Goal: Task Accomplishment & Management: Use online tool/utility

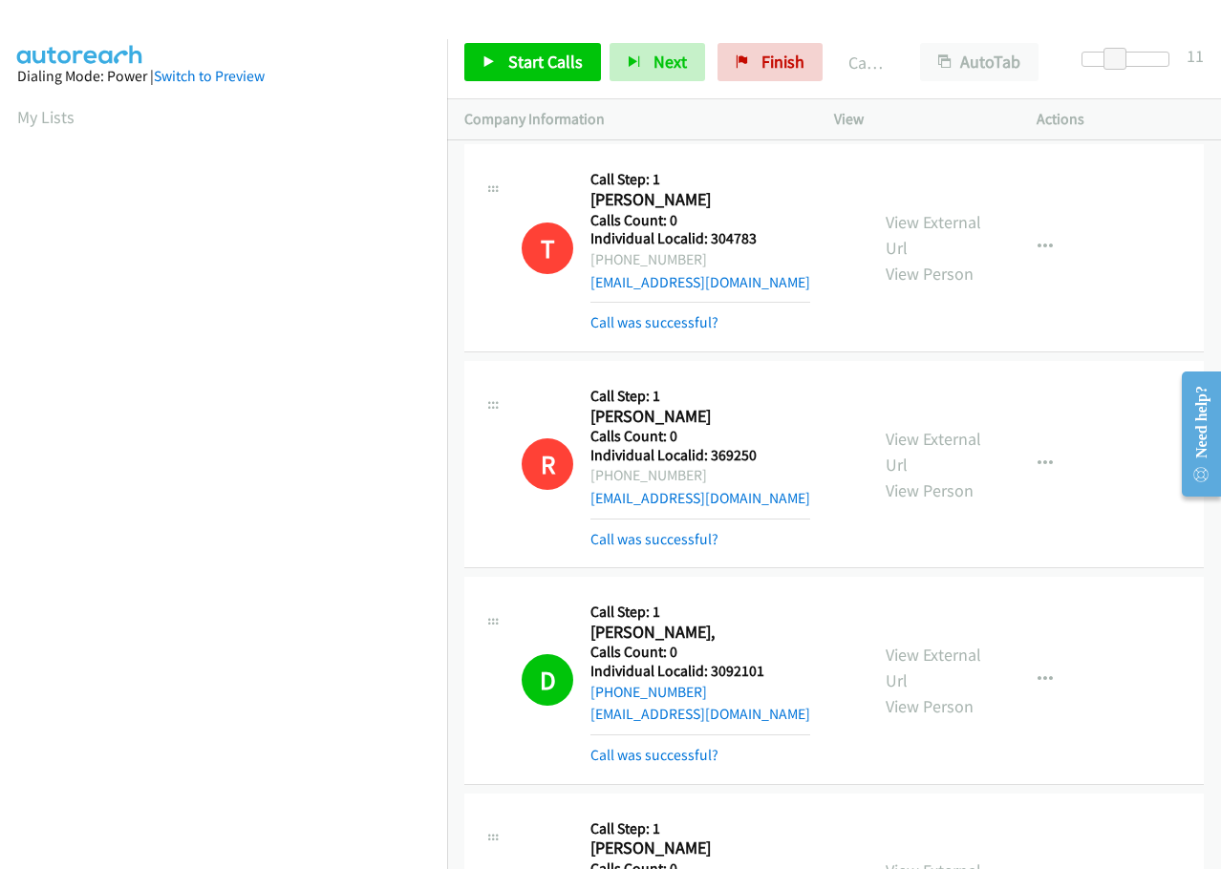
scroll to position [202, 0]
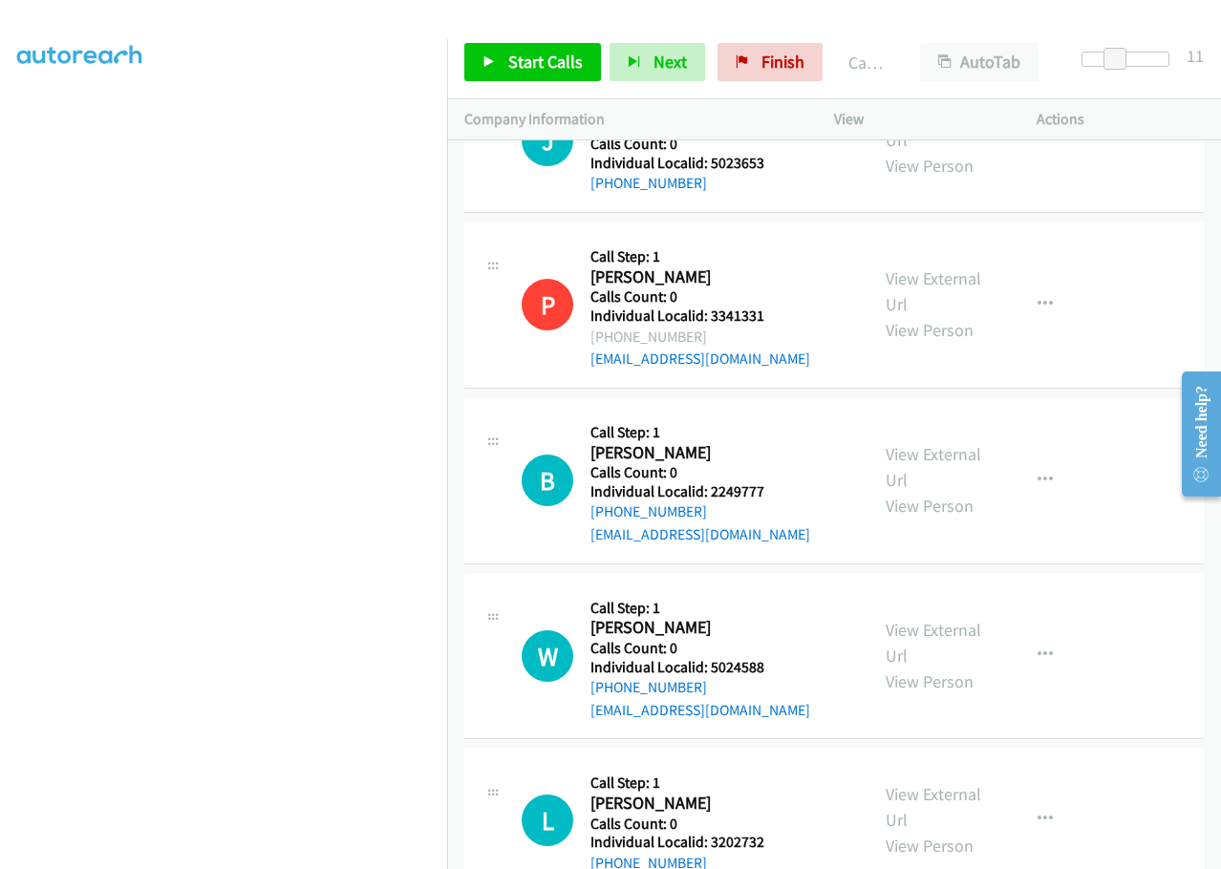
drag, startPoint x: 945, startPoint y: 183, endPoint x: 858, endPoint y: 22, distance: 183.4
click at [858, 22] on div at bounding box center [602, 37] width 1204 height 74
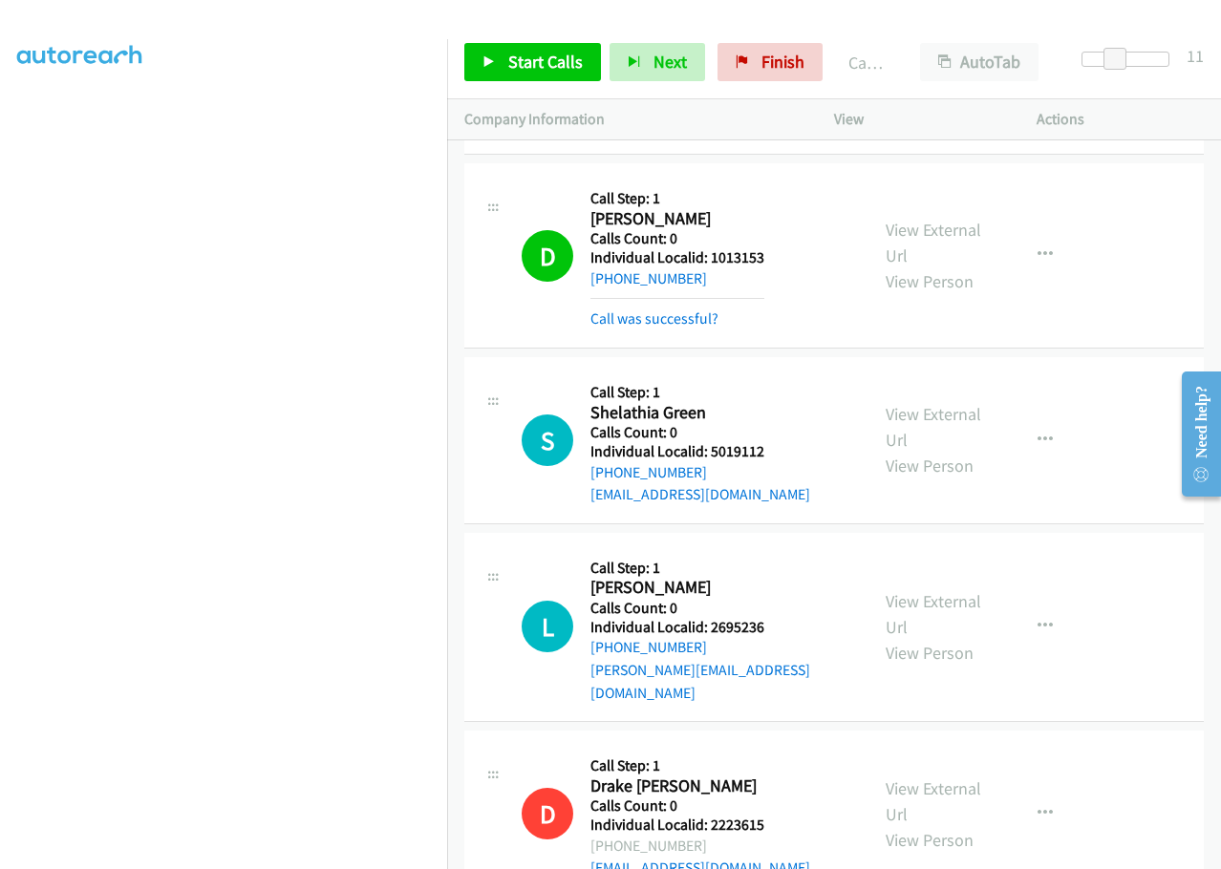
scroll to position [12616, 0]
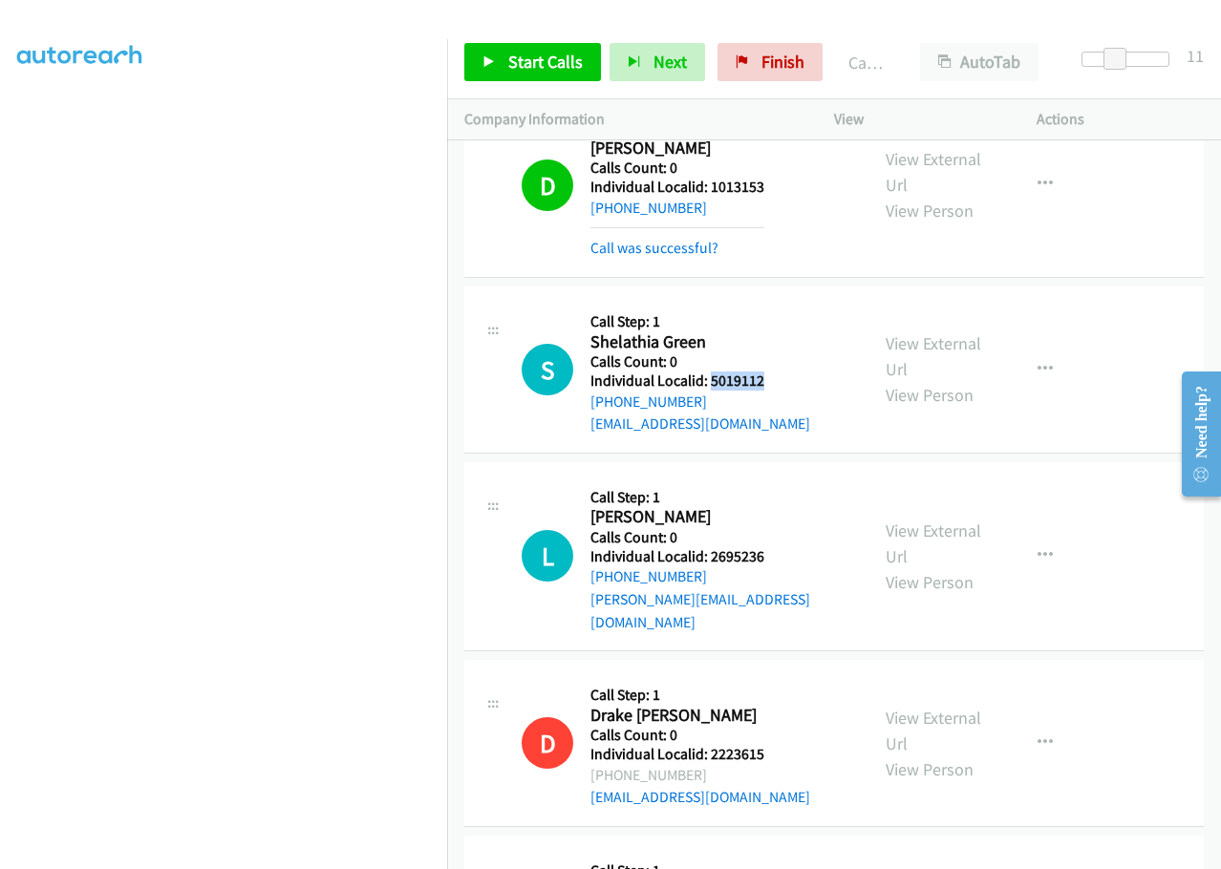
drag, startPoint x: 710, startPoint y: 224, endPoint x: 779, endPoint y: 223, distance: 68.8
click at [779, 304] on div "S Callback Scheduled Call Step: 1 Shelathia Green America/[GEOGRAPHIC_DATA] Cal…" at bounding box center [687, 370] width 330 height 132
copy h5 "5019112"
drag, startPoint x: 704, startPoint y: 396, endPoint x: 762, endPoint y: 399, distance: 58.3
click at [782, 480] on div "L Callback Scheduled Call Step: 1 [PERSON_NAME] America/[GEOGRAPHIC_DATA] Calls…" at bounding box center [687, 557] width 330 height 154
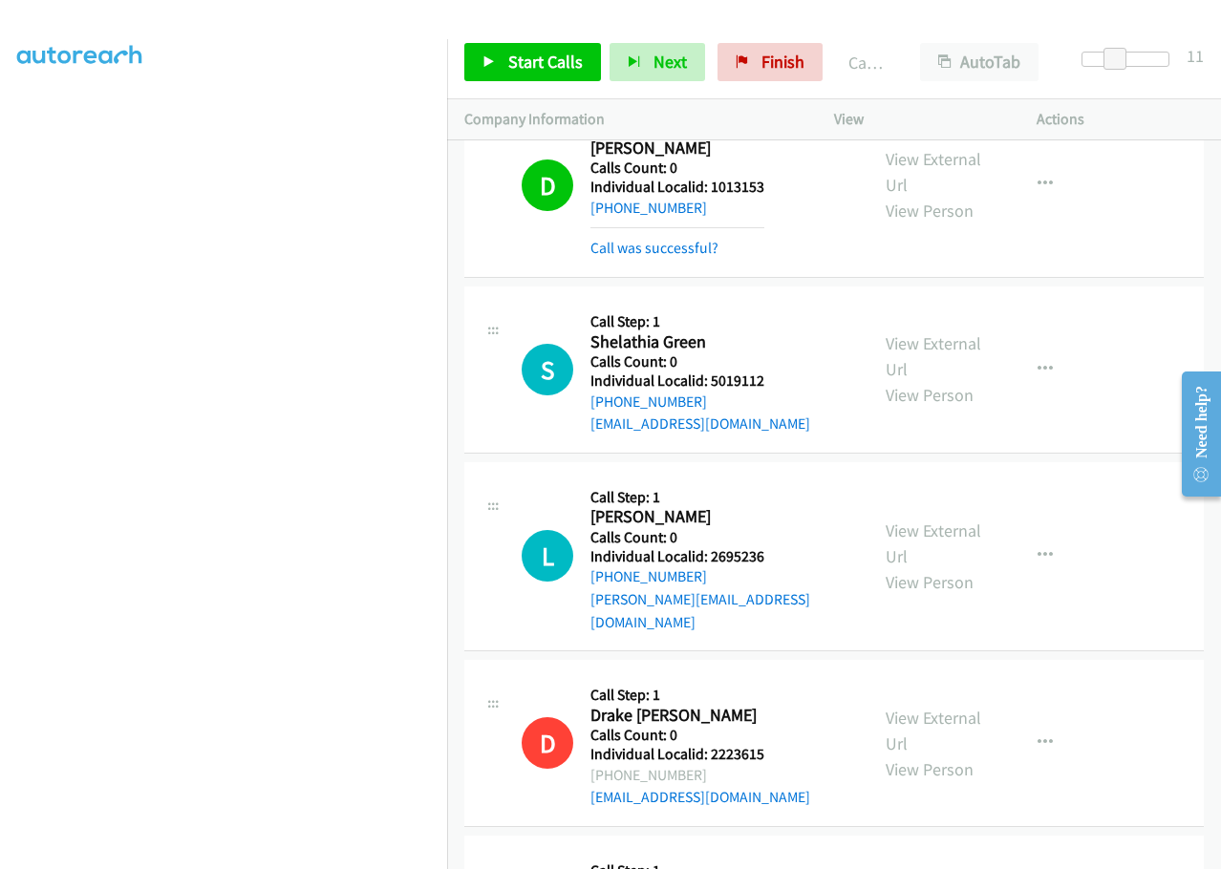
click at [742, 566] on div "[PHONE_NUMBER]" at bounding box center [720, 577] width 261 height 23
drag, startPoint x: 711, startPoint y: 398, endPoint x: 777, endPoint y: 395, distance: 66.0
click at [777, 480] on div "L Callback Scheduled Call Step: 1 [PERSON_NAME] America/[GEOGRAPHIC_DATA] Calls…" at bounding box center [687, 557] width 330 height 154
copy h5 "2695236"
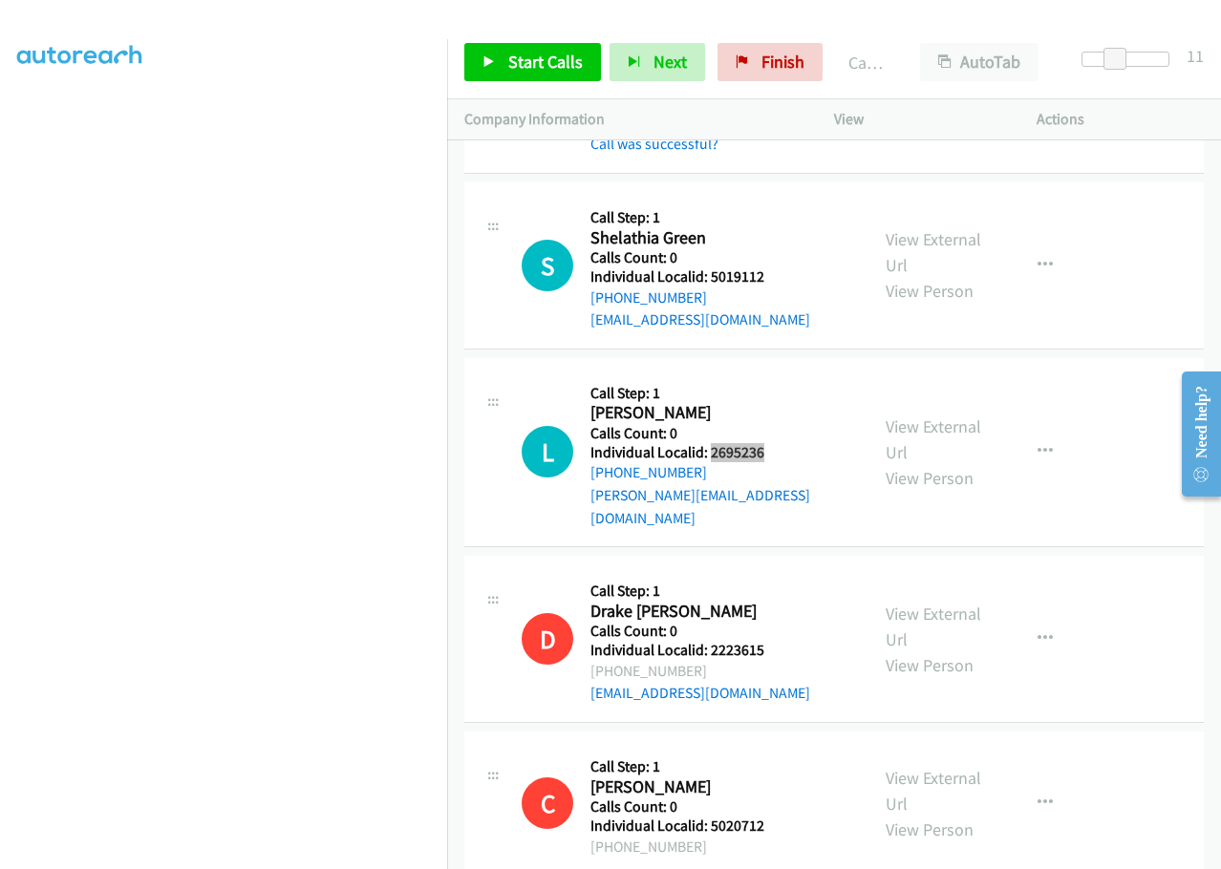
scroll to position [12974, 0]
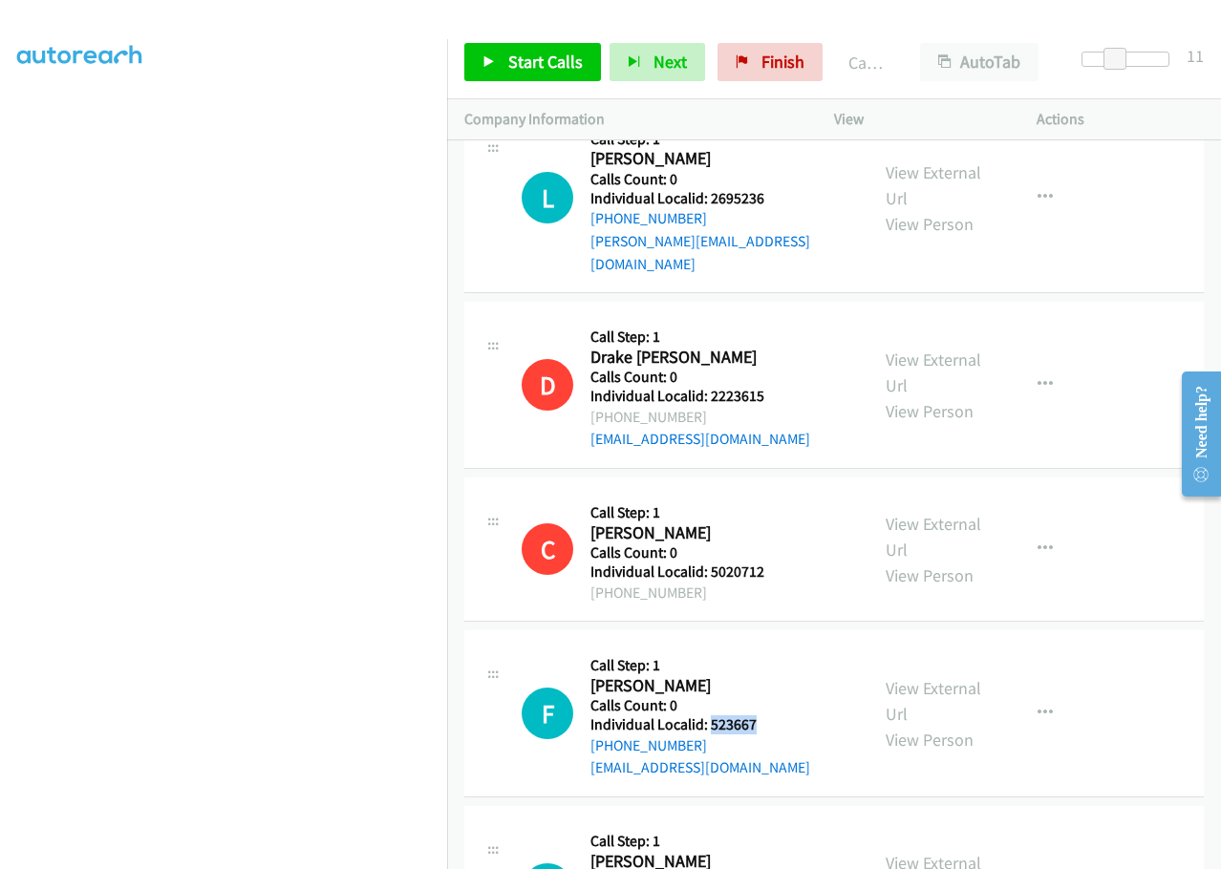
drag, startPoint x: 711, startPoint y: 546, endPoint x: 767, endPoint y: 543, distance: 56.5
click at [767, 648] on div "F Callback Scheduled Call Step: 1 [PERSON_NAME] America/New_York Calls Count: 0…" at bounding box center [687, 714] width 330 height 132
copy h5 "523667"
drag, startPoint x: 710, startPoint y: 718, endPoint x: 774, endPoint y: 714, distance: 64.2
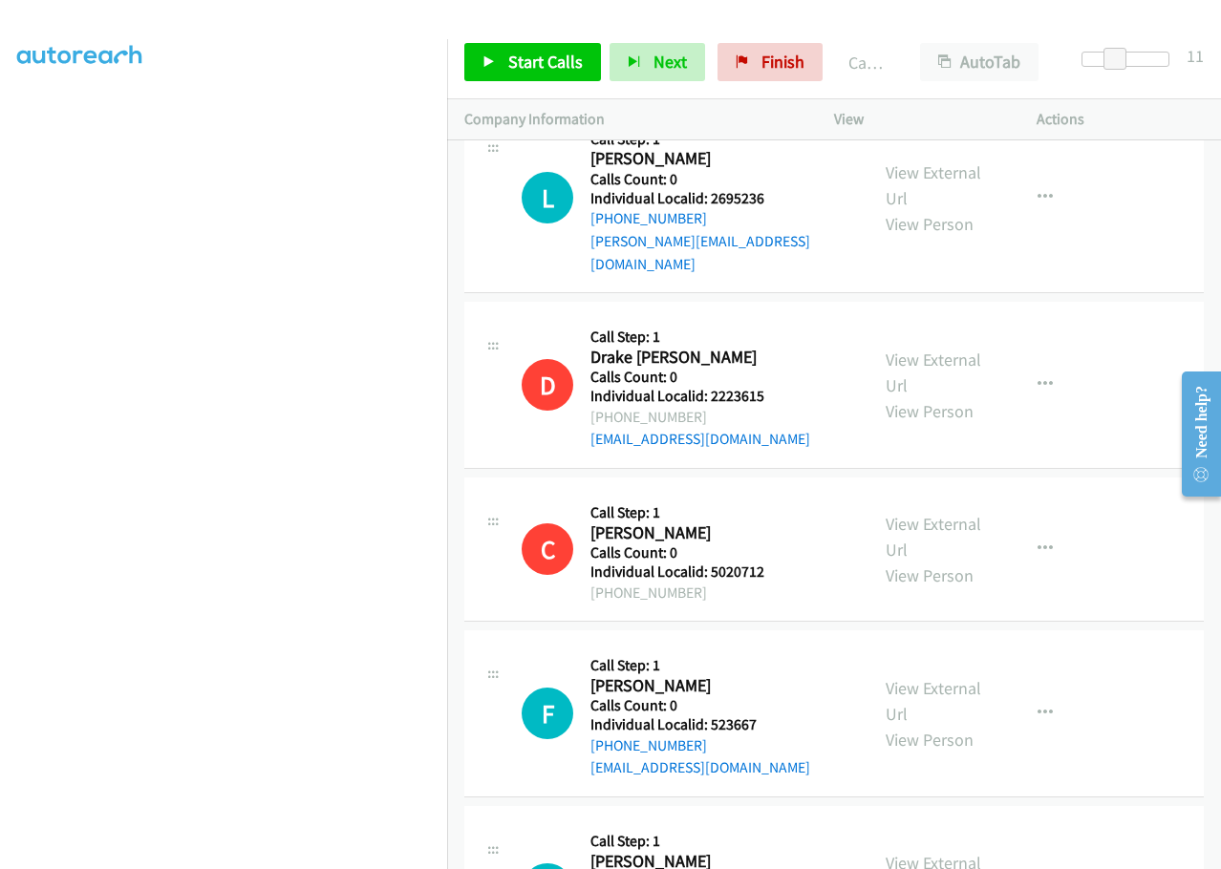
copy h5 "3153908"
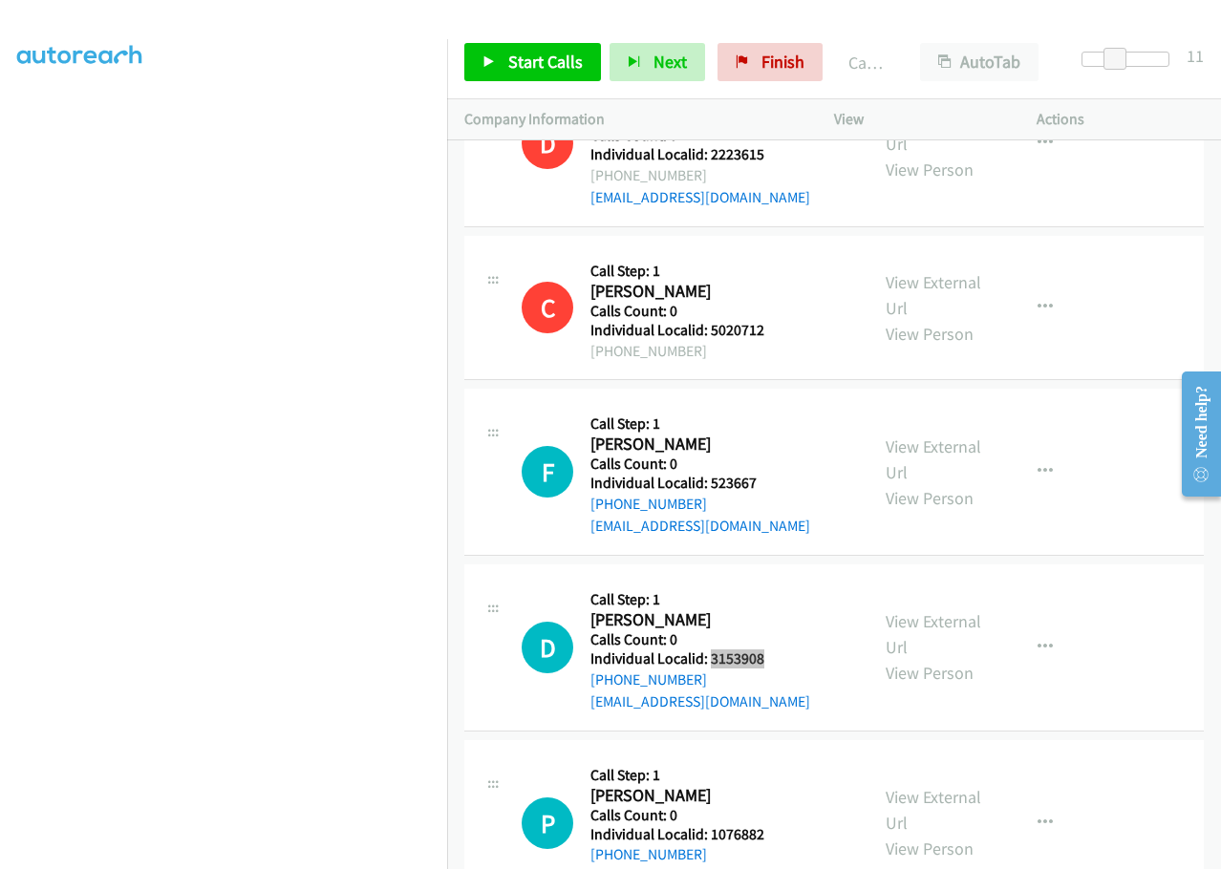
scroll to position [13261, 0]
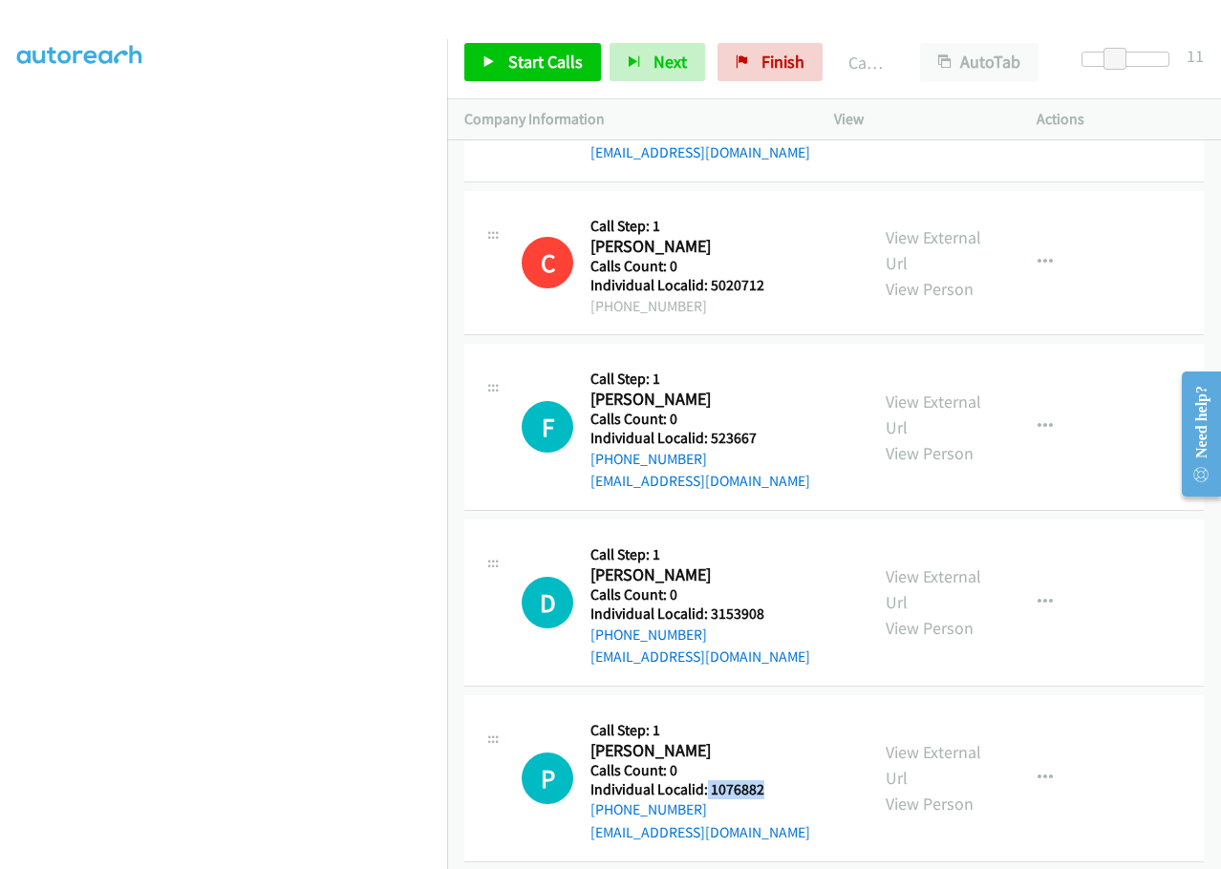
drag, startPoint x: 706, startPoint y: 613, endPoint x: 778, endPoint y: 612, distance: 71.7
click at [778, 713] on div "P Callback Scheduled Call Step: 1 [PERSON_NAME] America/New_York Calls Count: 0…" at bounding box center [687, 779] width 330 height 132
copy h5 "1076882"
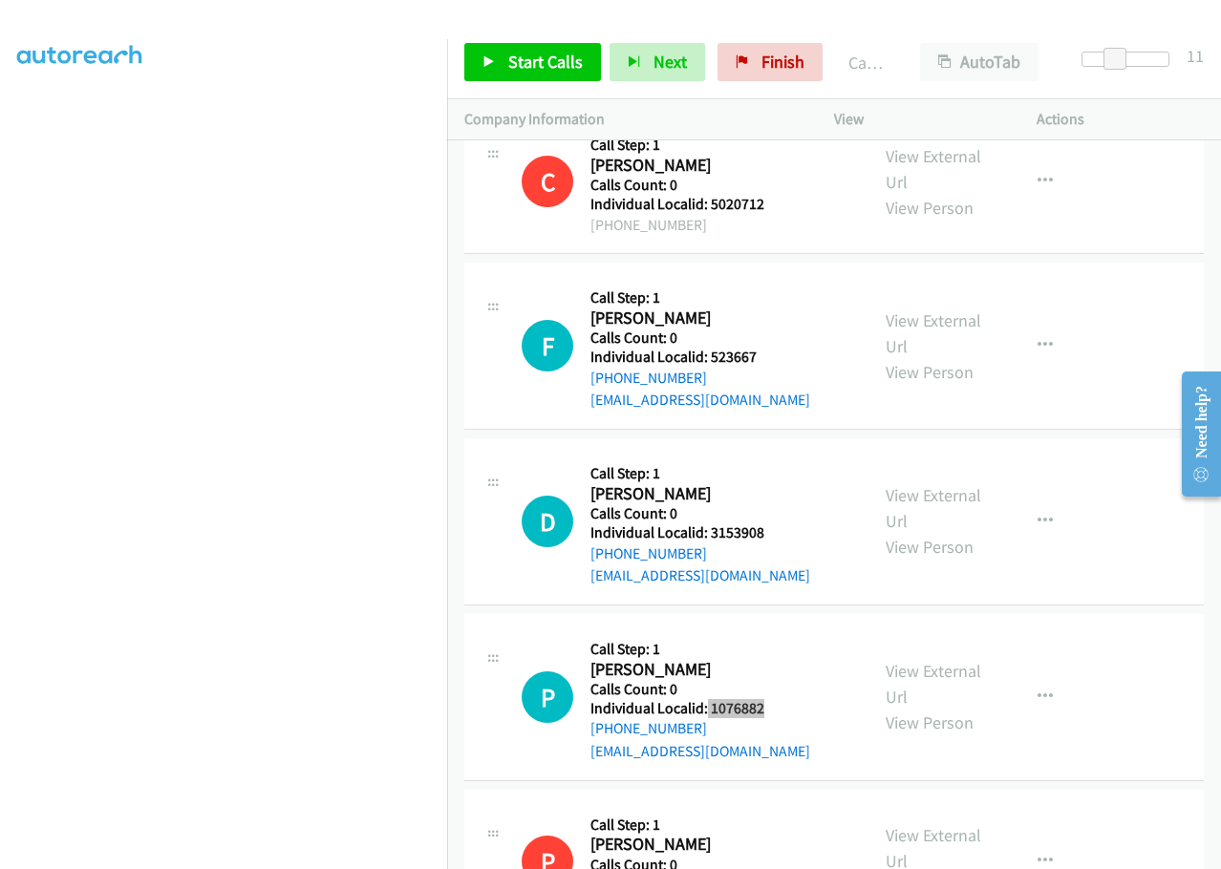
scroll to position [13667, 0]
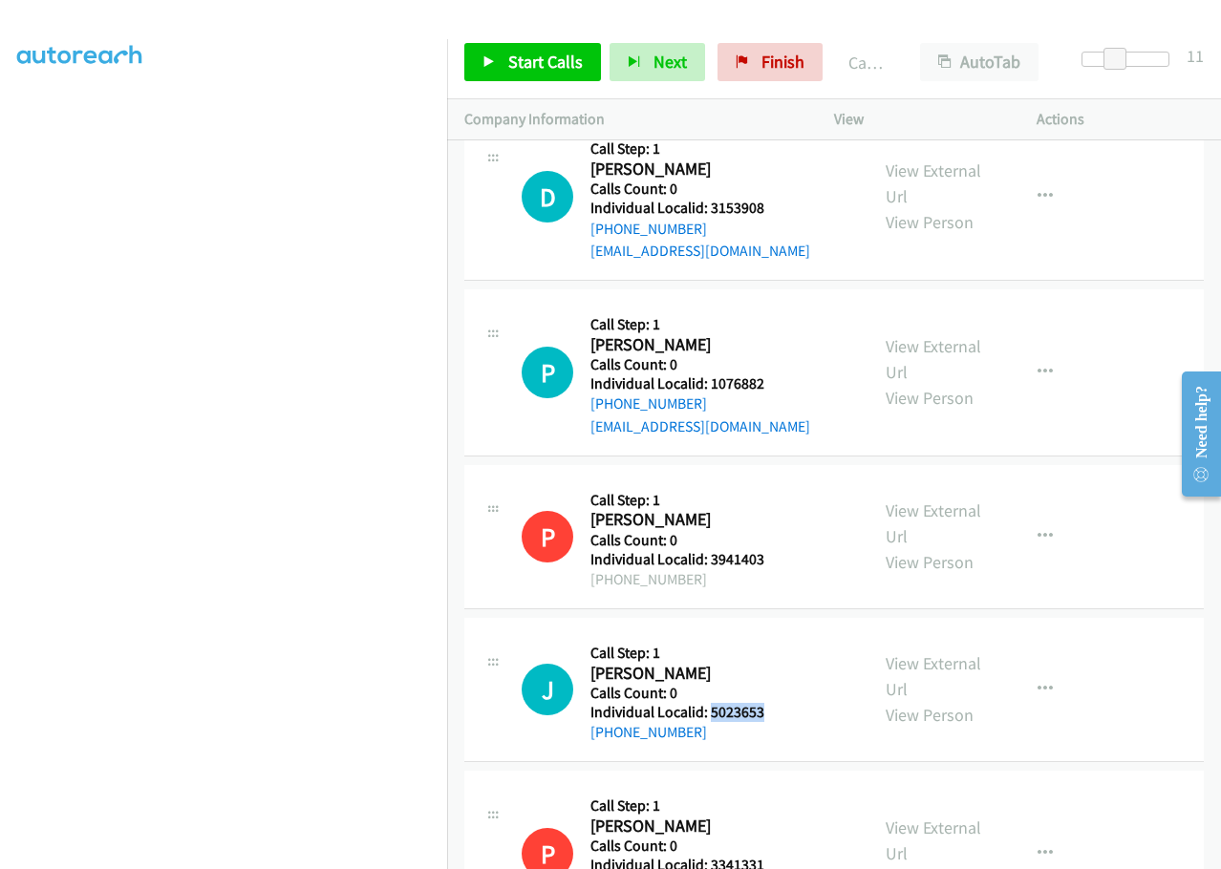
drag, startPoint x: 711, startPoint y: 532, endPoint x: 782, endPoint y: 532, distance: 71.7
click at [786, 635] on div "J Callback Scheduled Call Step: 1 [PERSON_NAME] America/Los_Angeles Calls Count…" at bounding box center [687, 689] width 330 height 109
copy h5 "5023653"
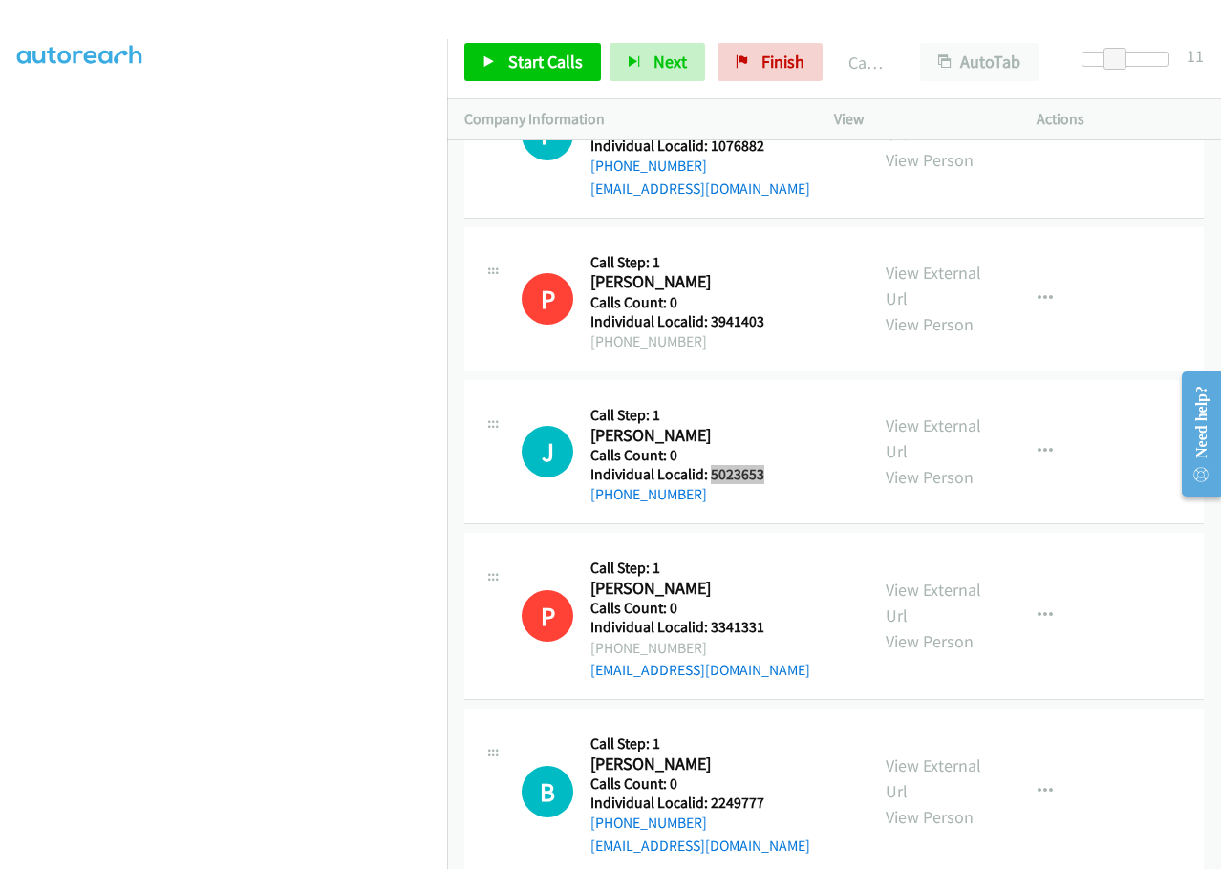
scroll to position [13906, 0]
drag, startPoint x: 709, startPoint y: 623, endPoint x: 772, endPoint y: 623, distance: 63.1
click at [772, 725] on div "B Callback Scheduled Call Step: 1 [PERSON_NAME] America/[GEOGRAPHIC_DATA] Calls…" at bounding box center [687, 791] width 330 height 132
copy h5 "2249777"
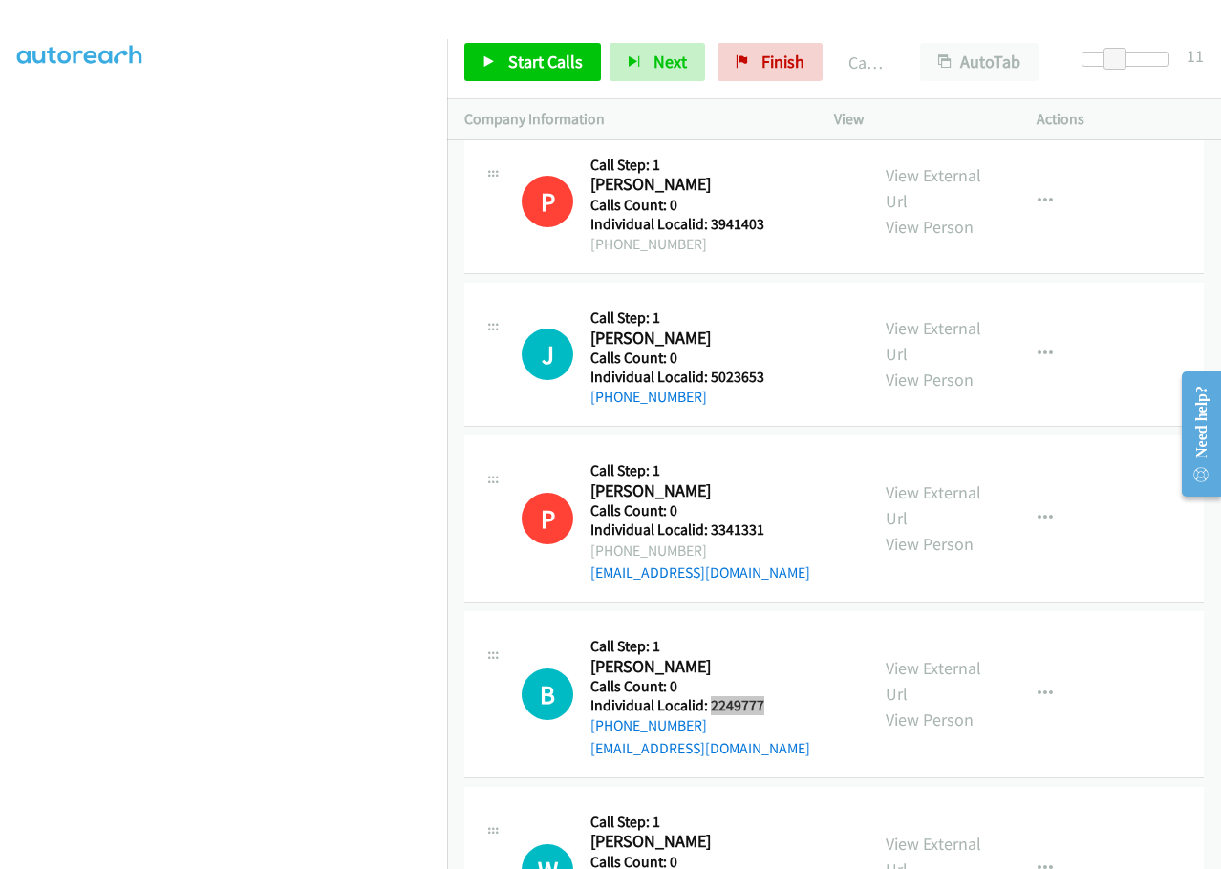
scroll to position [14025, 0]
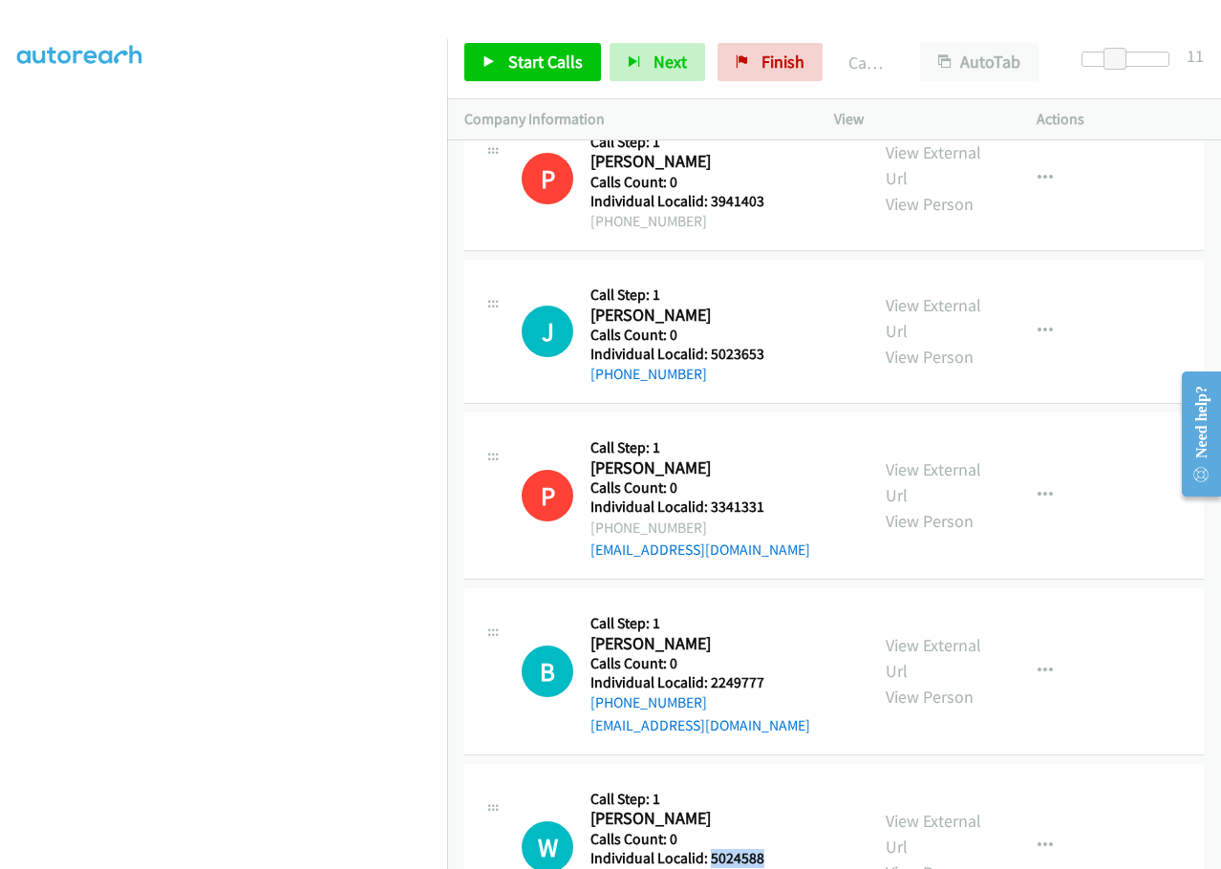
drag, startPoint x: 709, startPoint y: 679, endPoint x: 782, endPoint y: 680, distance: 72.6
click at [782, 782] on div "W Callback Scheduled Call Step: 1 [PERSON_NAME] America/Los_Angeles Calls Count…" at bounding box center [687, 848] width 330 height 132
copy h5 "5024588"
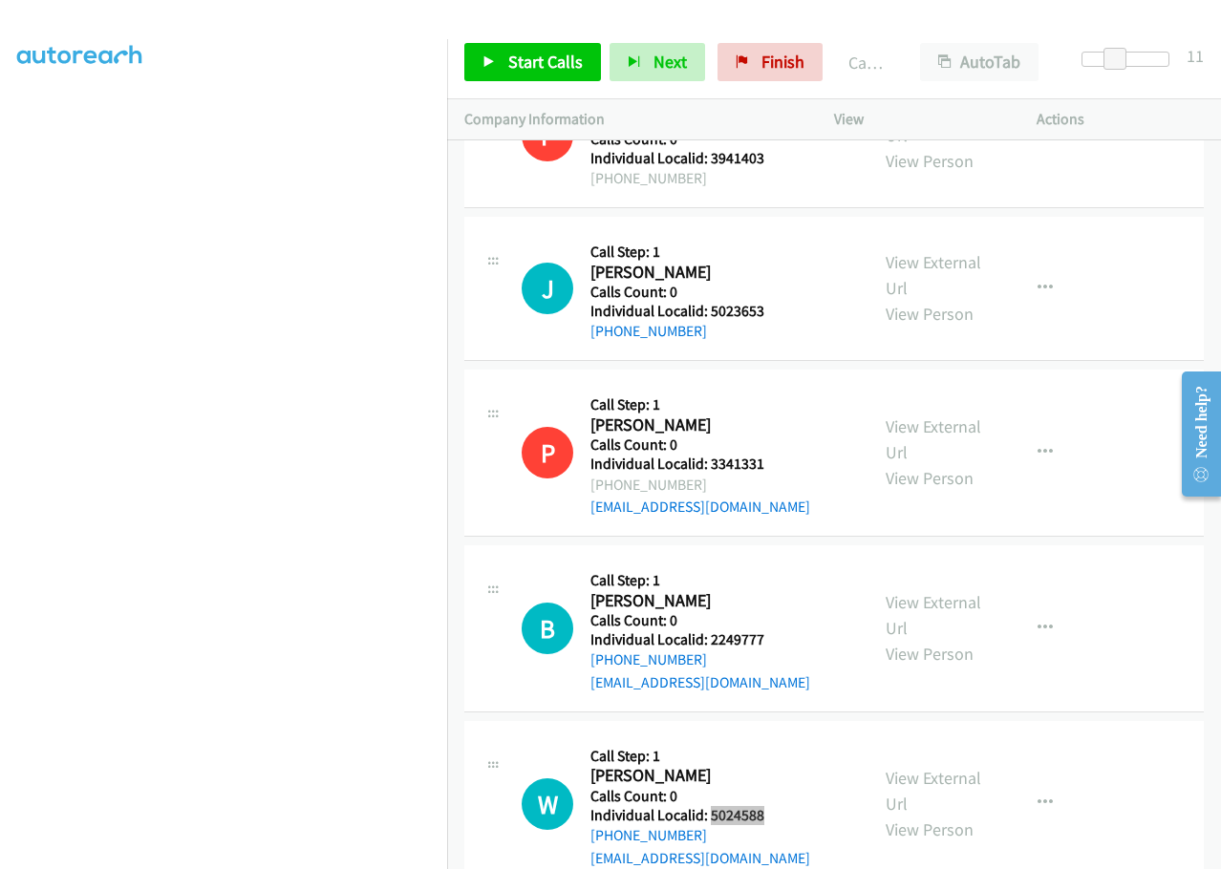
scroll to position [14145, 0]
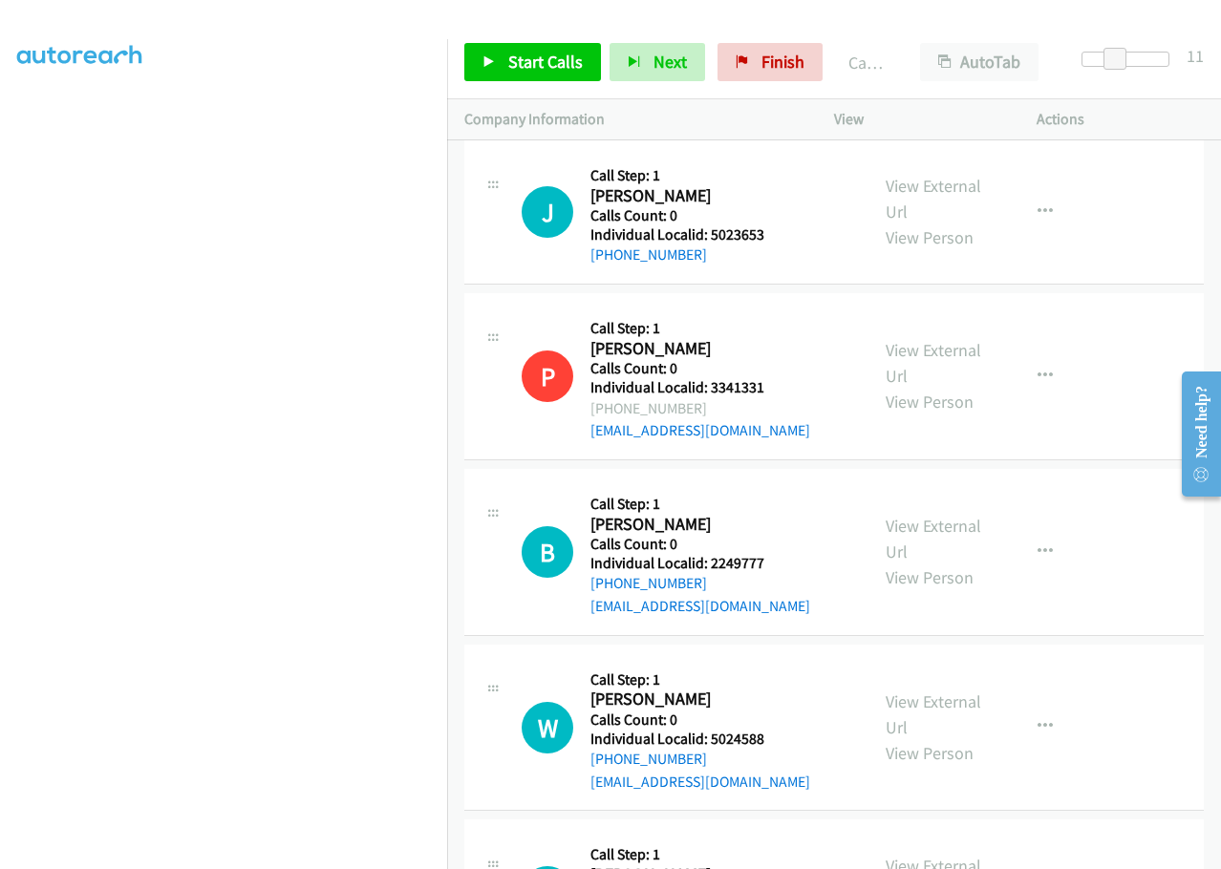
drag, startPoint x: 710, startPoint y: 731, endPoint x: 780, endPoint y: 731, distance: 69.7
copy h5 "3202732"
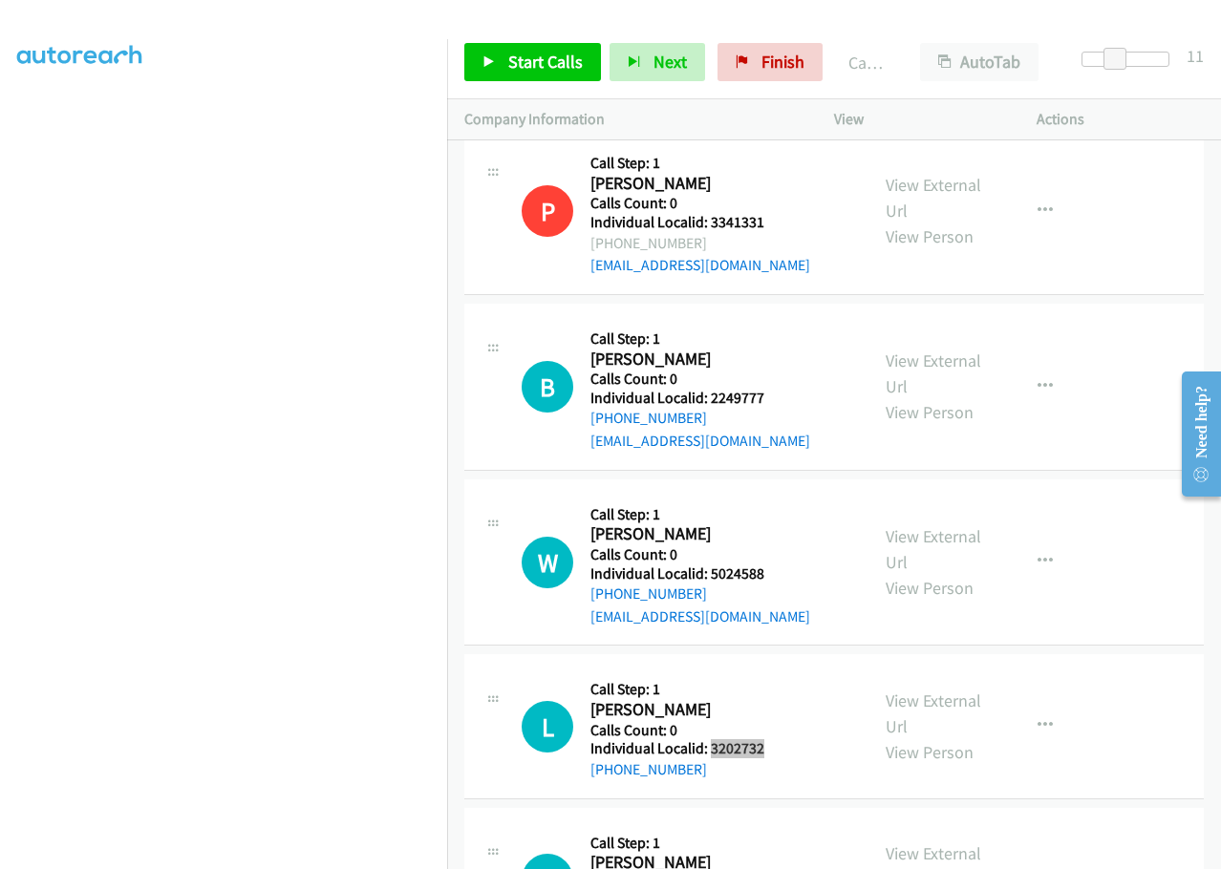
scroll to position [14360, 0]
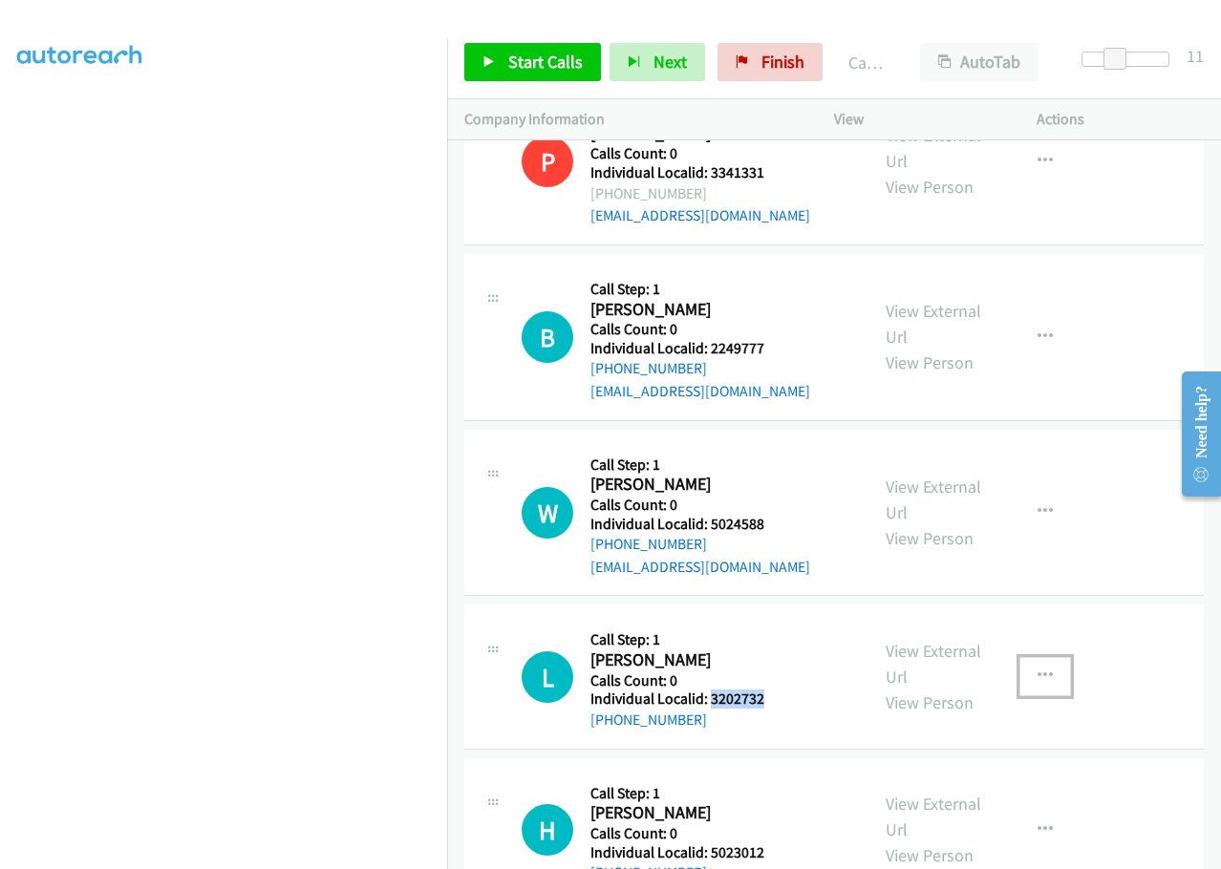
click at [1041, 669] on icon "button" at bounding box center [1045, 676] width 15 height 15
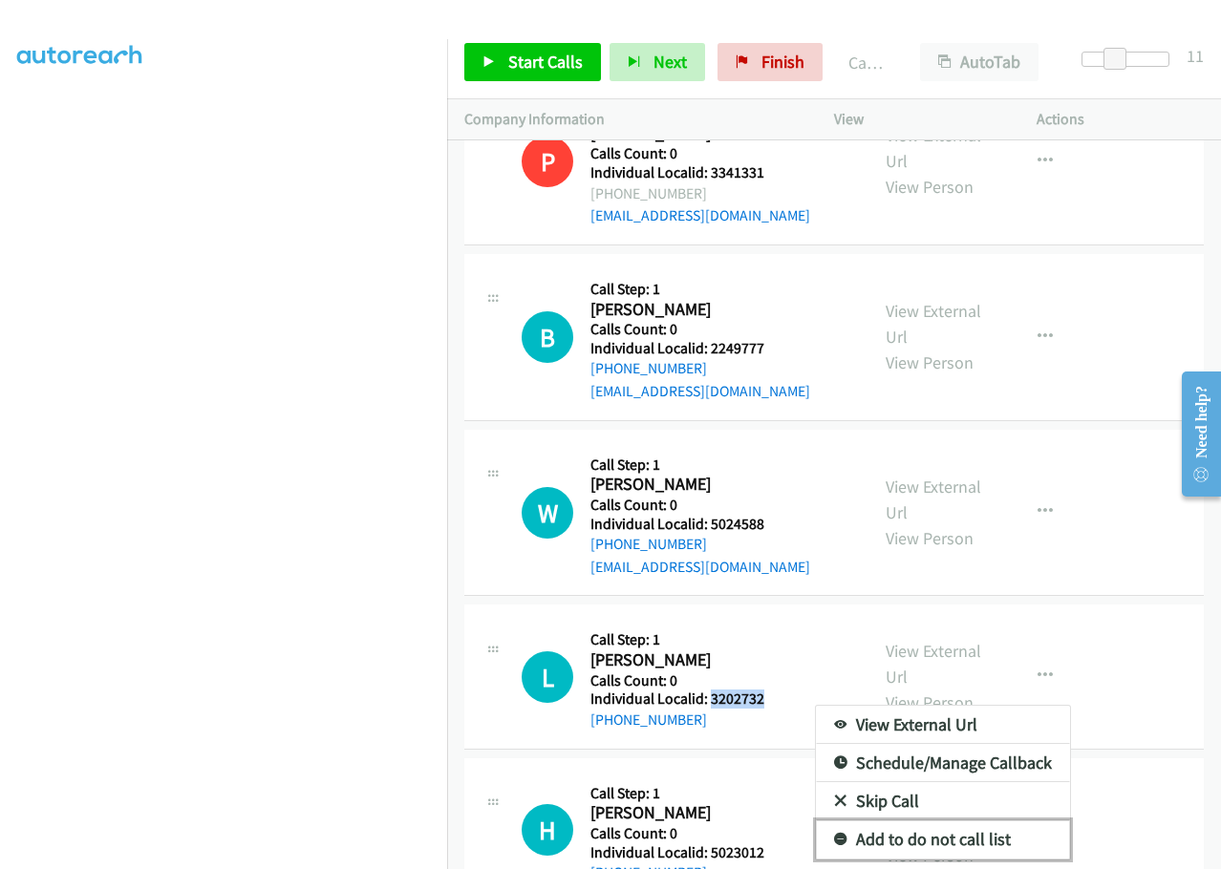
click at [834, 834] on icon at bounding box center [840, 840] width 13 height 13
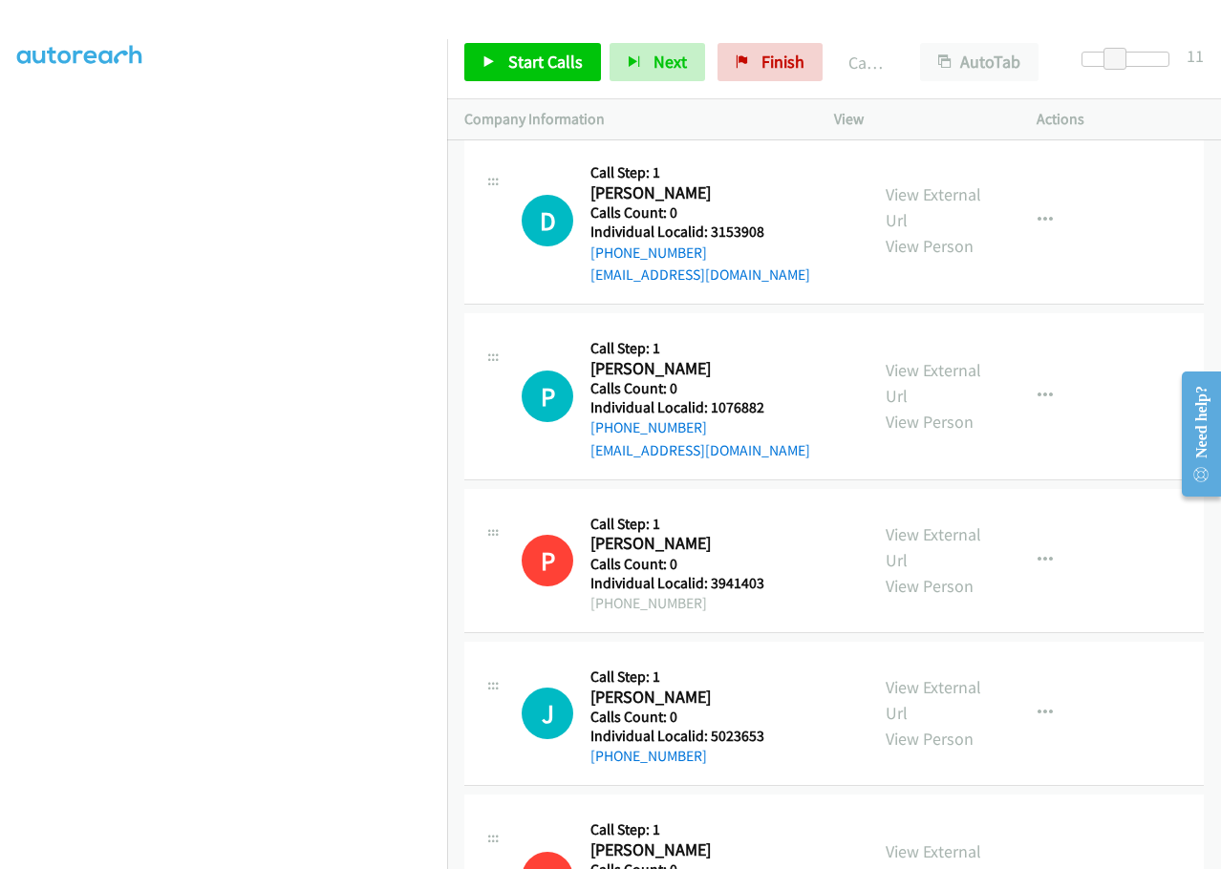
scroll to position [13619, 0]
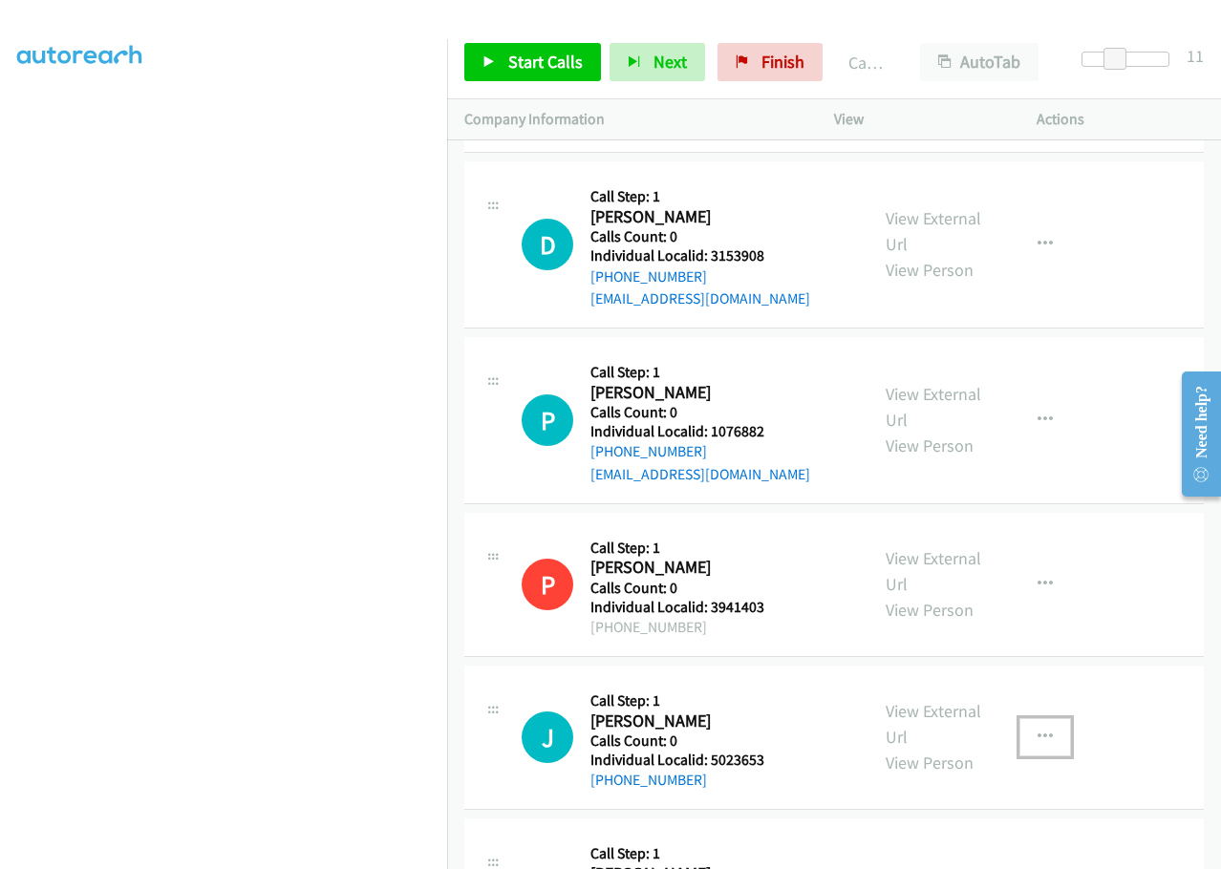
click at [1044, 718] on button "button" at bounding box center [1045, 737] width 52 height 38
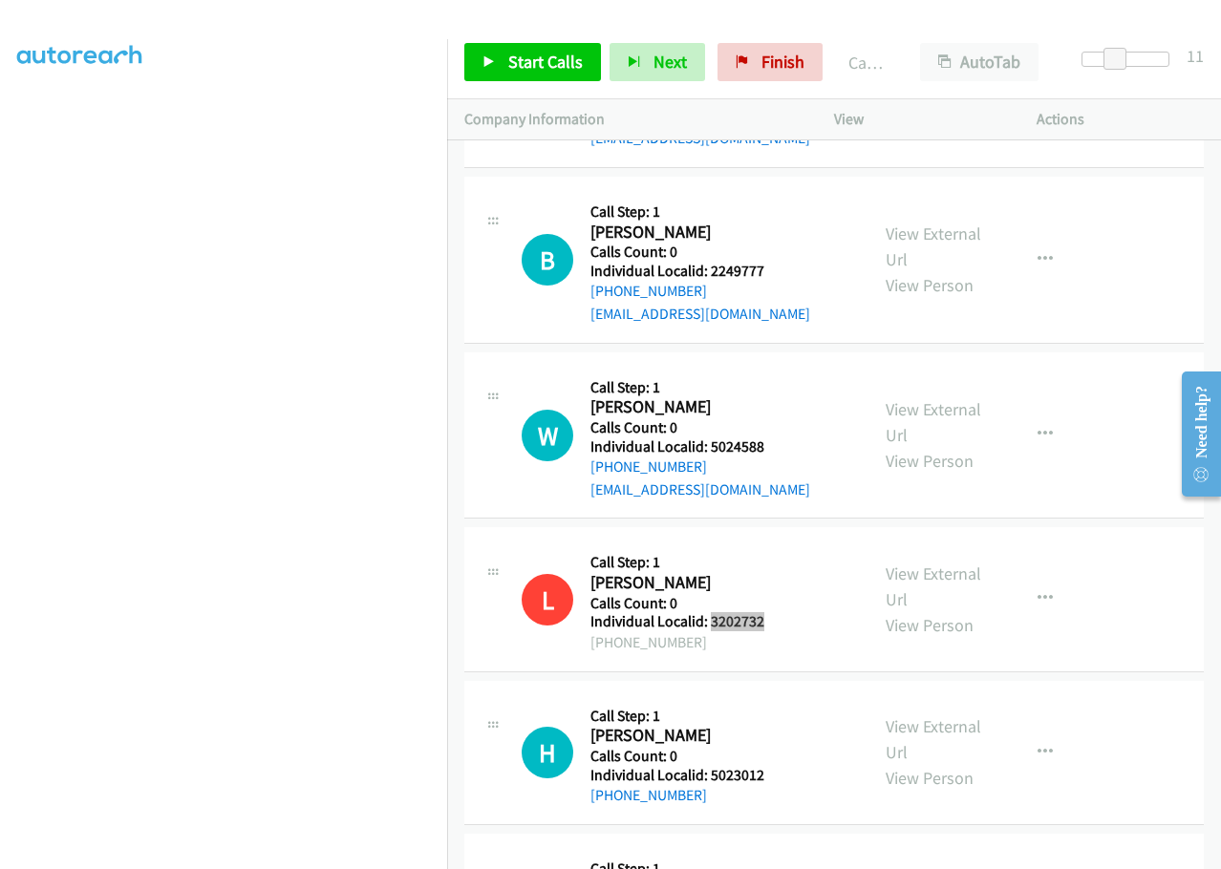
scroll to position [14455, 0]
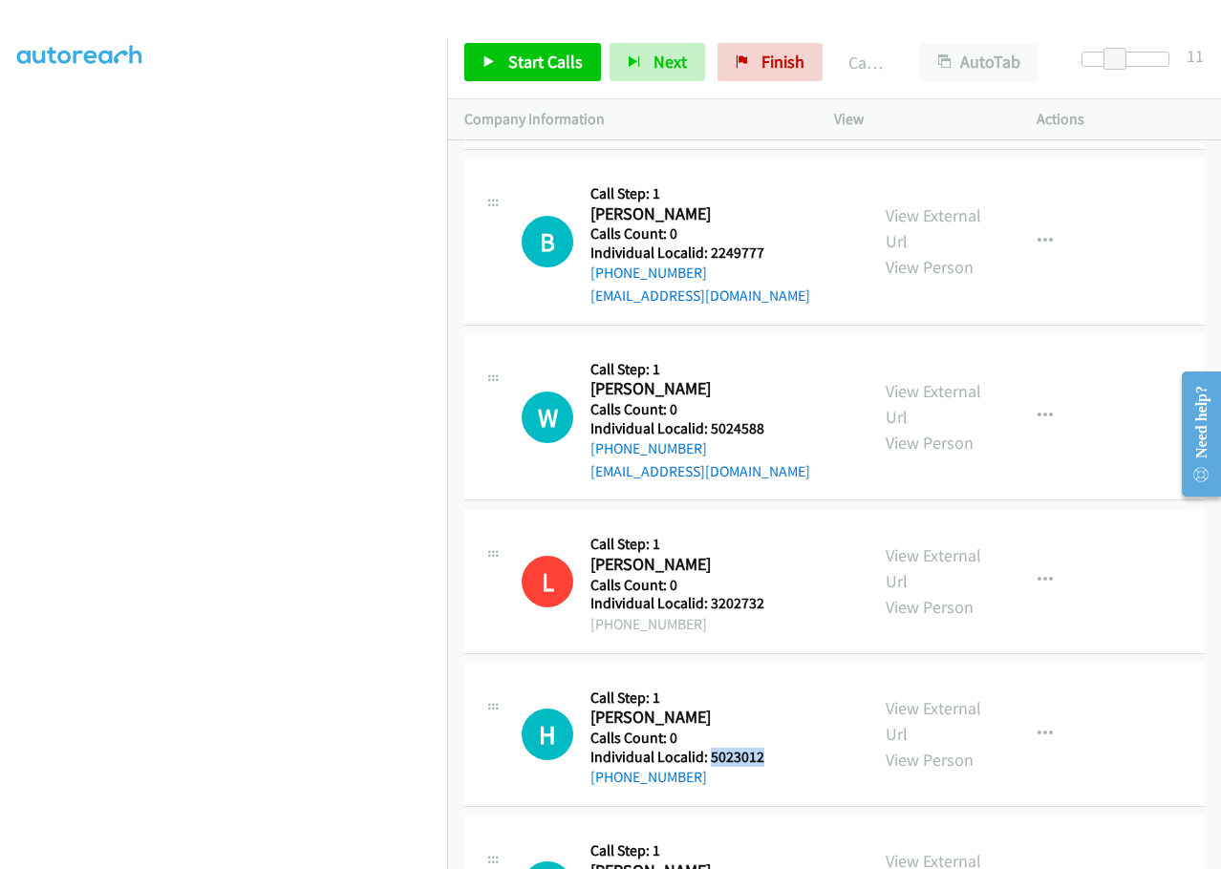
drag, startPoint x: 709, startPoint y: 576, endPoint x: 771, endPoint y: 574, distance: 62.1
click at [771, 680] on div "H Callback Scheduled Call Step: 1 [PERSON_NAME] America/[GEOGRAPHIC_DATA] Calls…" at bounding box center [687, 734] width 330 height 109
copy h5 "5023012"
drag, startPoint x: 706, startPoint y: 726, endPoint x: 760, endPoint y: 727, distance: 54.5
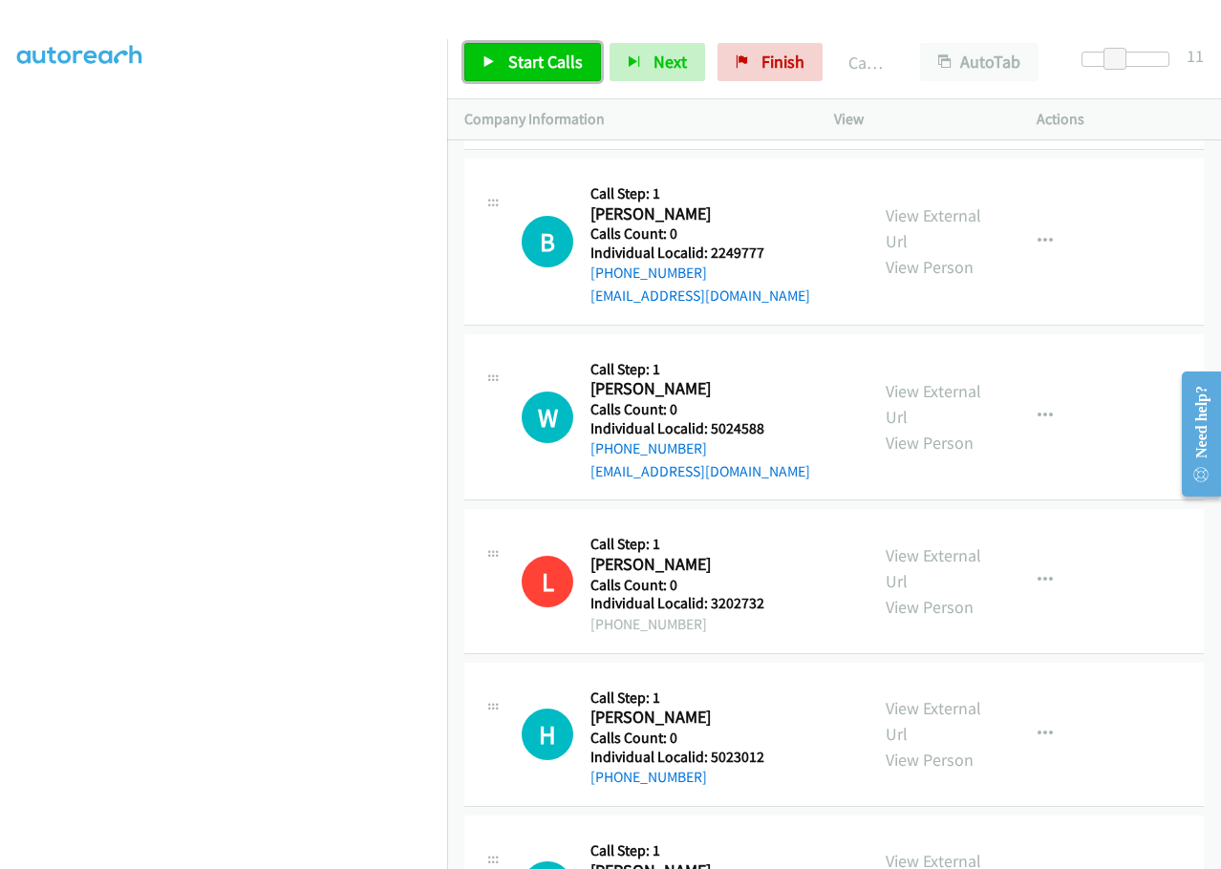
click at [529, 66] on span "Start Calls" at bounding box center [545, 62] width 75 height 22
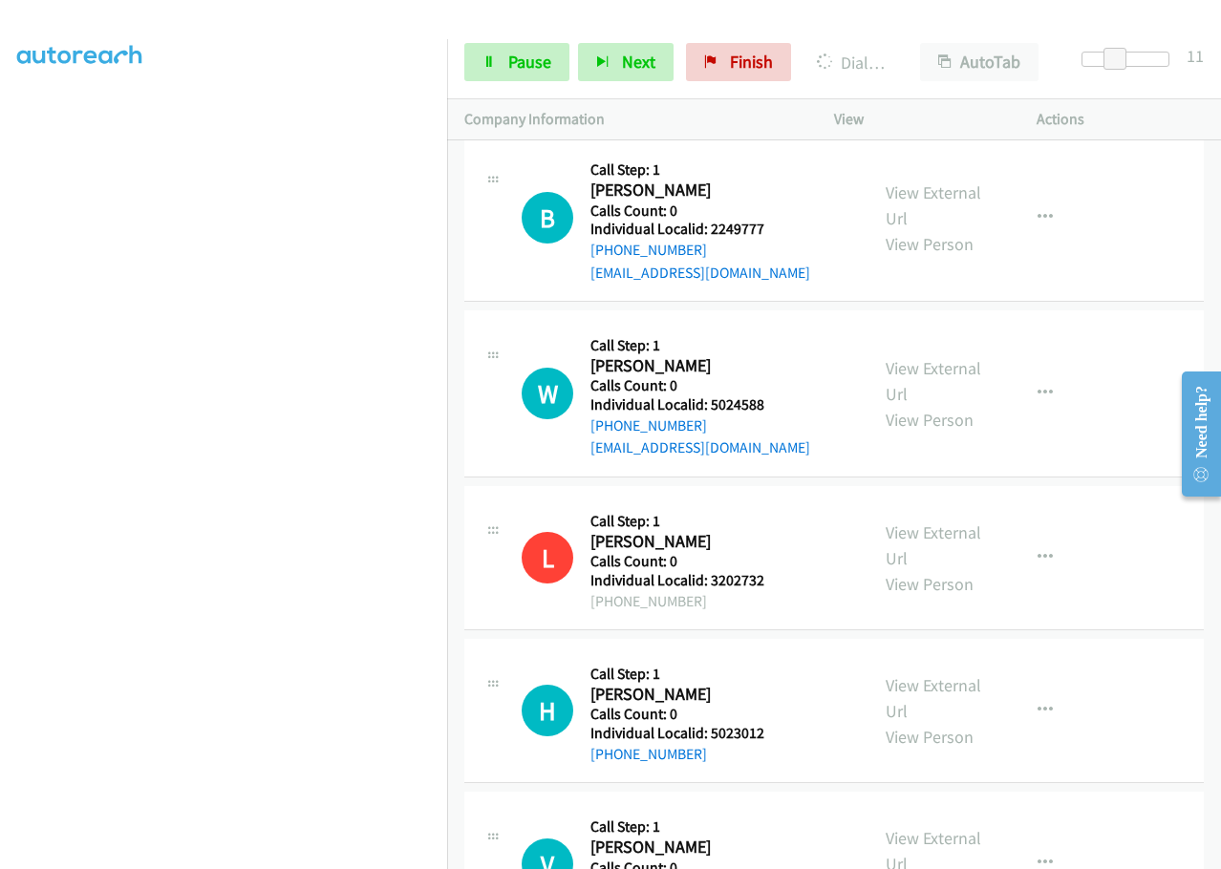
scroll to position [14560, 0]
drag, startPoint x: 42, startPoint y: 572, endPoint x: 19, endPoint y: 514, distance: 62.6
click at [15, 516] on aside "Dialing Mode: Power | Switch to Preview My Lists" at bounding box center [223, 380] width 447 height 1058
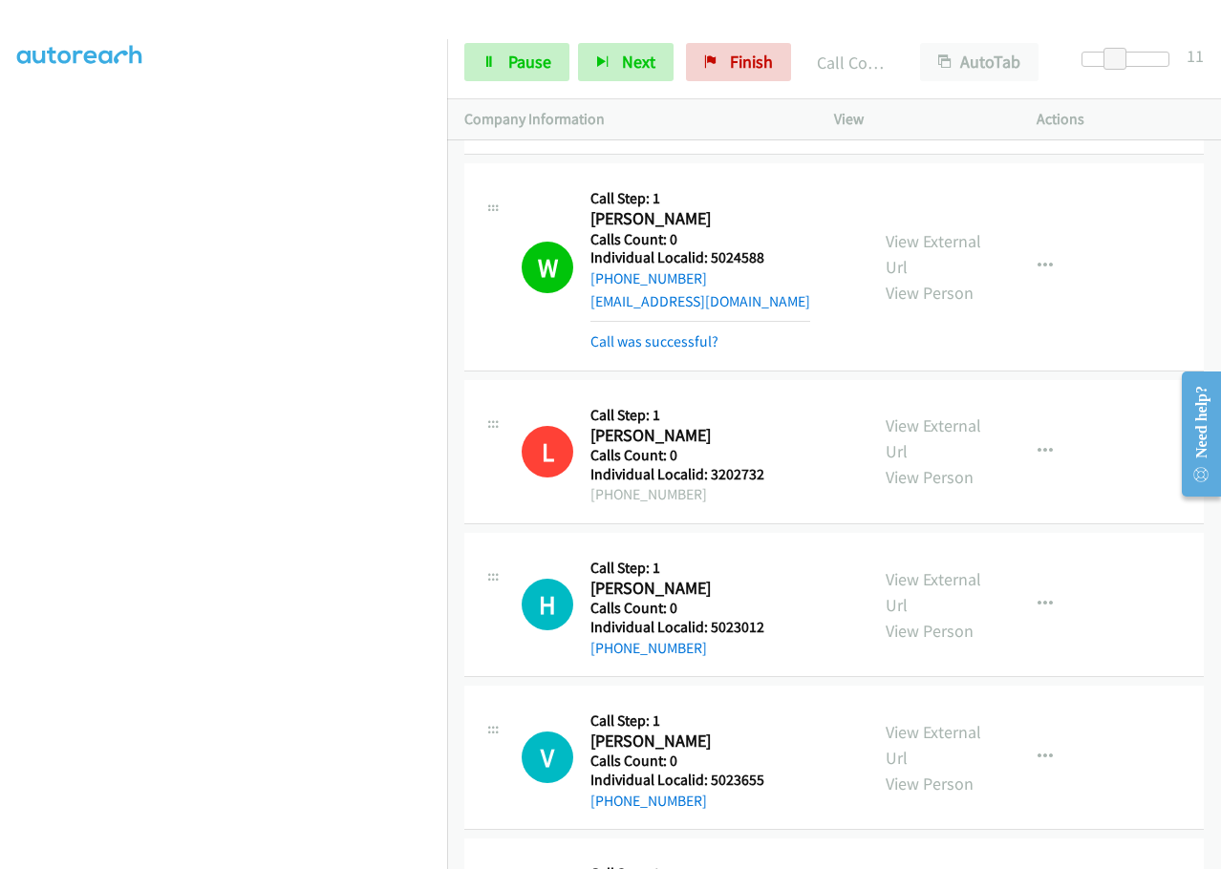
scroll to position [15071, 0]
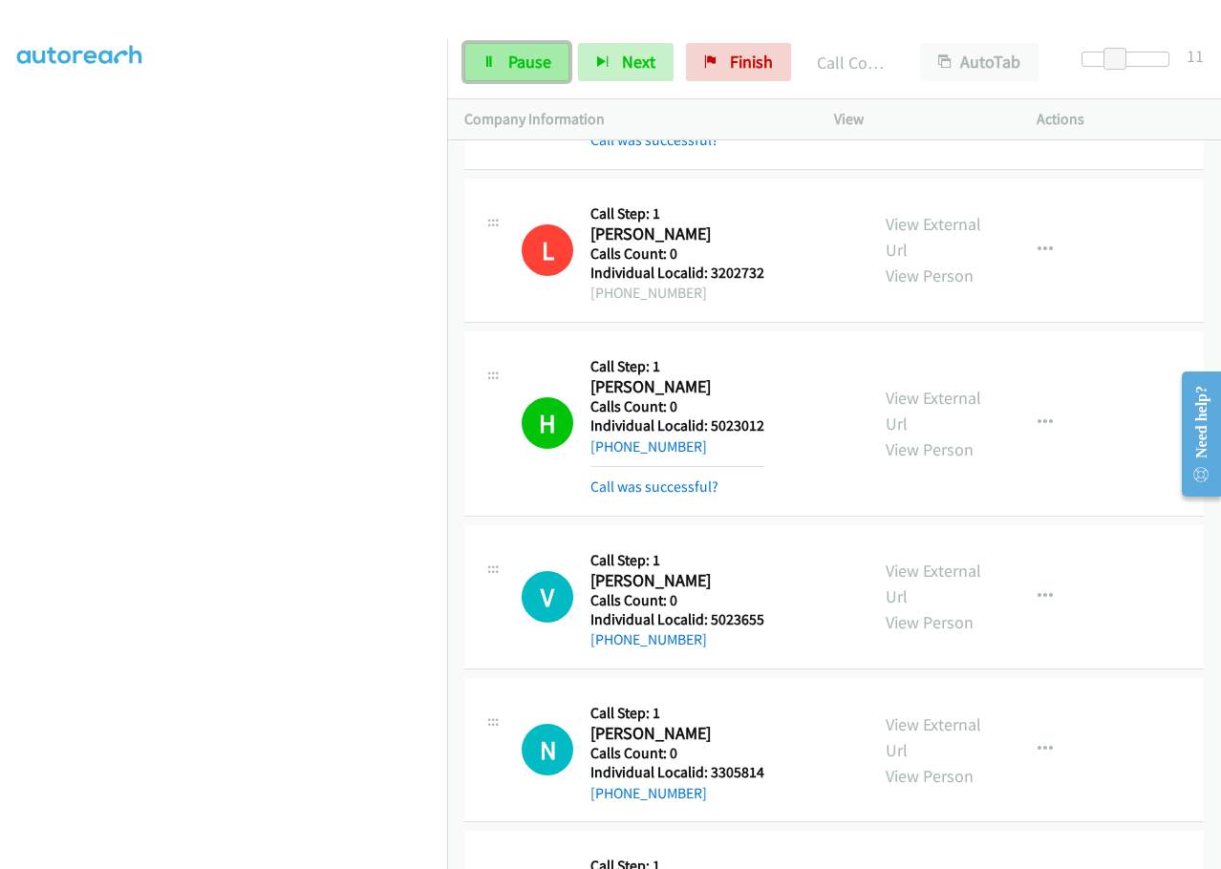
click at [510, 56] on span "Pause" at bounding box center [529, 62] width 43 height 22
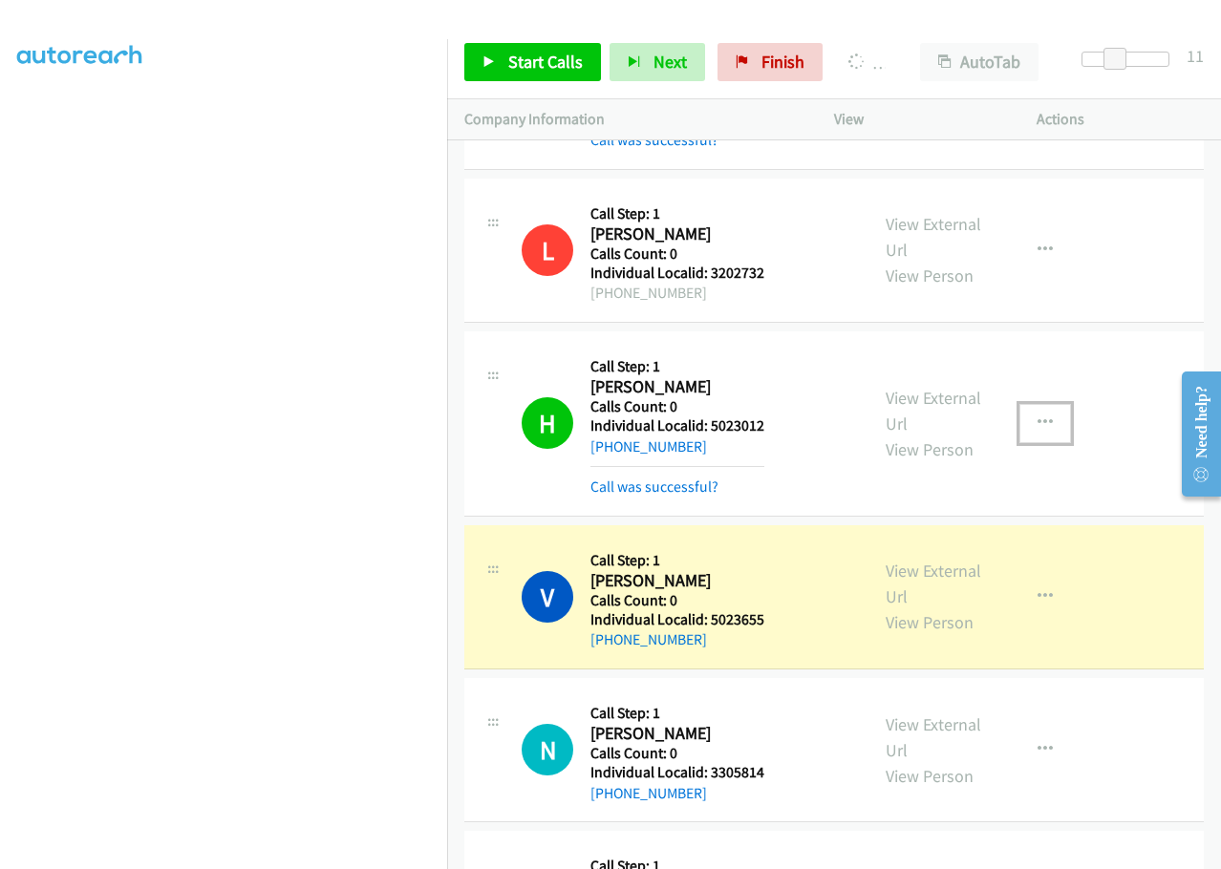
click at [1038, 416] on icon "button" at bounding box center [1045, 423] width 15 height 15
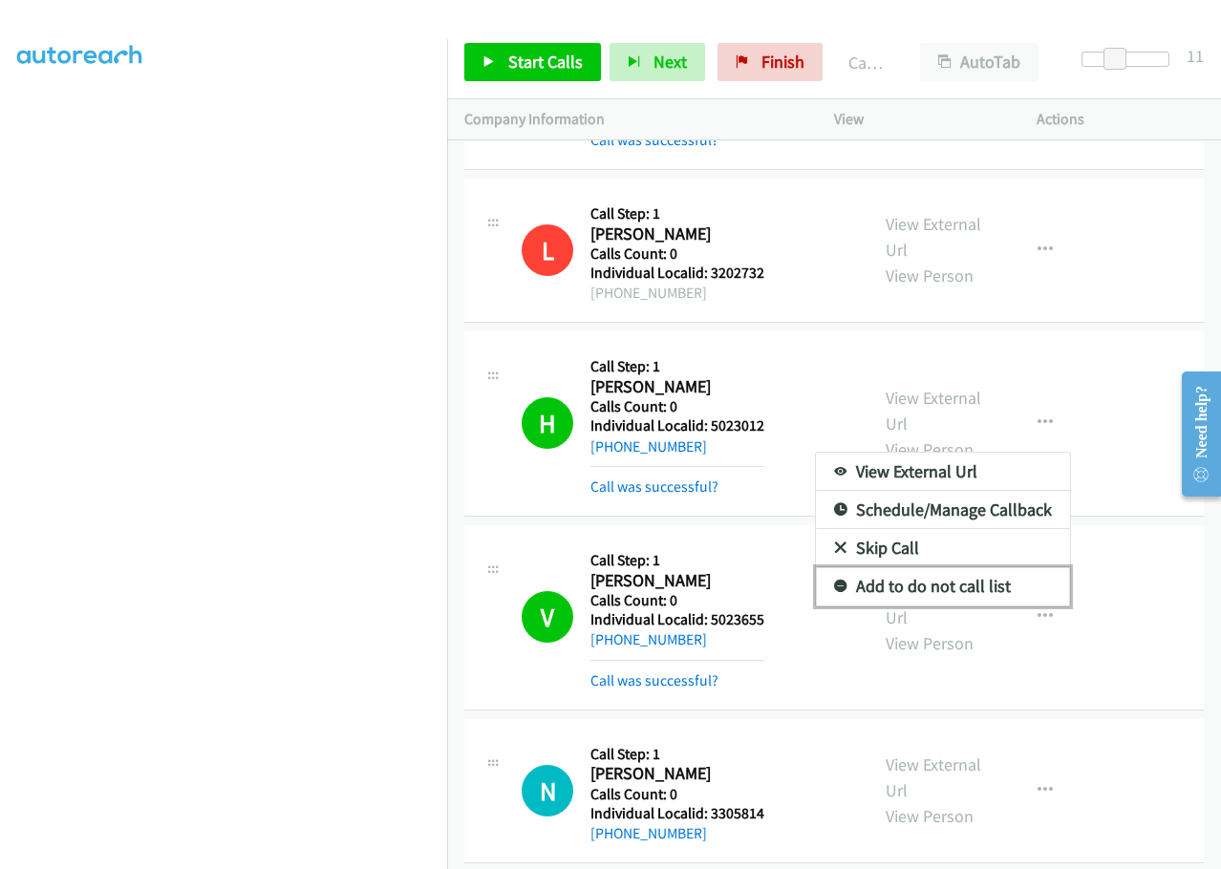
click at [834, 581] on icon at bounding box center [840, 587] width 13 height 13
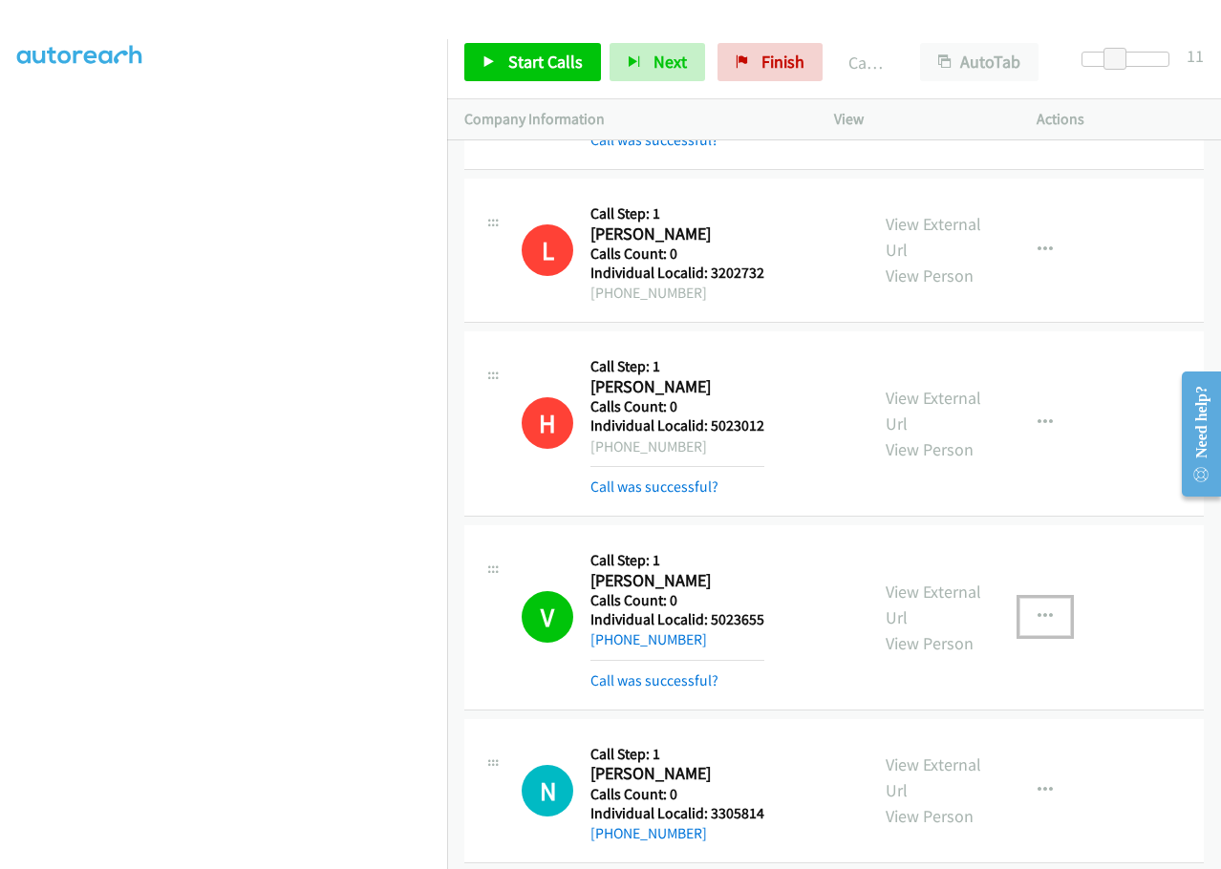
drag, startPoint x: 1052, startPoint y: 439, endPoint x: 1035, endPoint y: 443, distance: 17.8
click at [1048, 598] on button "button" at bounding box center [1045, 617] width 52 height 38
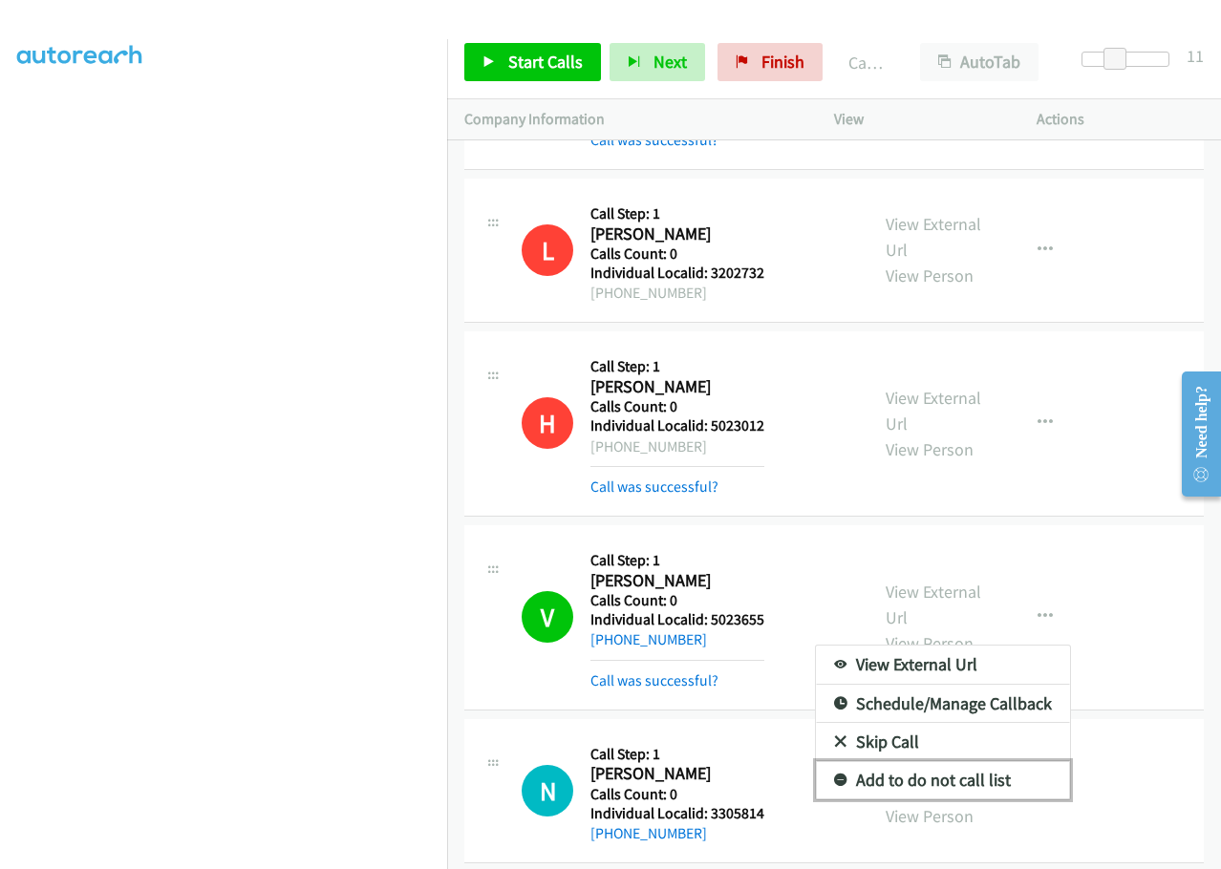
click at [839, 761] on link "Add to do not call list" at bounding box center [943, 780] width 254 height 38
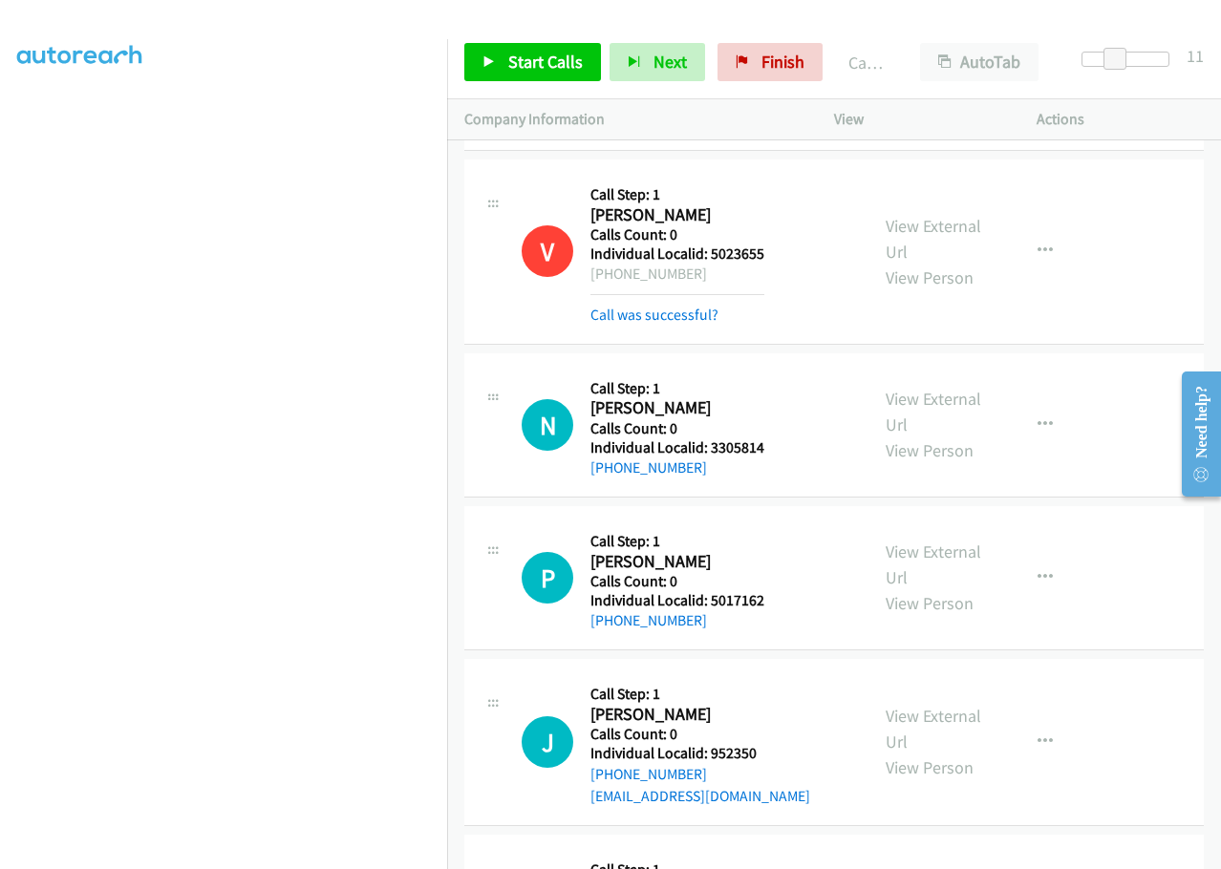
scroll to position [15454, 0]
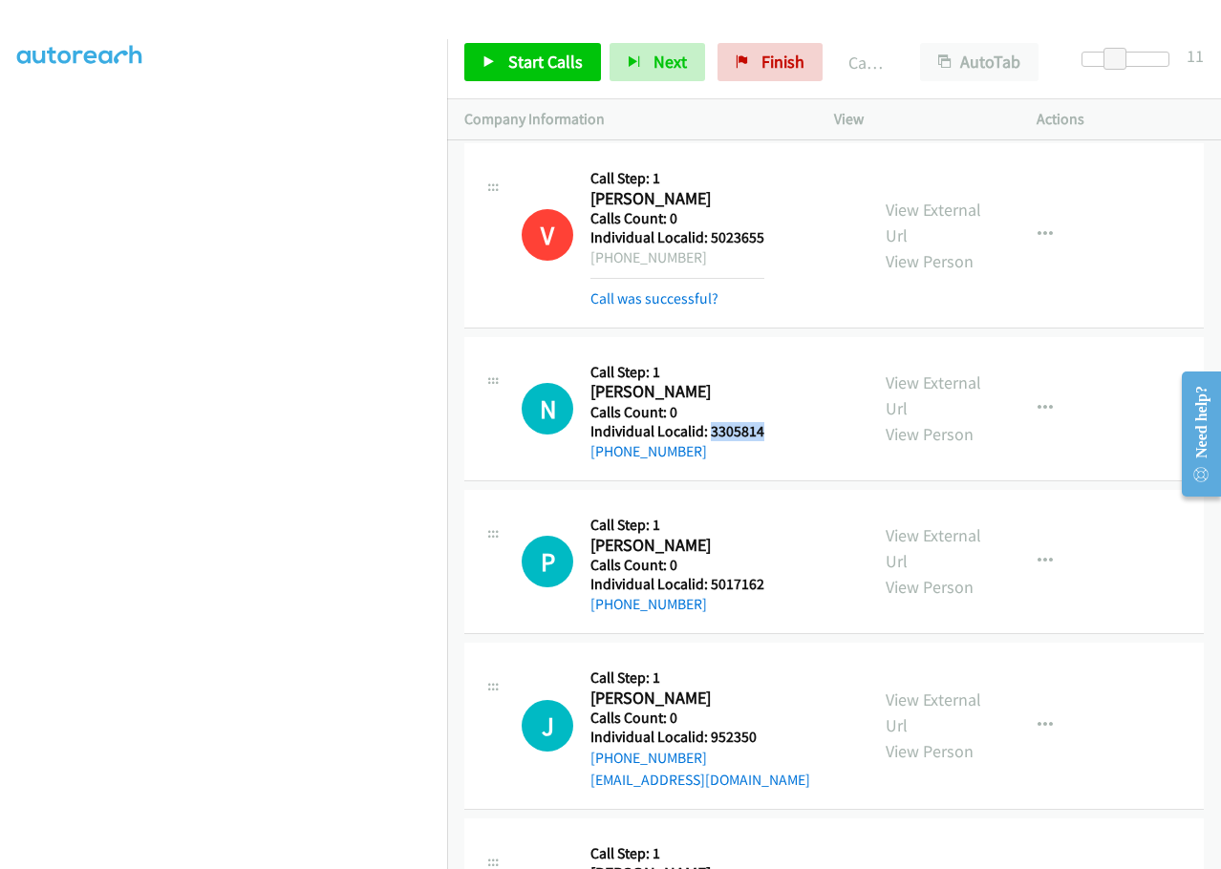
drag, startPoint x: 708, startPoint y: 254, endPoint x: 762, endPoint y: 247, distance: 54.9
click at [762, 354] on div "N Callback Scheduled Call Step: 1 [PERSON_NAME] America/New_York Calls Count: 0…" at bounding box center [687, 408] width 330 height 109
click at [778, 58] on span "Finish" at bounding box center [782, 62] width 43 height 22
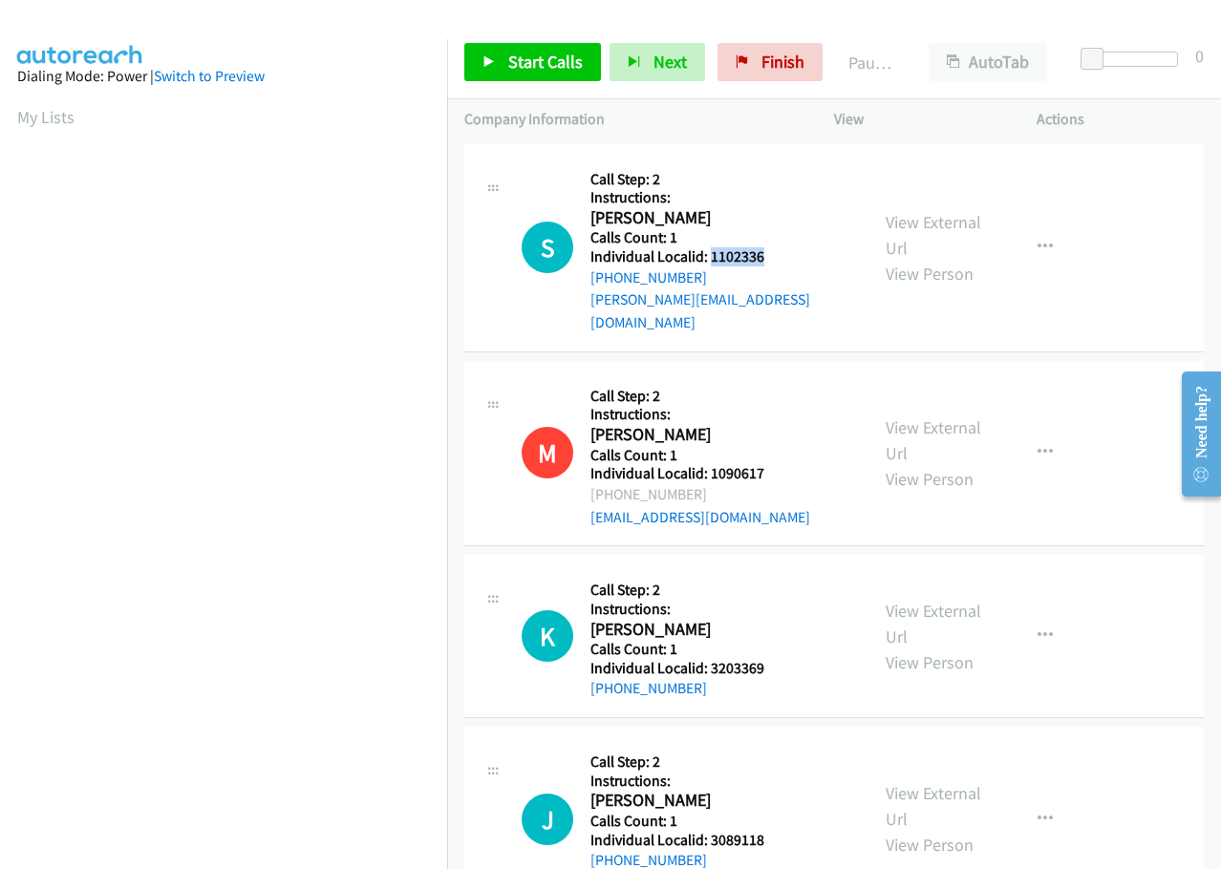
drag, startPoint x: 721, startPoint y: 258, endPoint x: 768, endPoint y: 257, distance: 46.8
click at [782, 257] on h5 "Individual Localid: 1102336" at bounding box center [720, 256] width 261 height 19
copy h5 "1102336"
drag, startPoint x: 708, startPoint y: 646, endPoint x: 760, endPoint y: 652, distance: 52.9
click at [792, 649] on div "K Callback Scheduled Call Step: 2 Instructions: Keith Heimer America/Phoenix Ca…" at bounding box center [687, 636] width 330 height 128
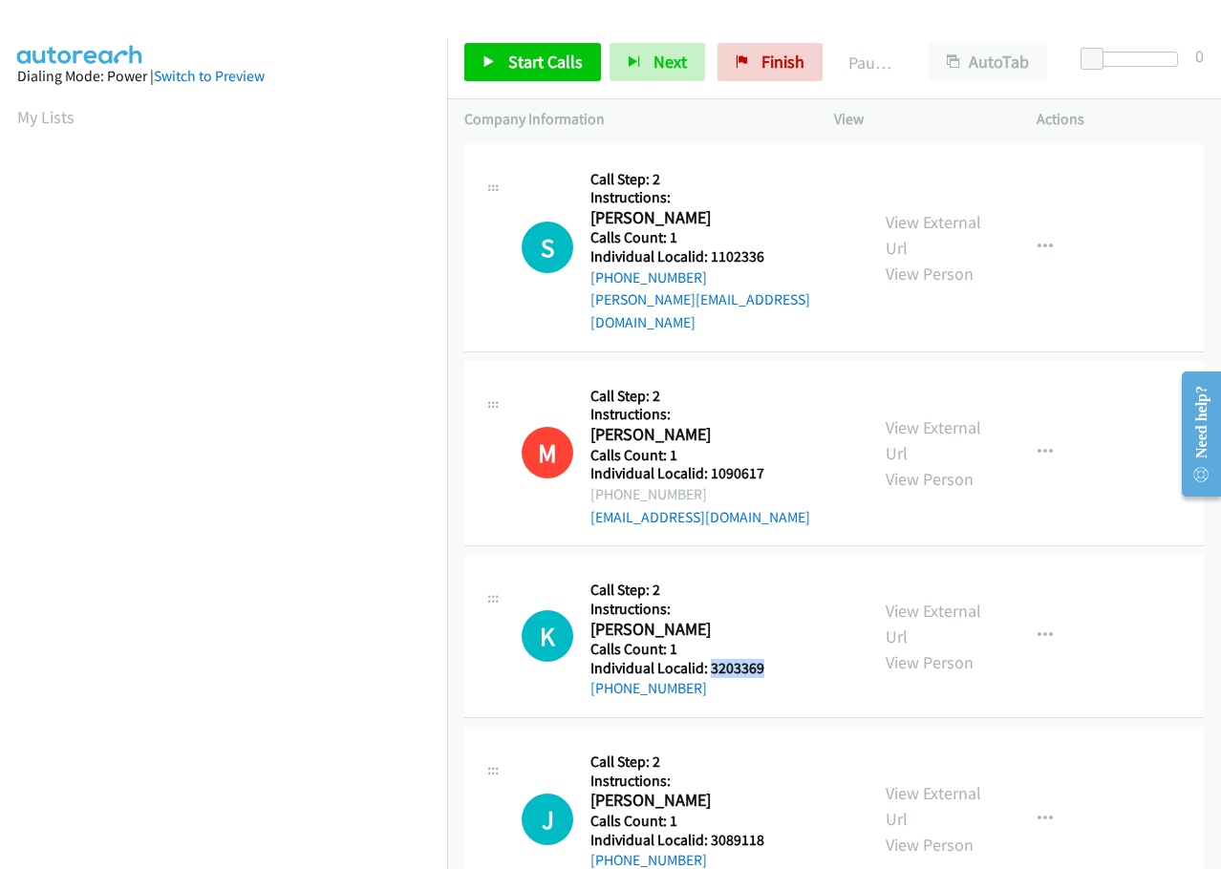
copy h5 "3203369"
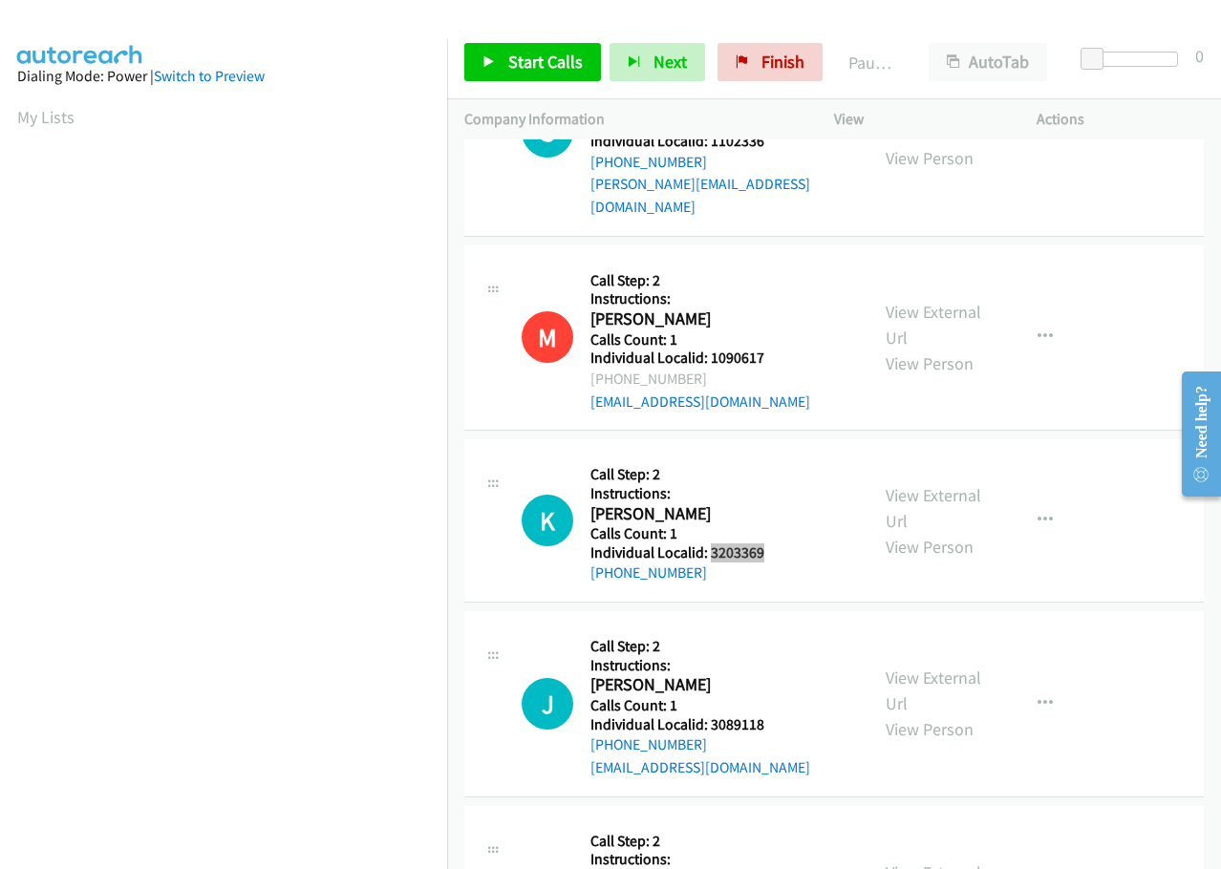
scroll to position [119, 0]
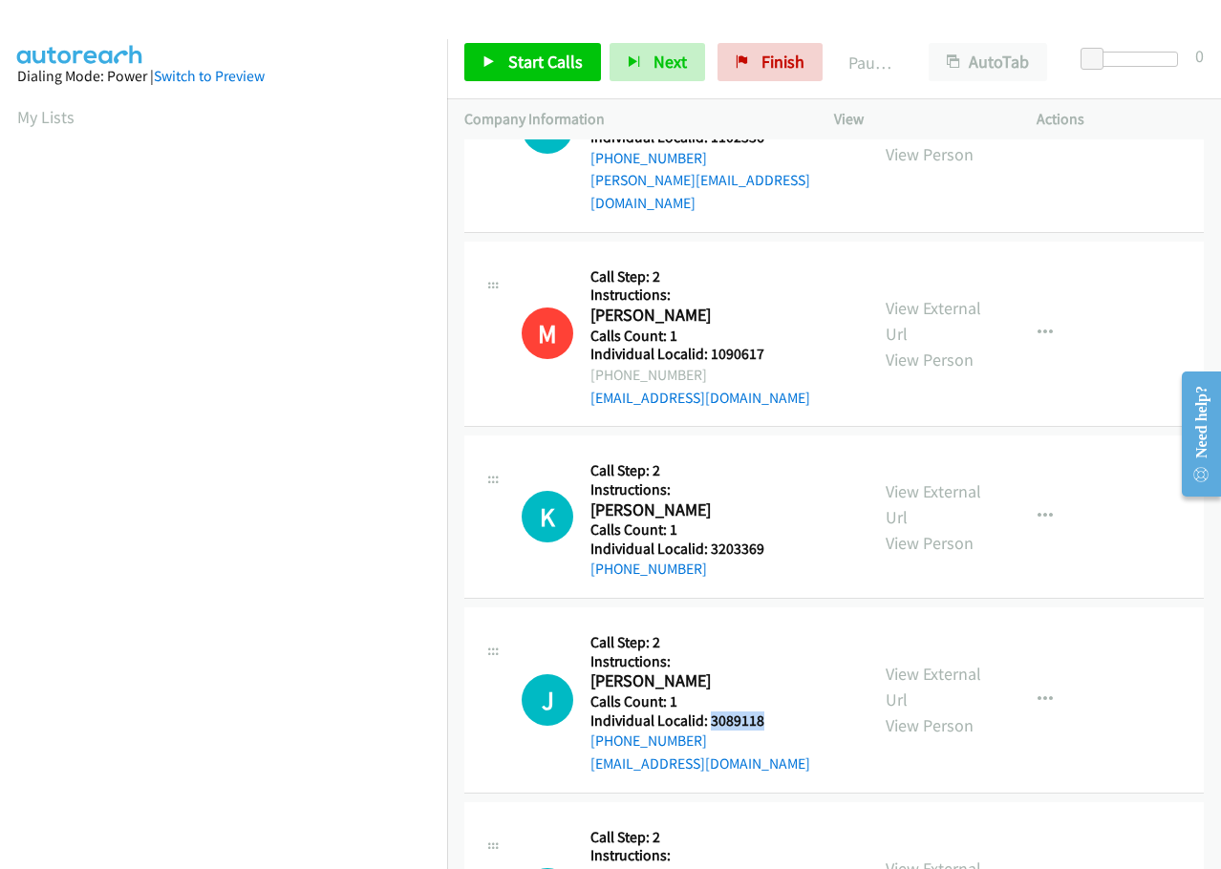
drag, startPoint x: 707, startPoint y: 698, endPoint x: 750, endPoint y: 696, distance: 43.0
click at [779, 712] on h5 "Individual Localid: 3089118" at bounding box center [700, 721] width 220 height 19
copy h5 "3089118"
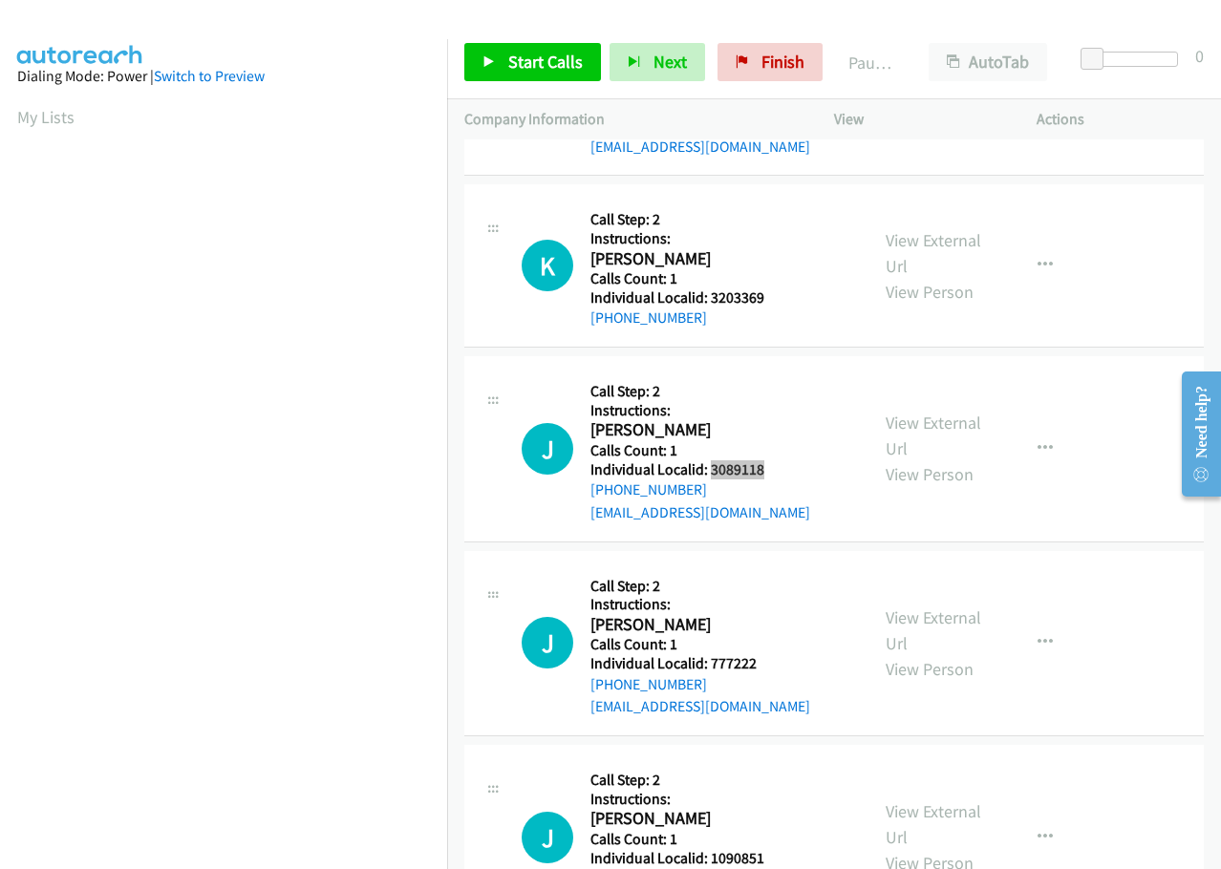
scroll to position [382, 0]
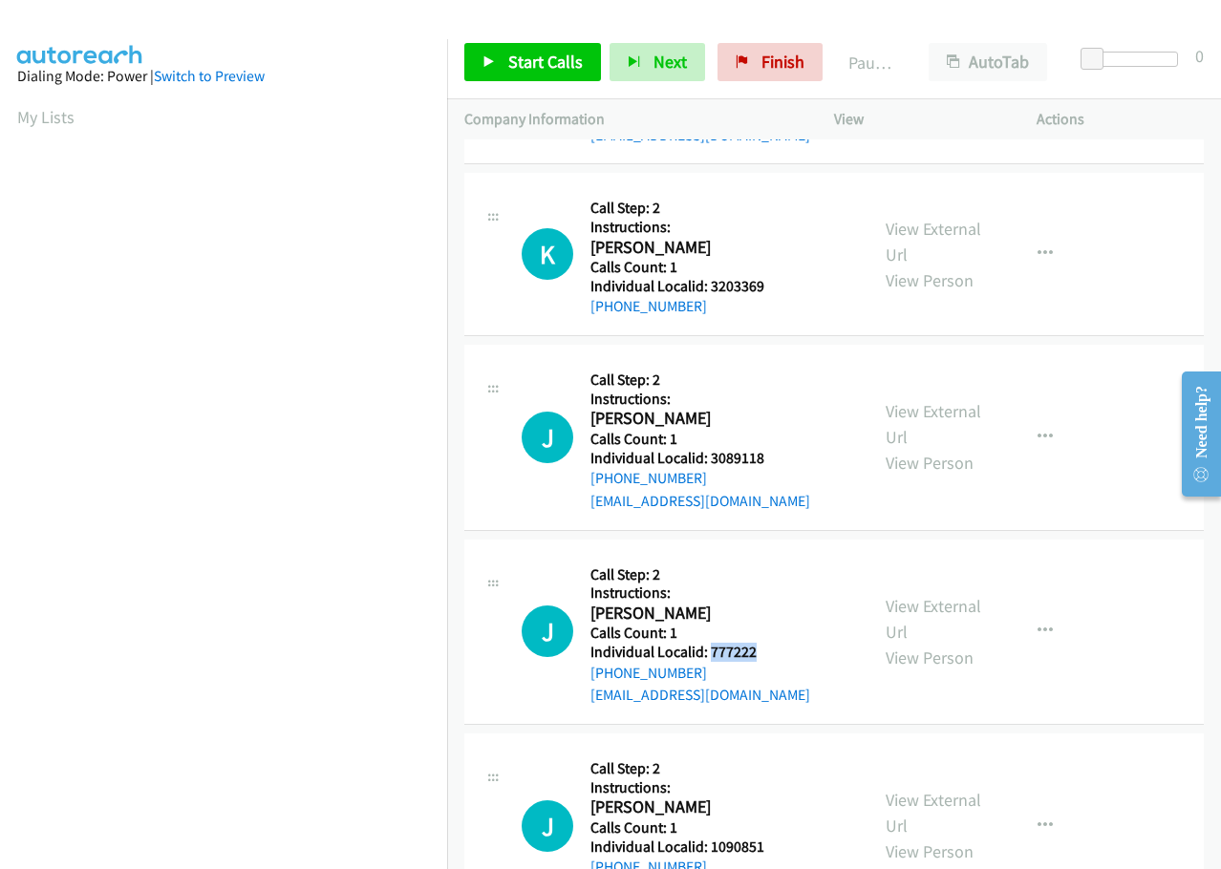
drag, startPoint x: 709, startPoint y: 629, endPoint x: 762, endPoint y: 629, distance: 53.5
click at [762, 643] on h5 "Individual Localid: 777222" at bounding box center [700, 652] width 220 height 19
copy h5 "777222"
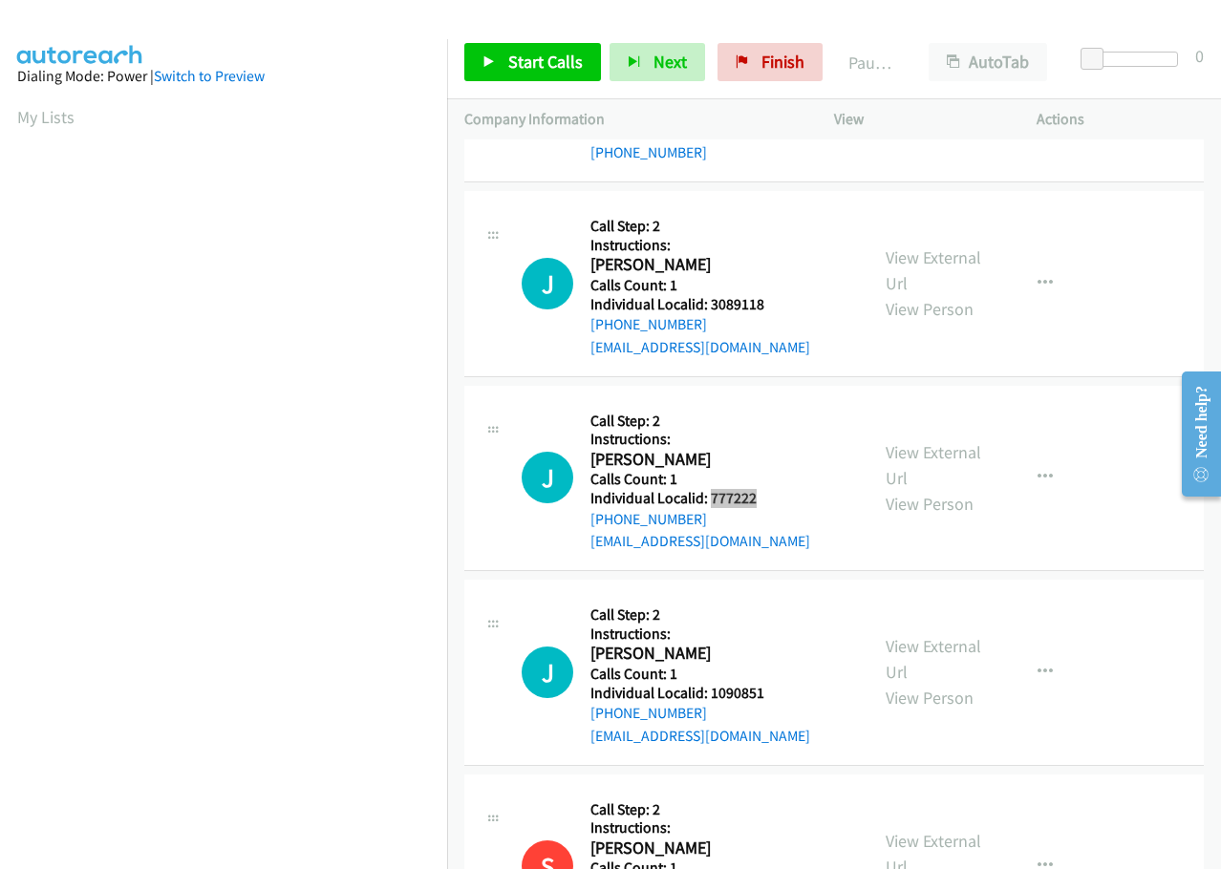
scroll to position [549, 0]
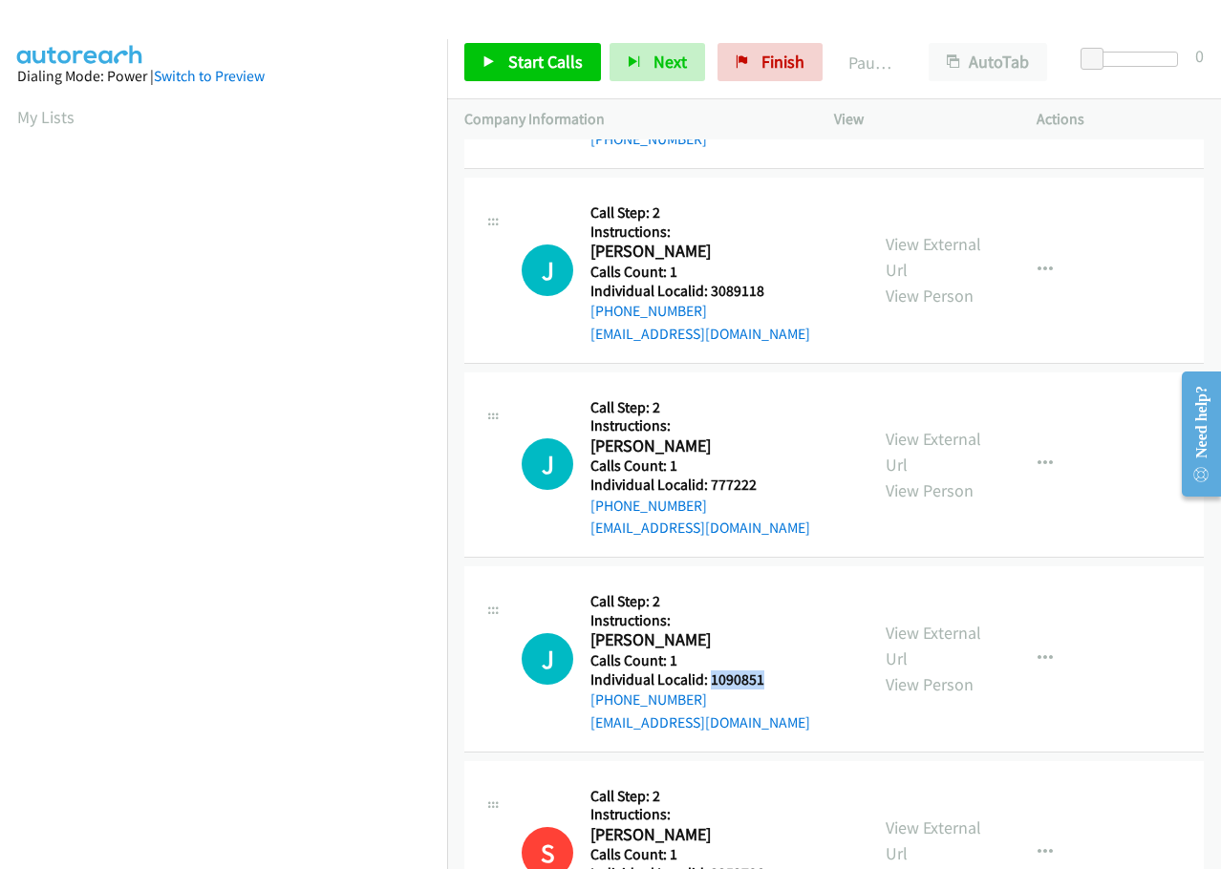
drag, startPoint x: 710, startPoint y: 659, endPoint x: 771, endPoint y: 659, distance: 61.1
click at [771, 671] on h5 "Individual Localid: 1090851" at bounding box center [700, 680] width 220 height 19
copy h5 "1090851"
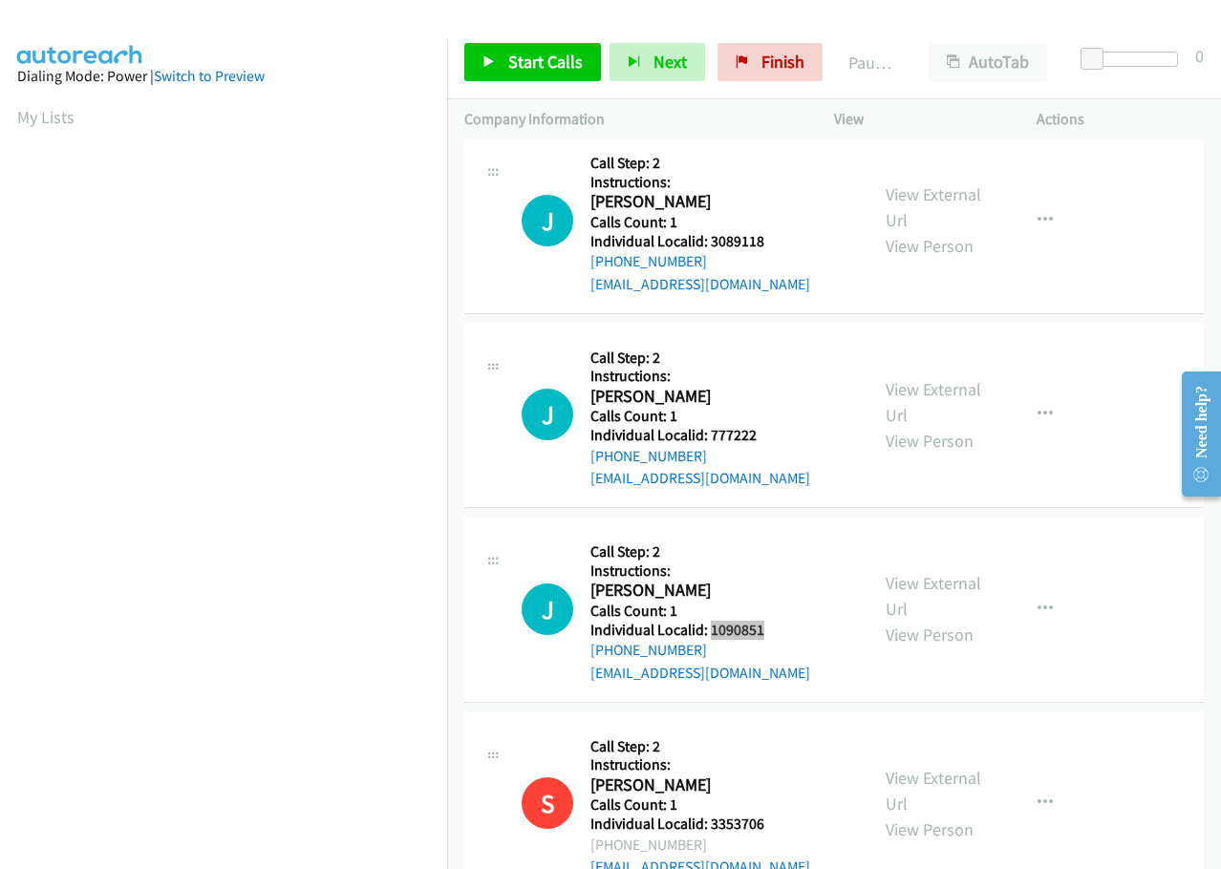
scroll to position [884, 0]
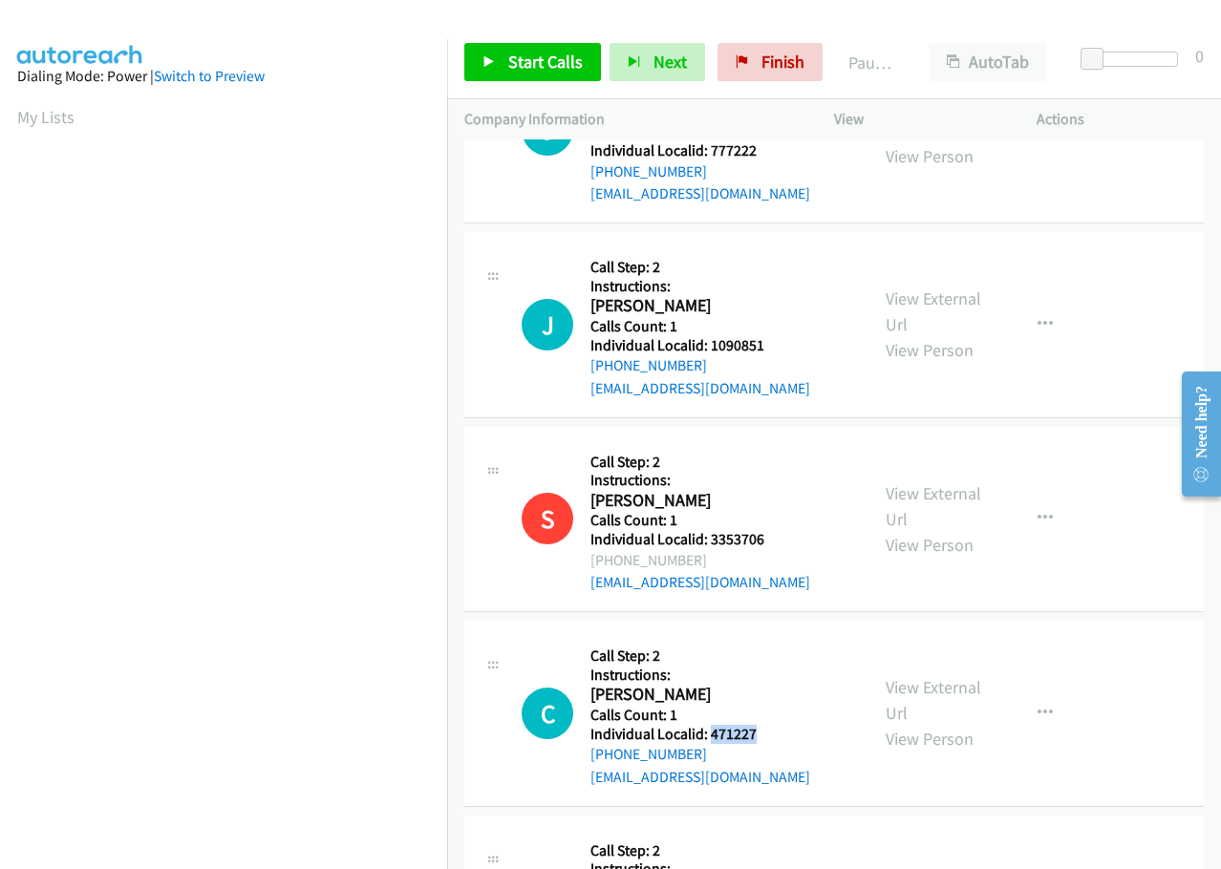
drag, startPoint x: 711, startPoint y: 713, endPoint x: 769, endPoint y: 705, distance: 58.8
click at [769, 725] on h5 "Individual Localid: 471227" at bounding box center [700, 734] width 220 height 19
copy h5 "471227"
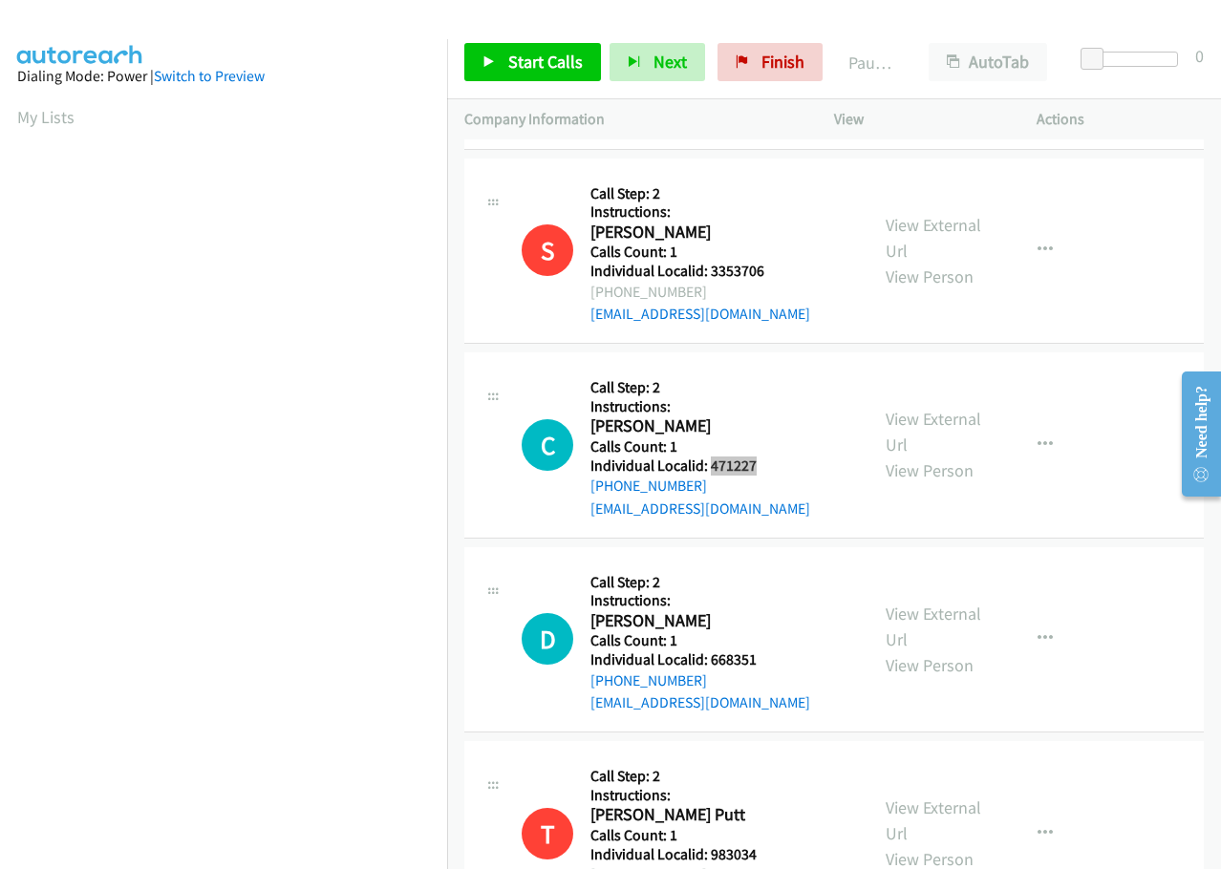
scroll to position [1170, 0]
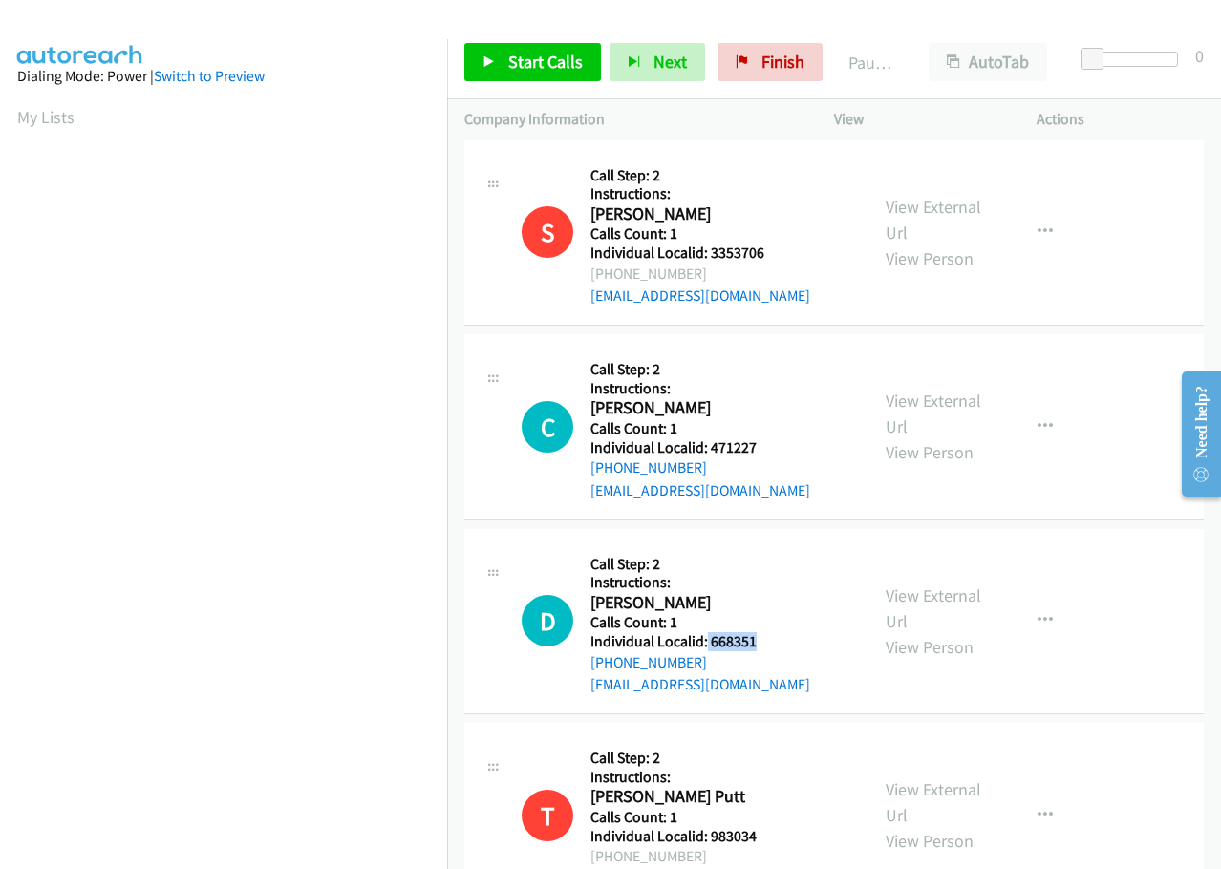
drag, startPoint x: 706, startPoint y: 621, endPoint x: 771, endPoint y: 617, distance: 65.1
click at [771, 632] on h5 "Individual Localid: 668351" at bounding box center [700, 641] width 220 height 19
copy h5 "668351"
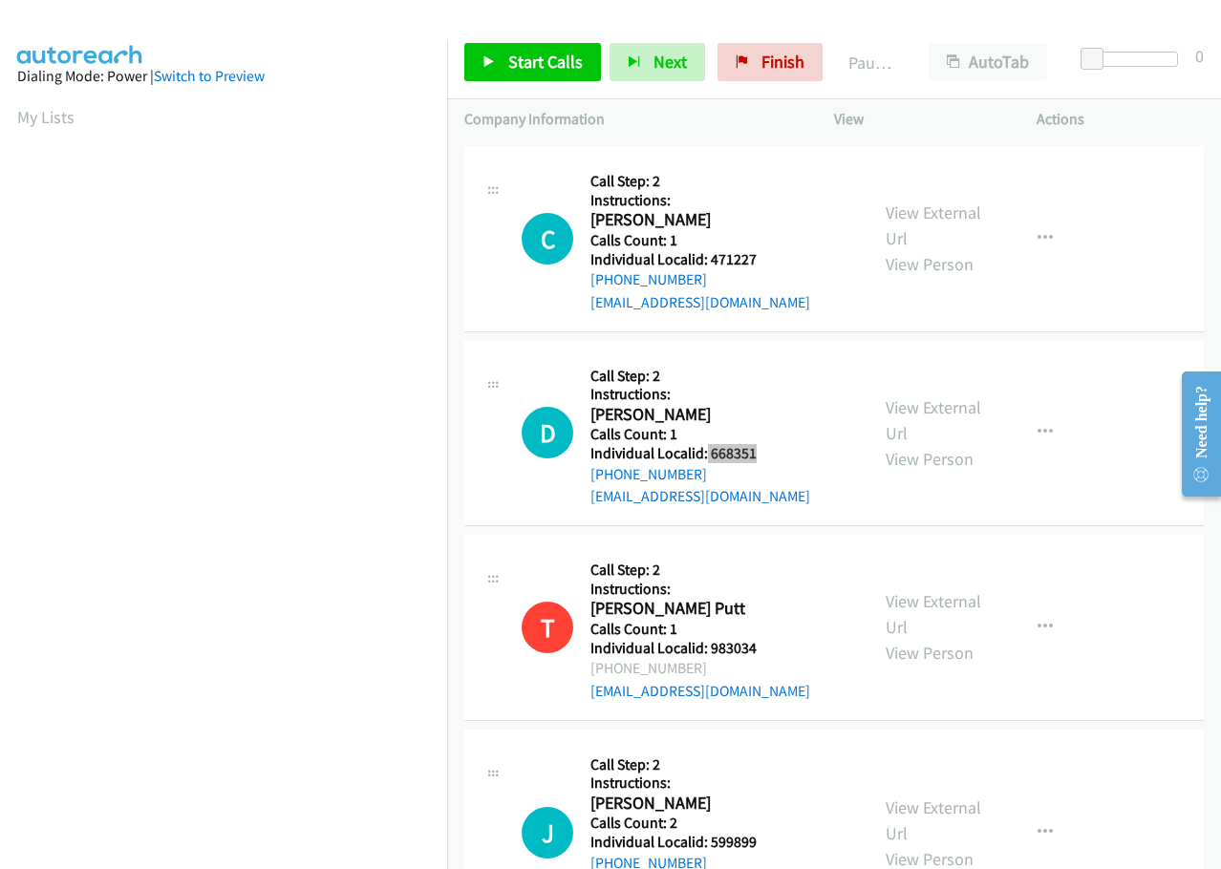
scroll to position [1529, 0]
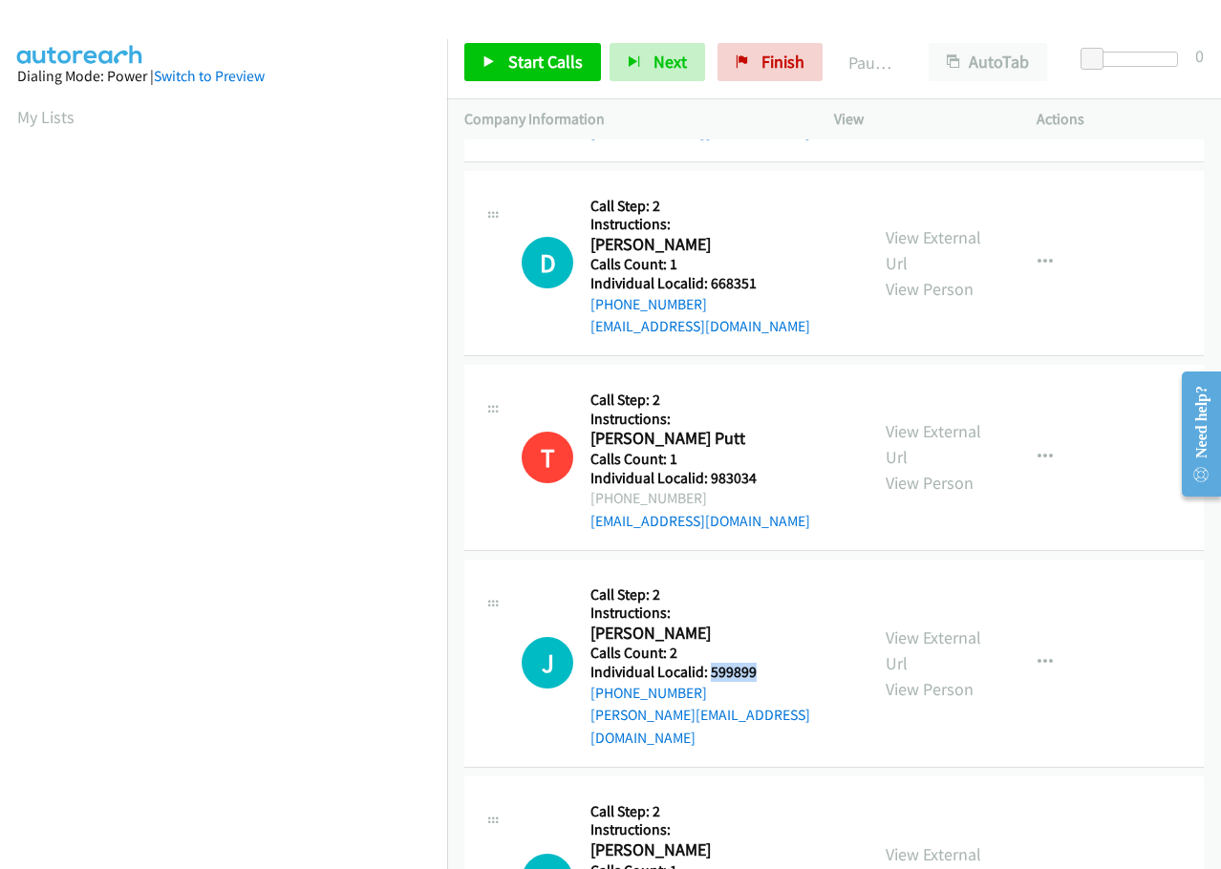
drag, startPoint x: 708, startPoint y: 644, endPoint x: 769, endPoint y: 646, distance: 61.2
click at [769, 663] on h5 "Individual Localid: 599899" at bounding box center [720, 672] width 261 height 19
copy h5 "599899"
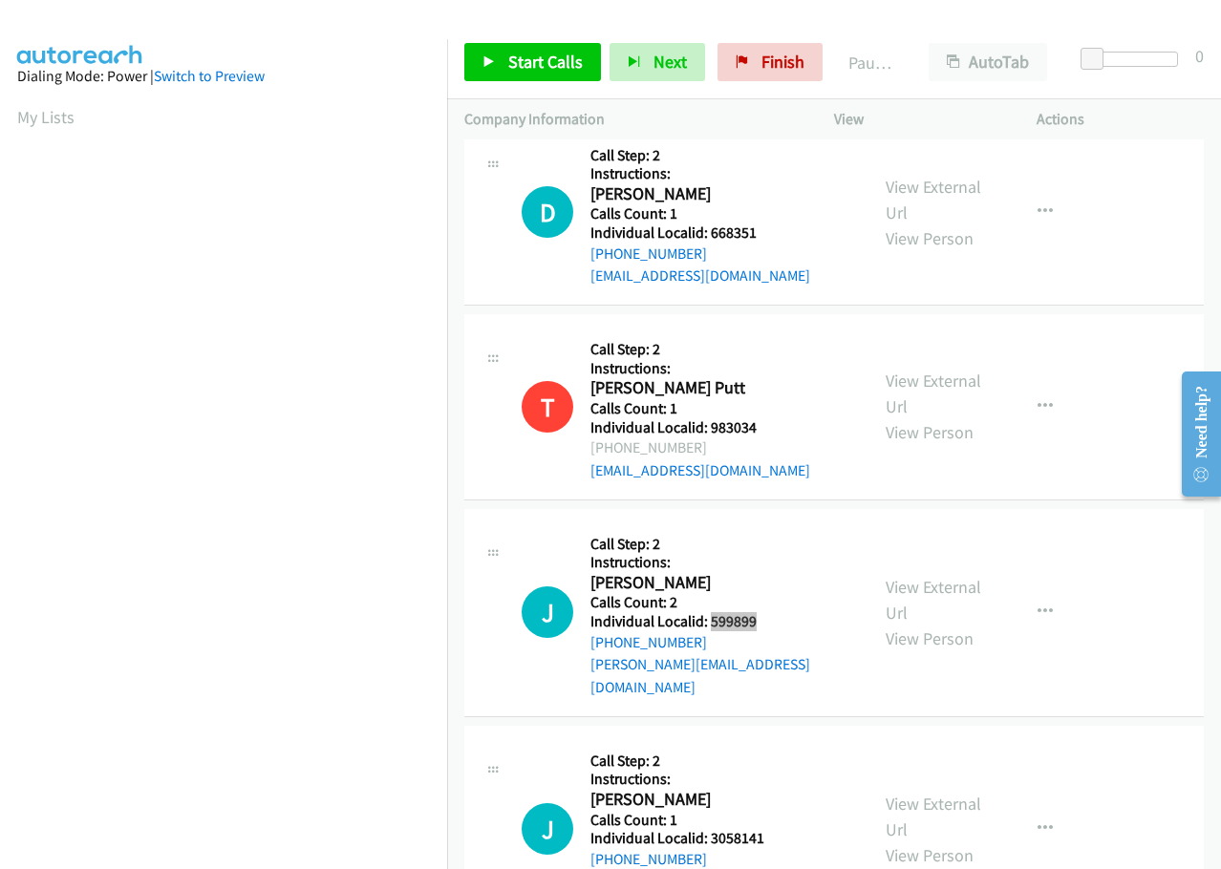
scroll to position [1648, 0]
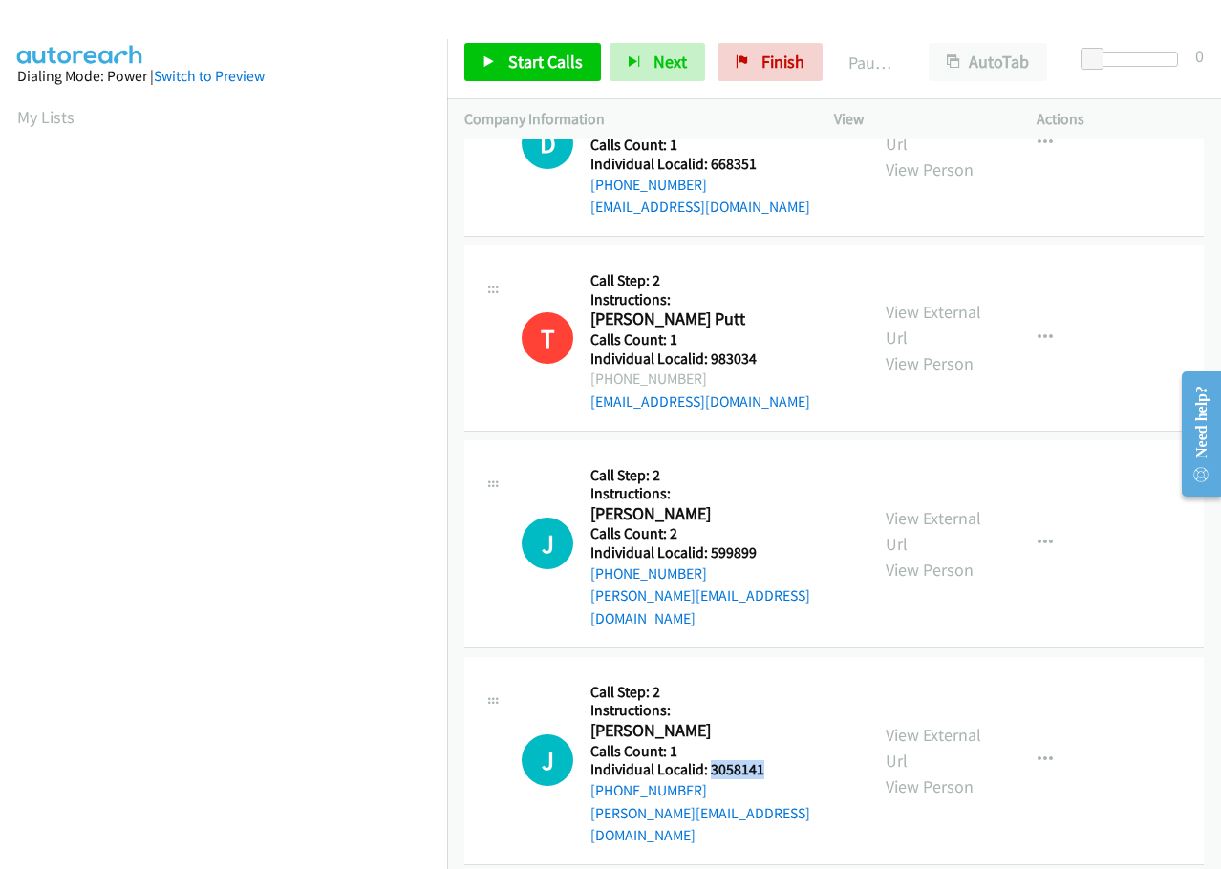
drag, startPoint x: 708, startPoint y: 727, endPoint x: 782, endPoint y: 723, distance: 73.7
click at [782, 760] on h5 "Individual Localid: 3058141" at bounding box center [720, 769] width 261 height 19
copy h5 "3058141"
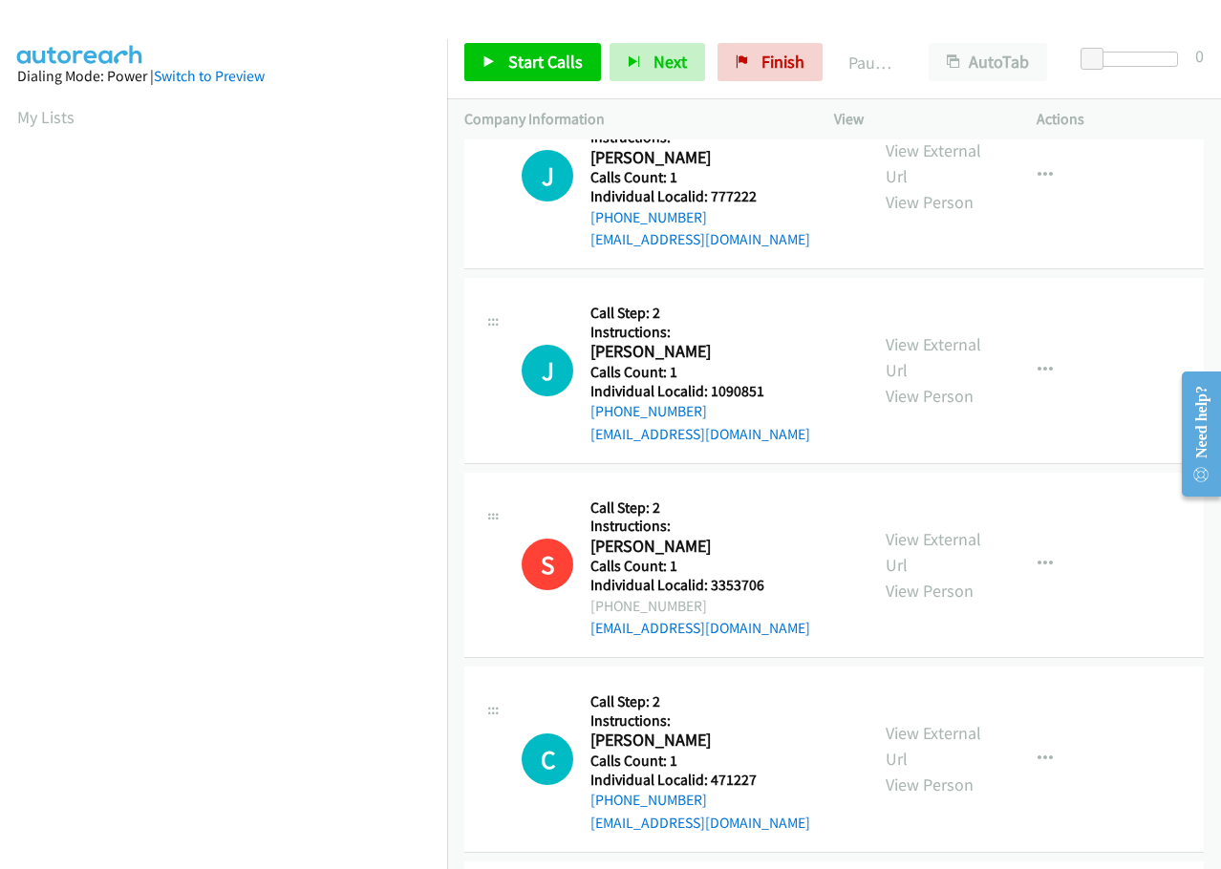
scroll to position [812, 0]
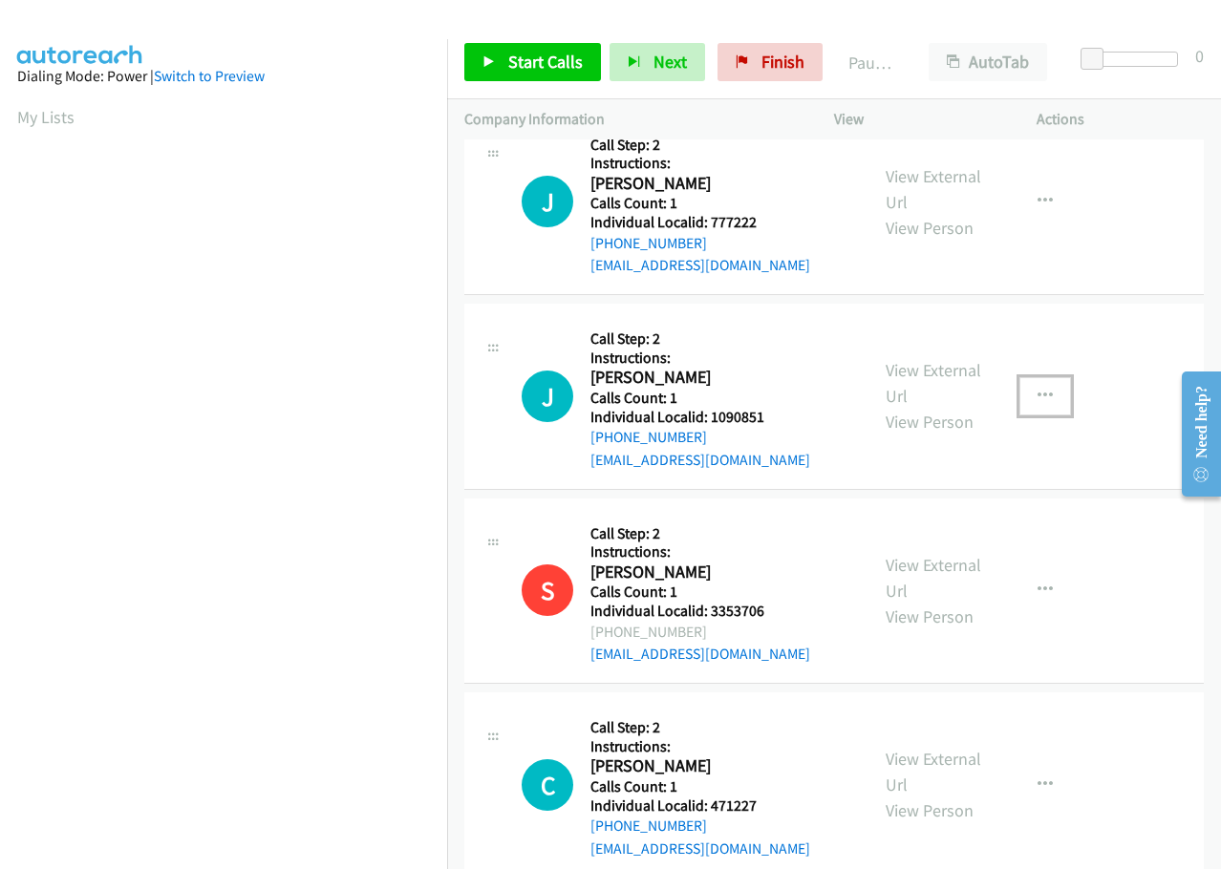
click at [1038, 389] on icon "button" at bounding box center [1045, 396] width 15 height 15
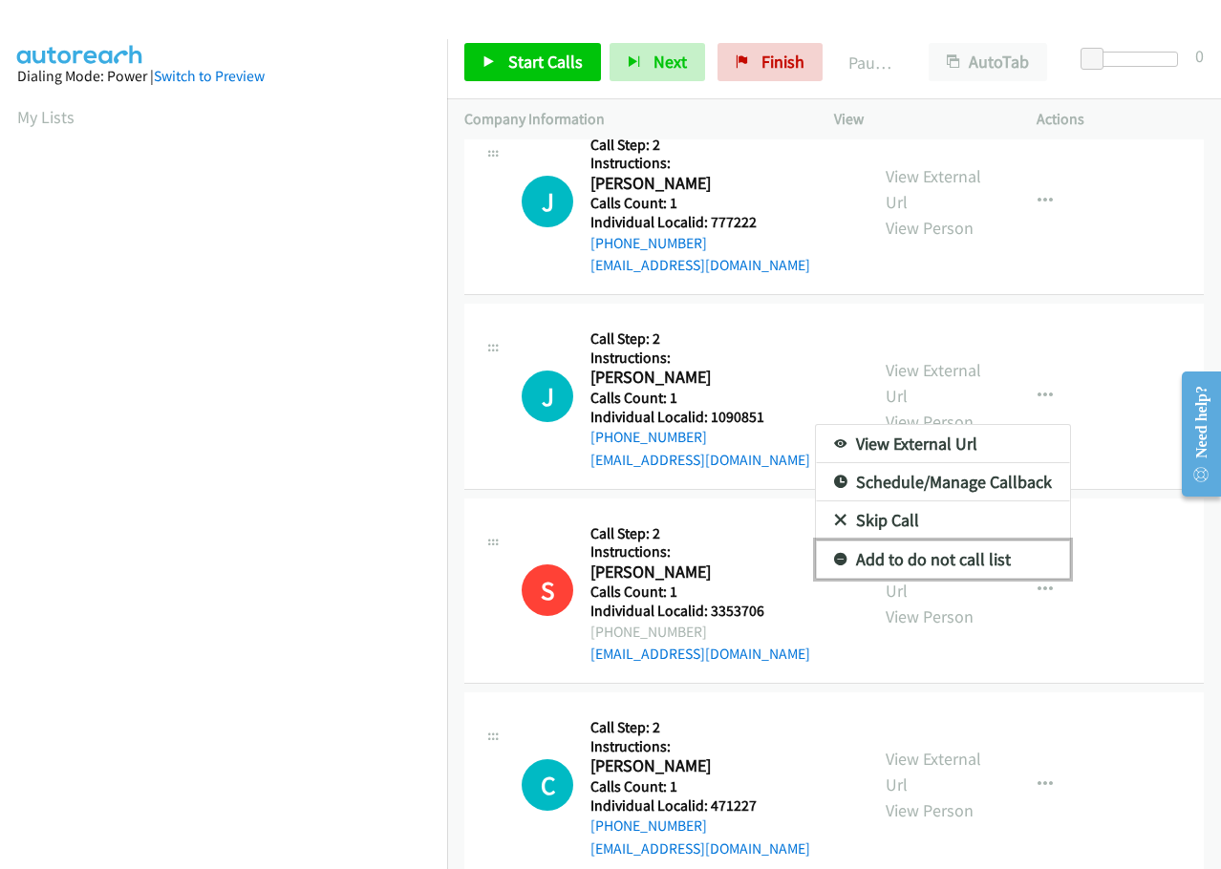
click at [835, 541] on link "Add to do not call list" at bounding box center [943, 560] width 254 height 38
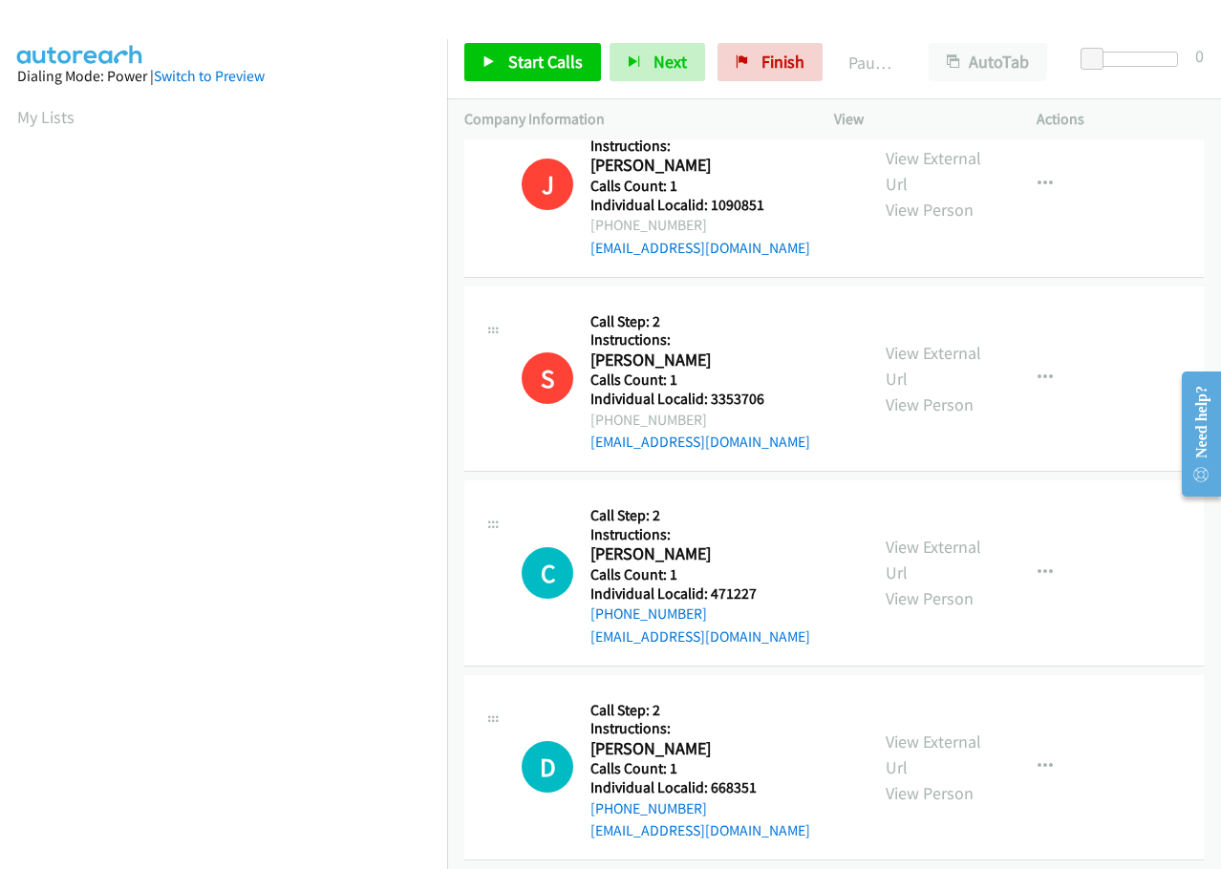
scroll to position [1027, 0]
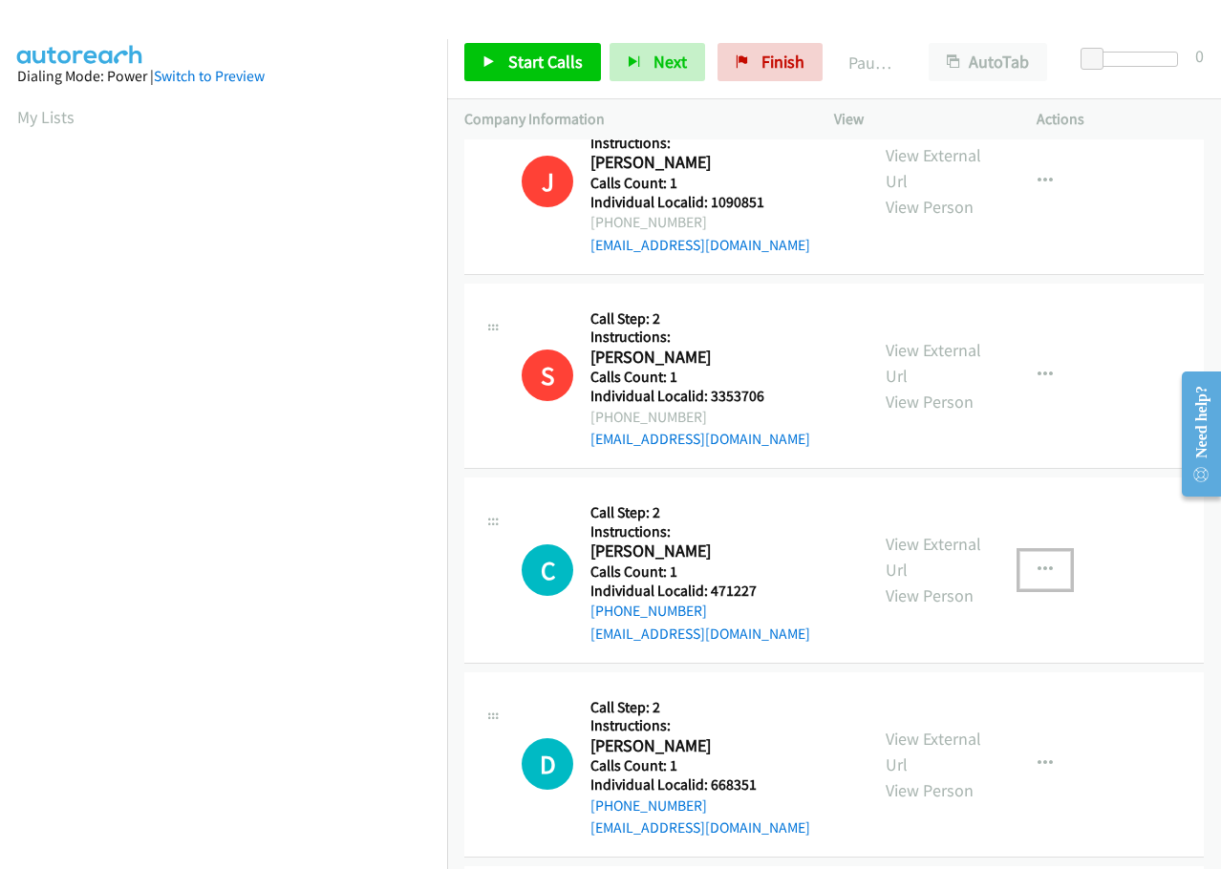
click at [1038, 563] on icon "button" at bounding box center [1045, 570] width 15 height 15
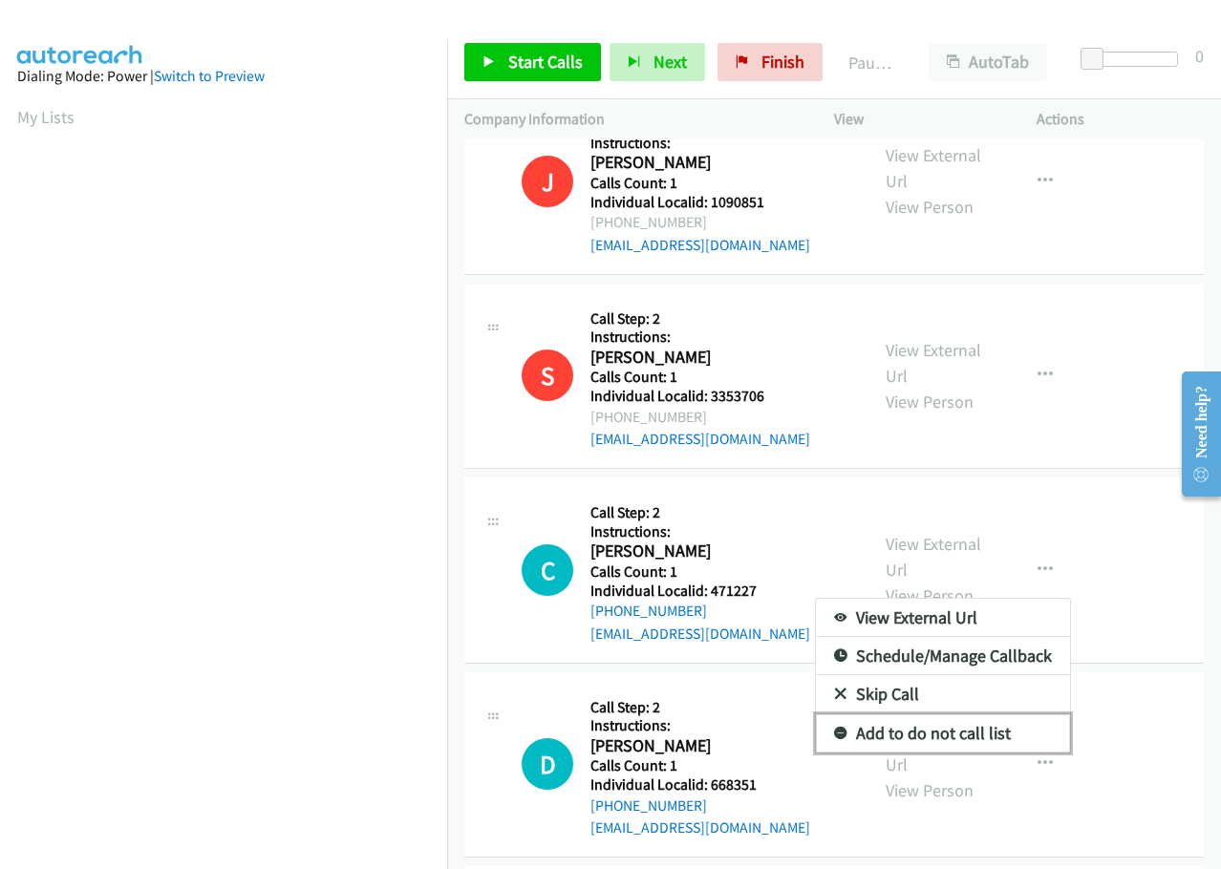
click at [834, 728] on icon at bounding box center [840, 734] width 13 height 13
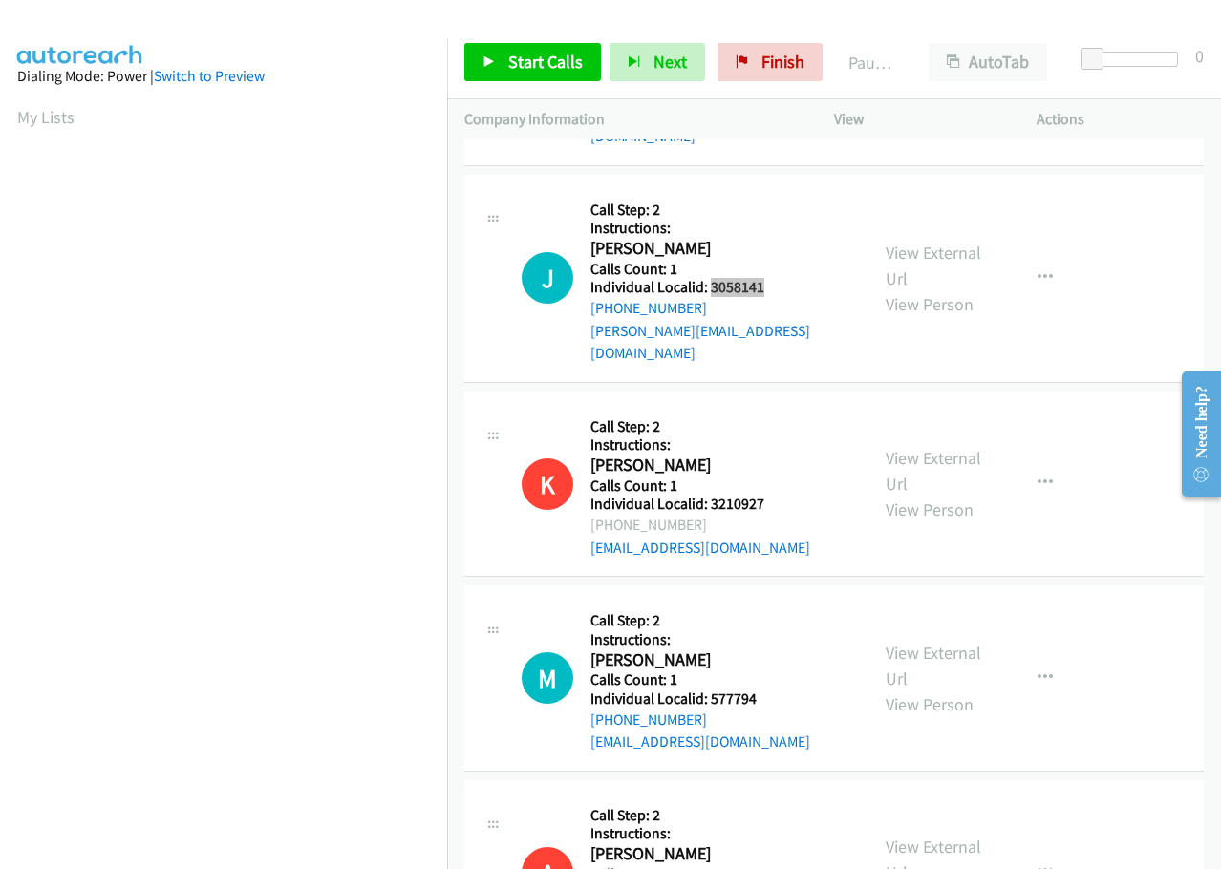
scroll to position [2174, 0]
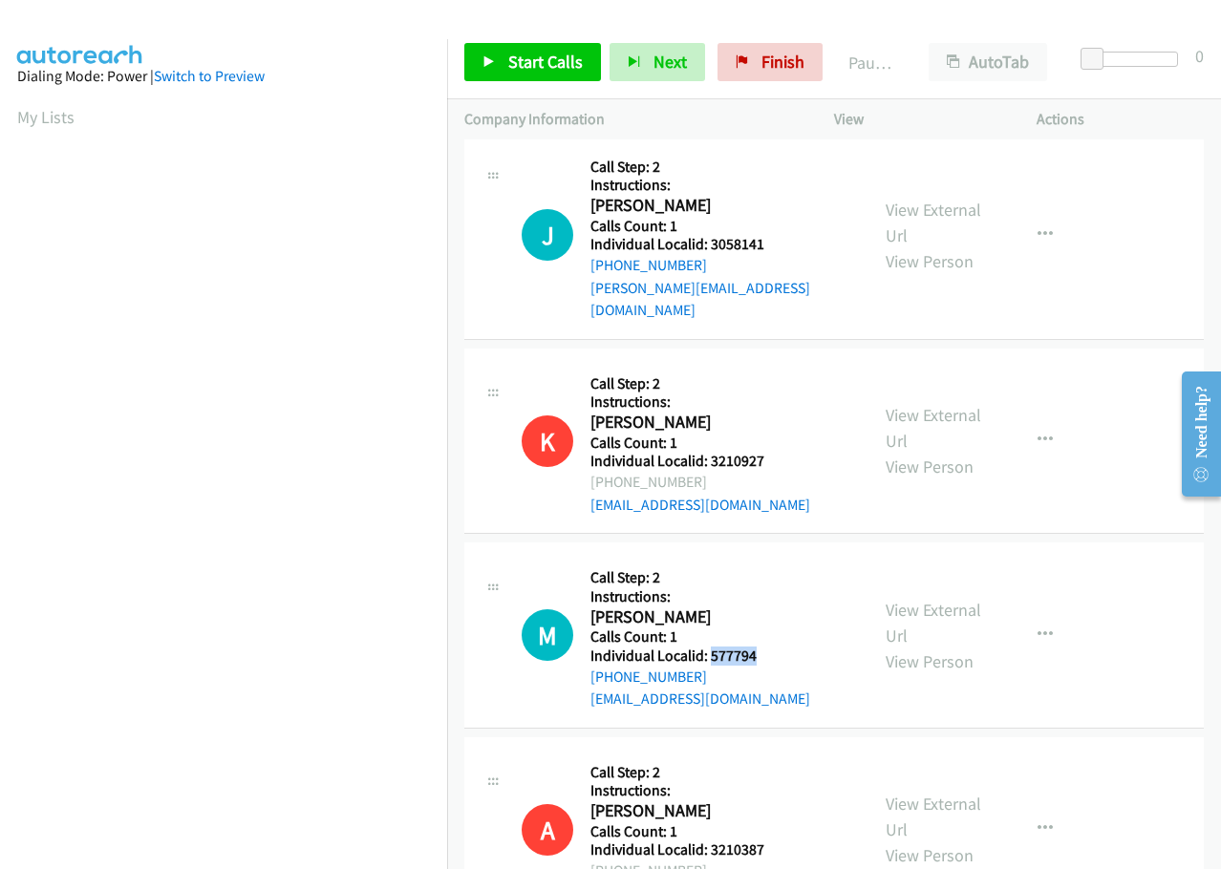
drag, startPoint x: 708, startPoint y: 588, endPoint x: 772, endPoint y: 587, distance: 64.0
click at [772, 647] on h5 "Individual Localid: 577794" at bounding box center [700, 656] width 220 height 19
copy h5 "577794"
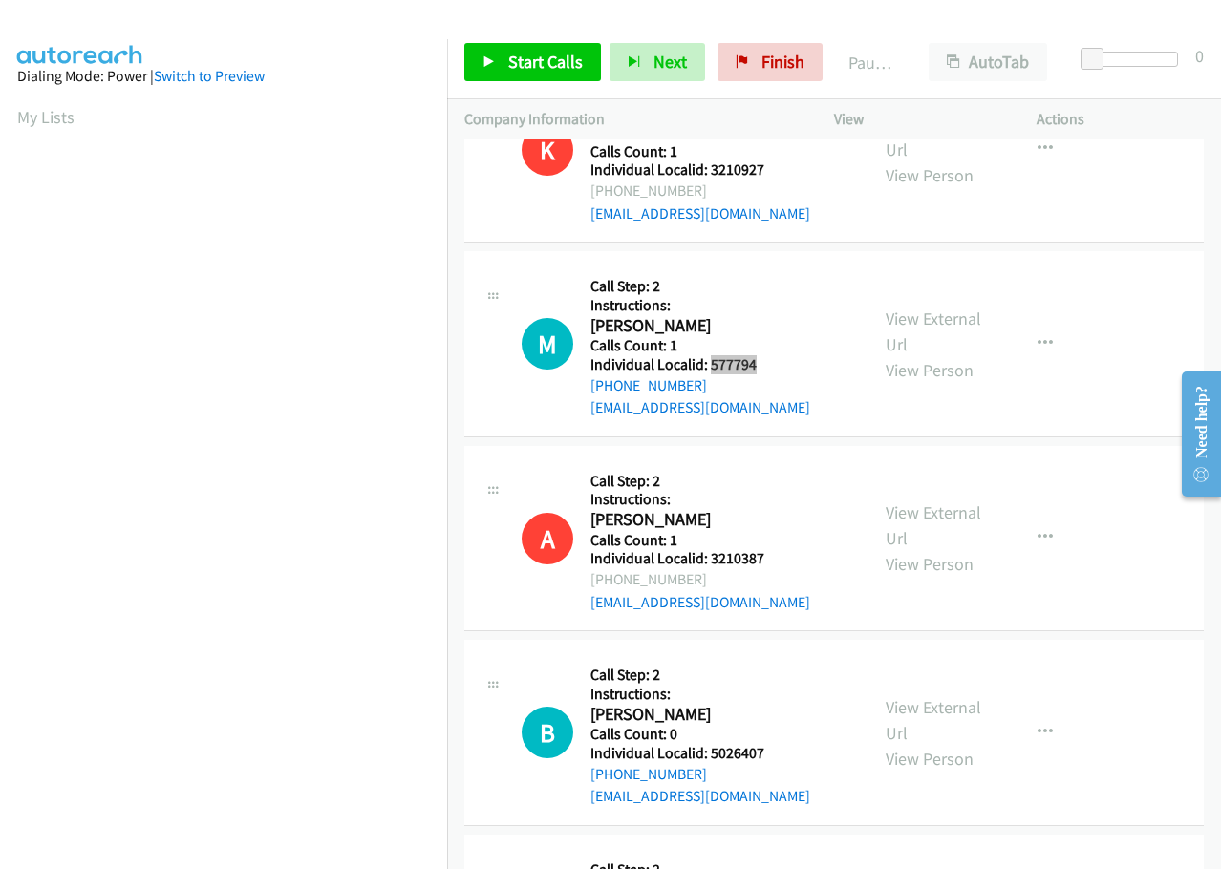
scroll to position [2580, 0]
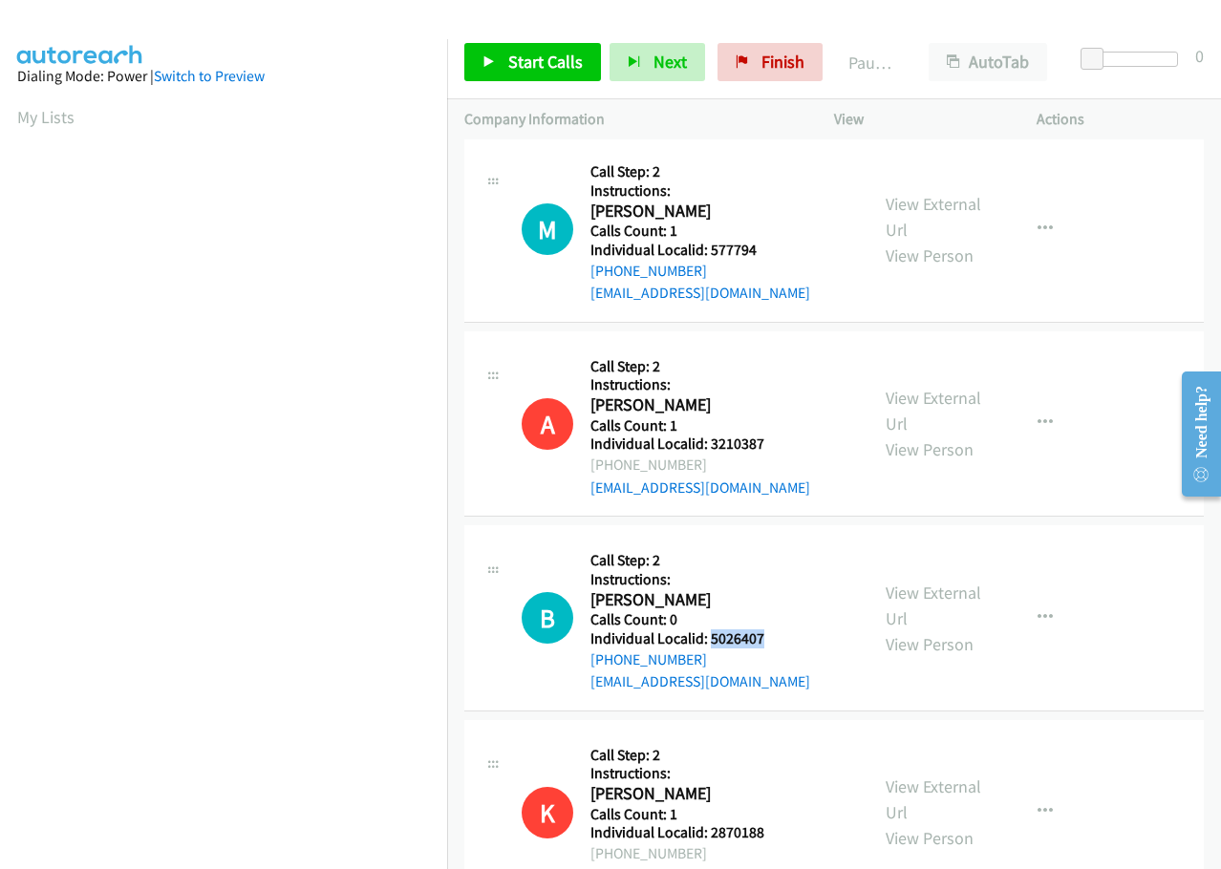
drag, startPoint x: 710, startPoint y: 569, endPoint x: 782, endPoint y: 573, distance: 72.7
click at [782, 630] on h5 "Individual Localid: 5026407" at bounding box center [700, 639] width 220 height 19
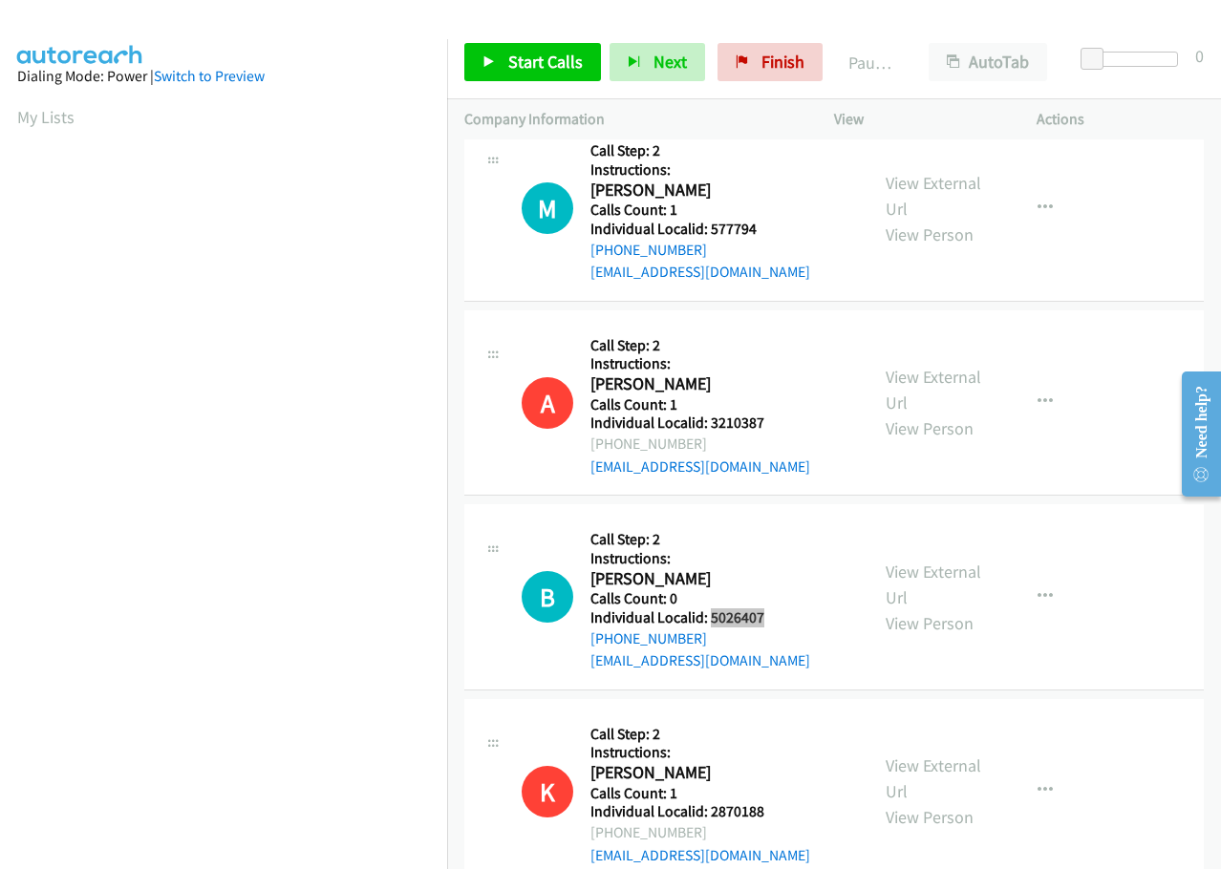
scroll to position [2627, 0]
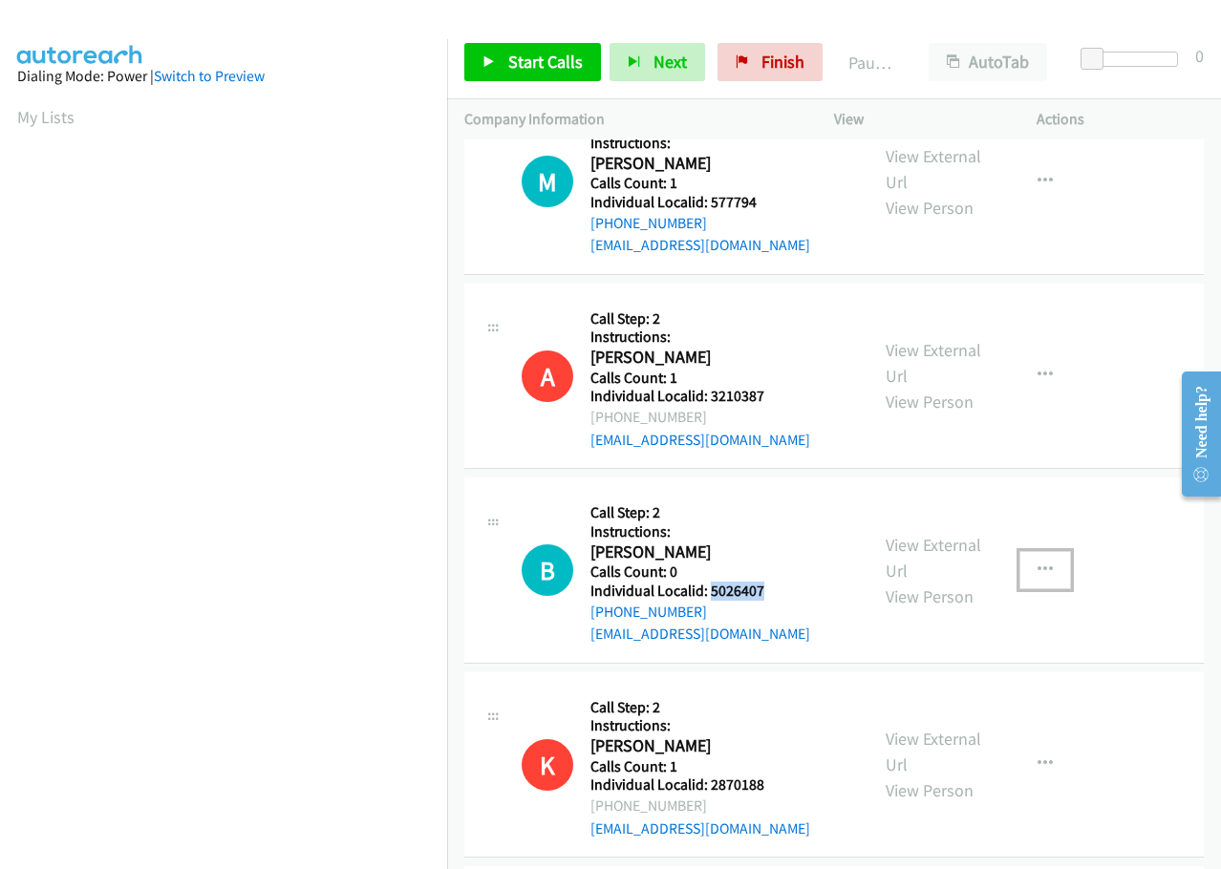
drag, startPoint x: 1026, startPoint y: 501, endPoint x: 1018, endPoint y: 518, distance: 18.8
click at [1038, 563] on icon "button" at bounding box center [1045, 570] width 15 height 15
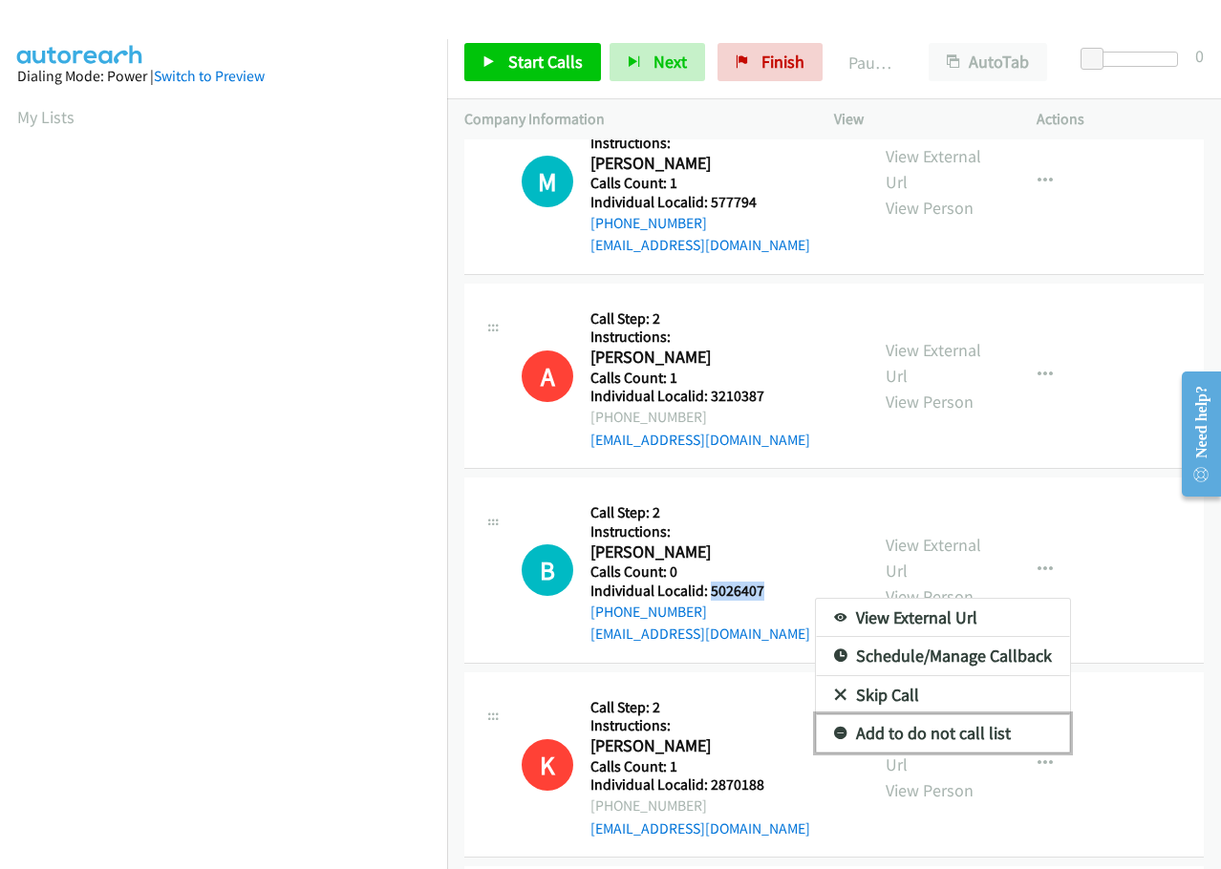
click at [836, 715] on link "Add to do not call list" at bounding box center [943, 734] width 254 height 38
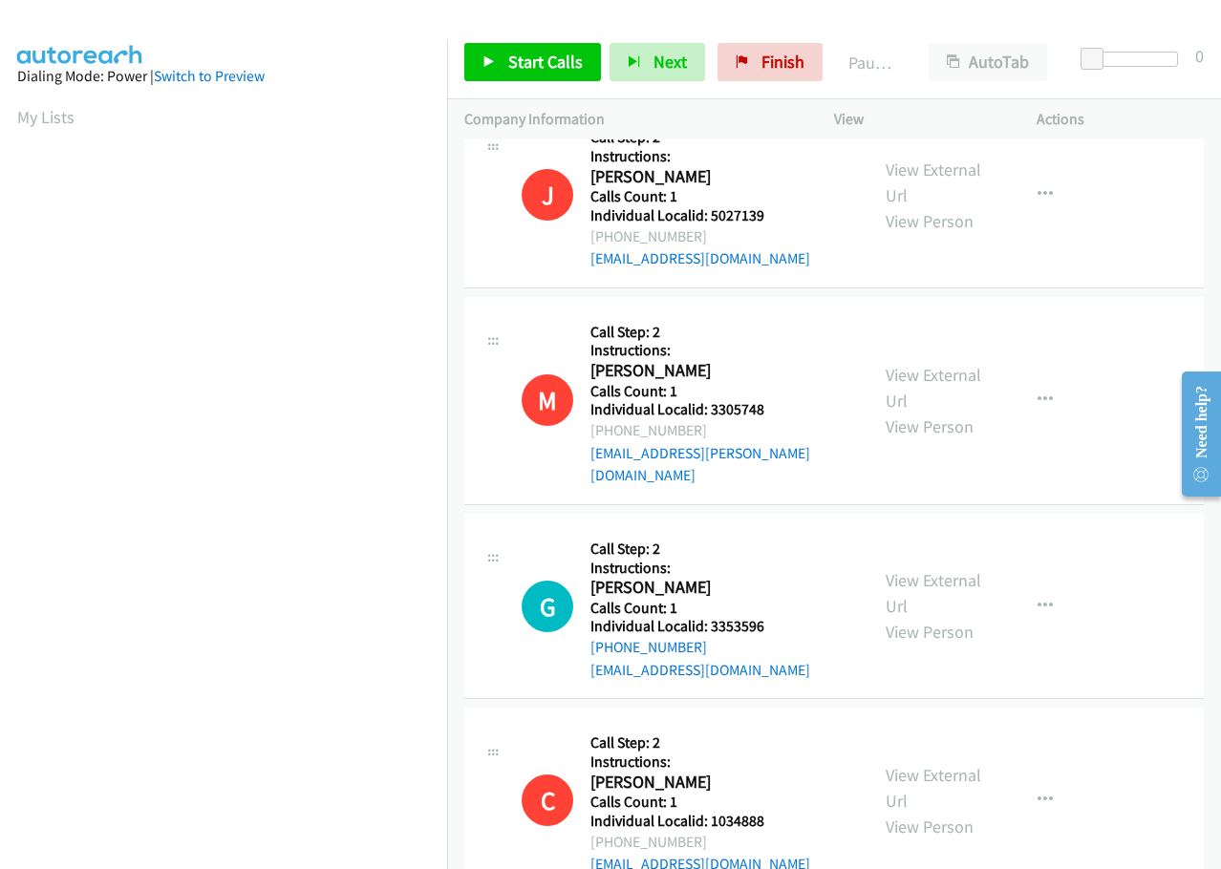
scroll to position [3416, 0]
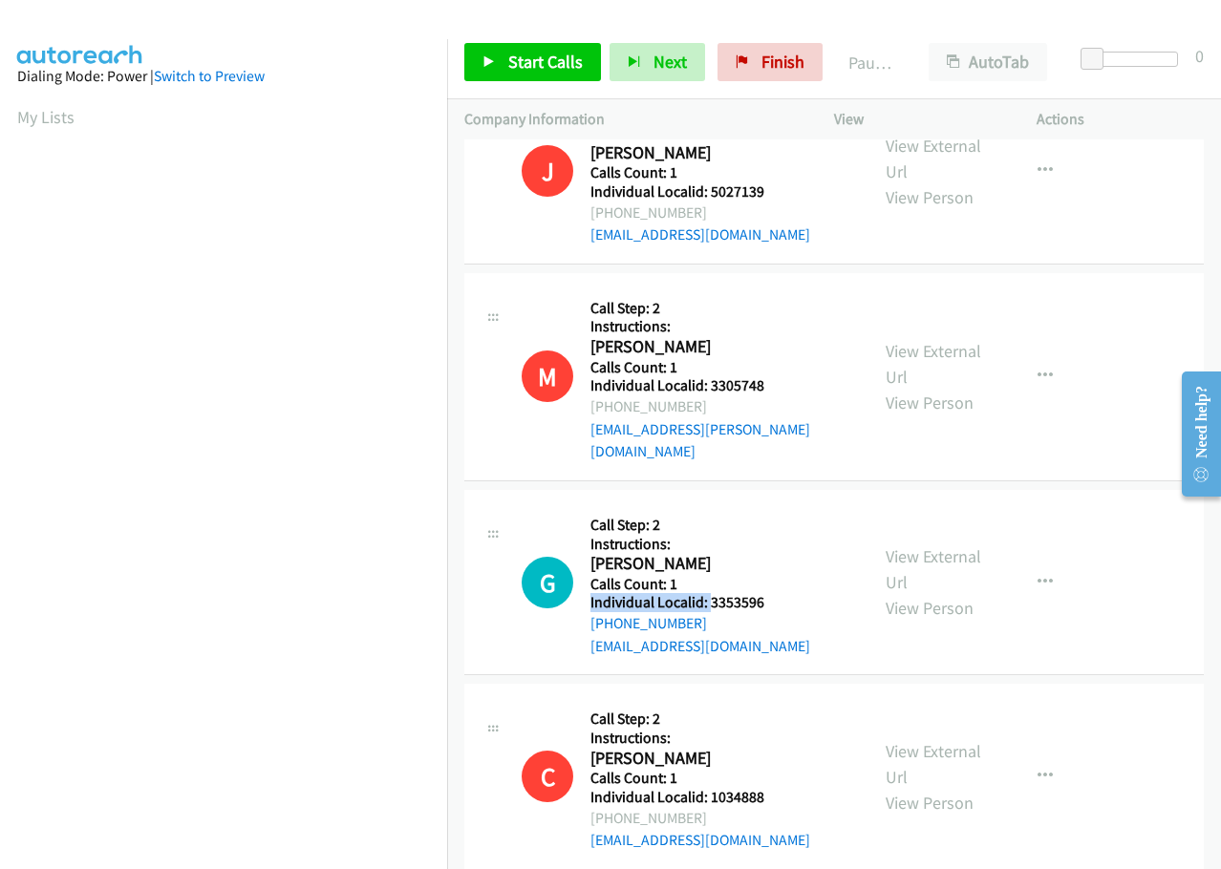
drag, startPoint x: 709, startPoint y: 510, endPoint x: 784, endPoint y: 501, distance: 76.1
click at [786, 507] on div "Callback Scheduled Call Step: 2 Instructions: Gary Massey America/Chicago Calls…" at bounding box center [700, 582] width 220 height 151
click at [744, 575] on h5 "Calls Count: 1" at bounding box center [700, 584] width 220 height 19
click at [706, 593] on h5 "Individual Localid: 3353596" at bounding box center [700, 602] width 220 height 19
drag, startPoint x: 709, startPoint y: 514, endPoint x: 777, endPoint y: 508, distance: 68.1
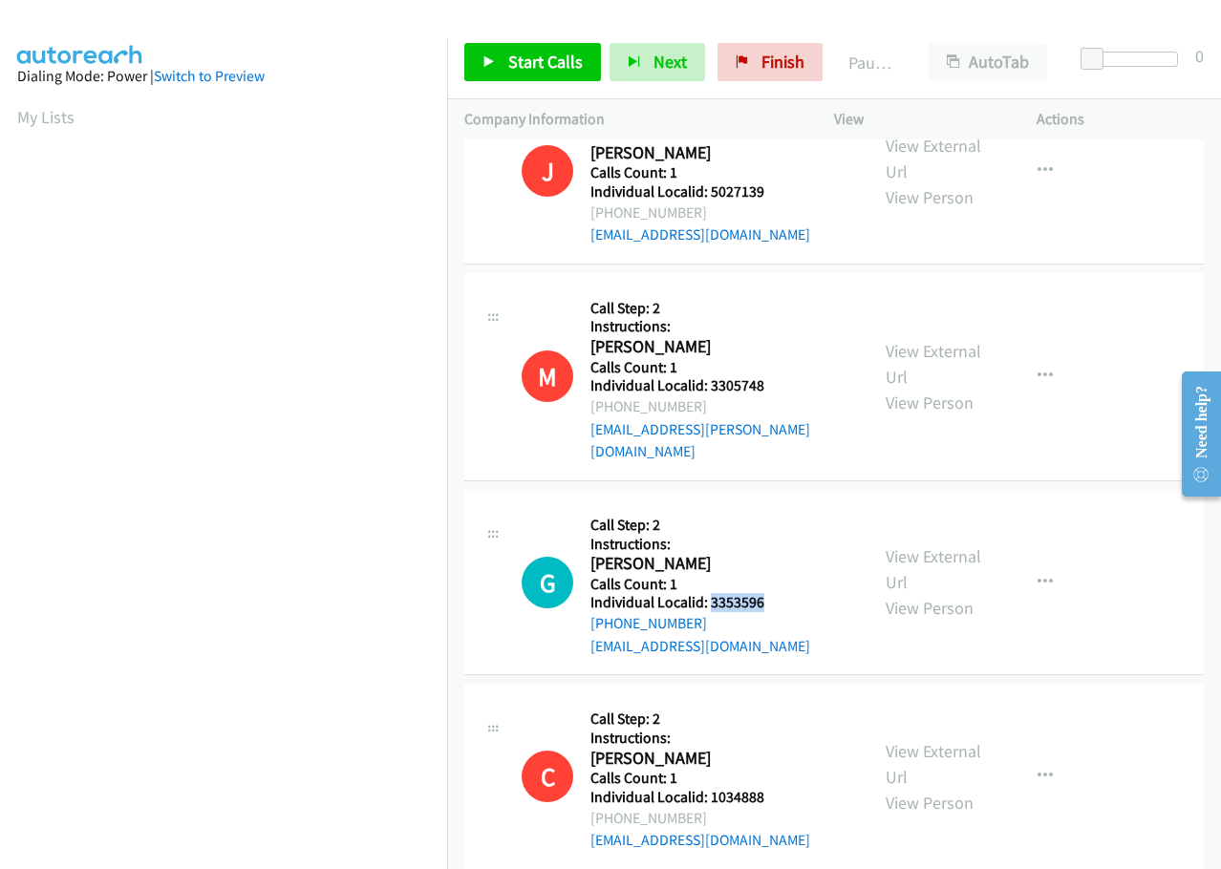
click at [777, 593] on h5 "Individual Localid: 3353596" at bounding box center [700, 602] width 220 height 19
click at [1039, 575] on icon "button" at bounding box center [1045, 582] width 15 height 15
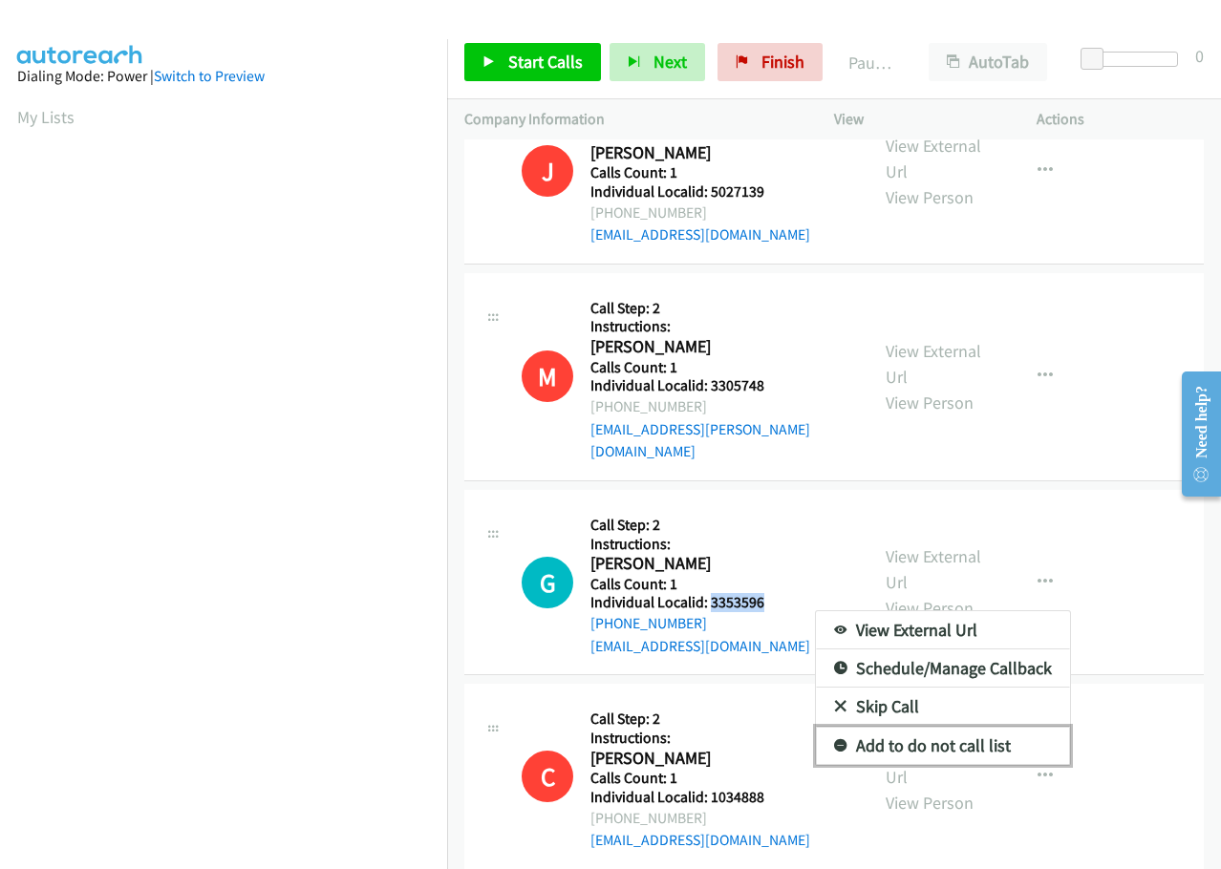
drag, startPoint x: 826, startPoint y: 650, endPoint x: 589, endPoint y: 648, distance: 236.9
click at [834, 740] on icon at bounding box center [840, 746] width 13 height 13
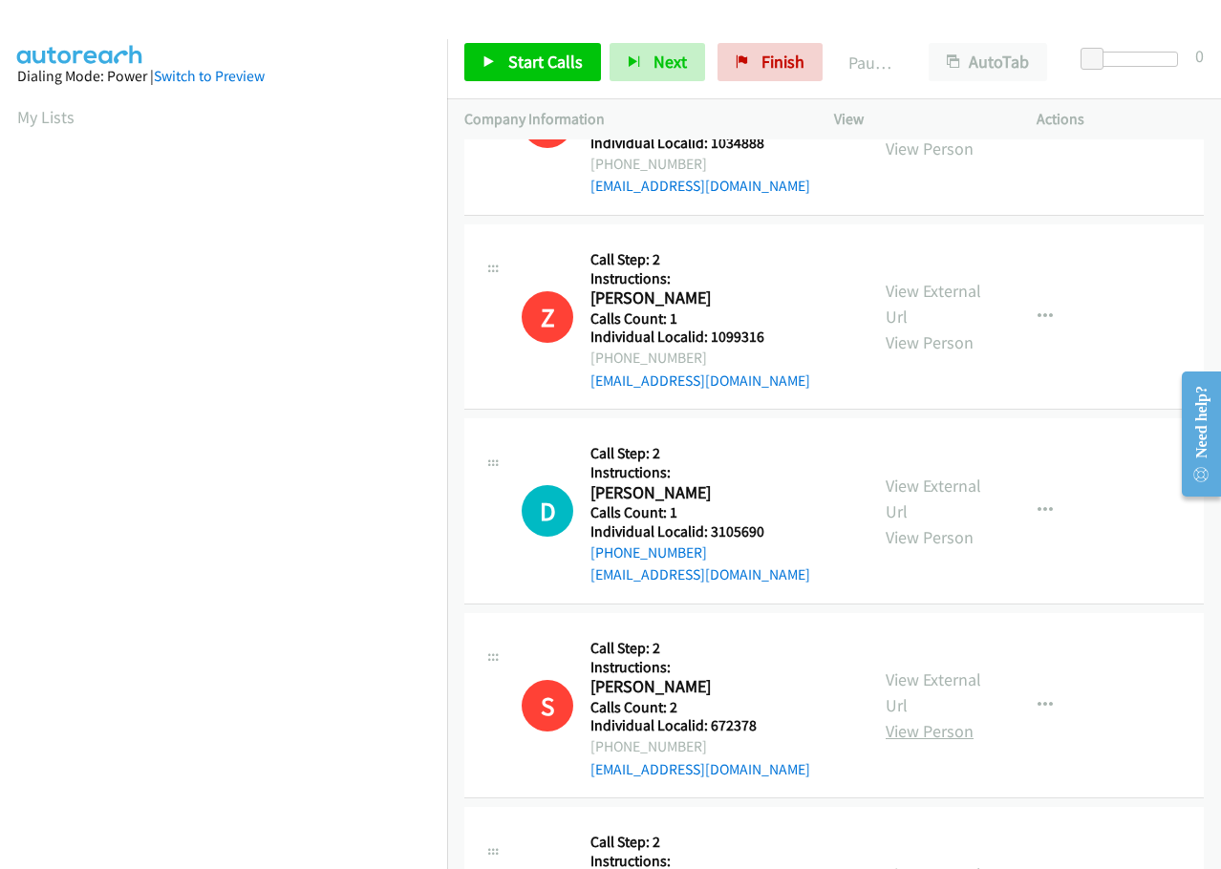
scroll to position [4132, 0]
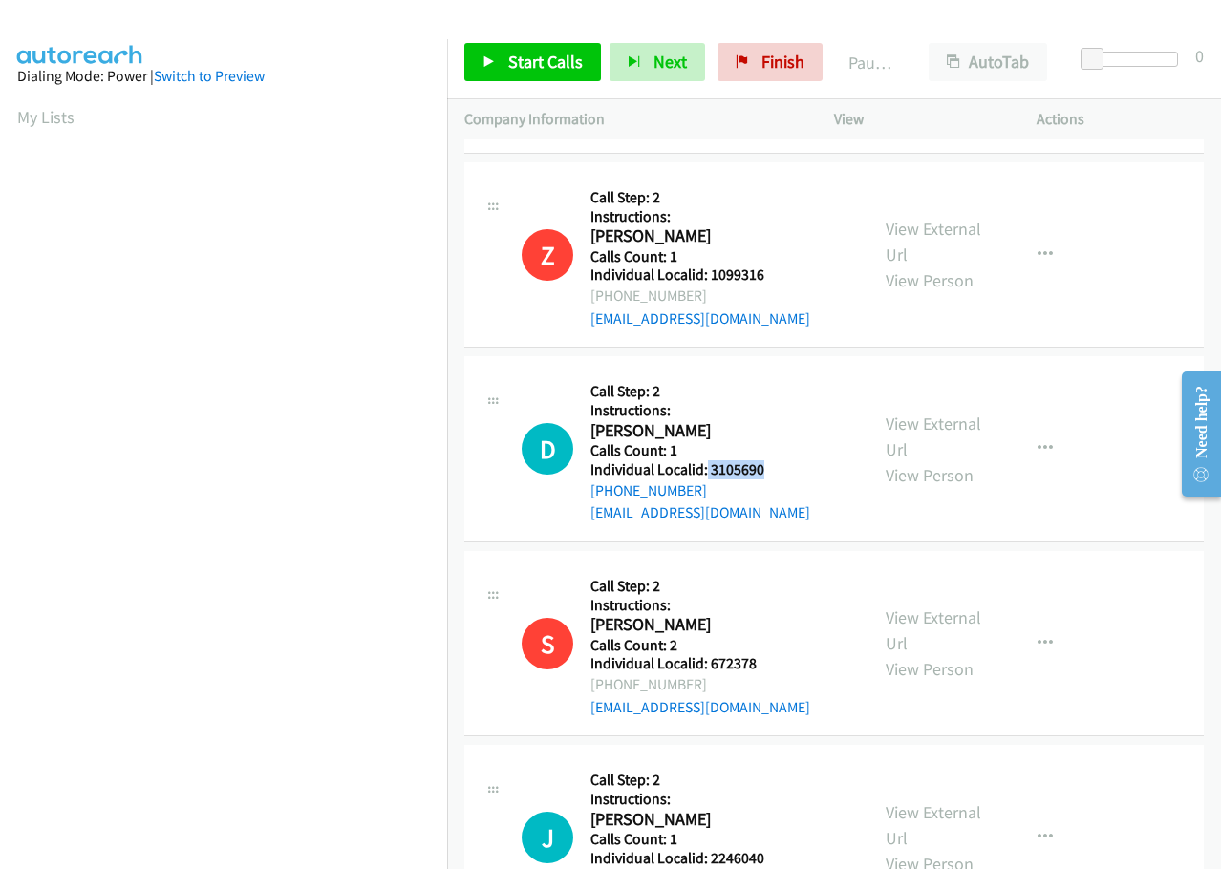
drag, startPoint x: 705, startPoint y: 376, endPoint x: 782, endPoint y: 379, distance: 76.5
click at [782, 461] on h5 "Individual Localid: 3105690" at bounding box center [700, 470] width 220 height 19
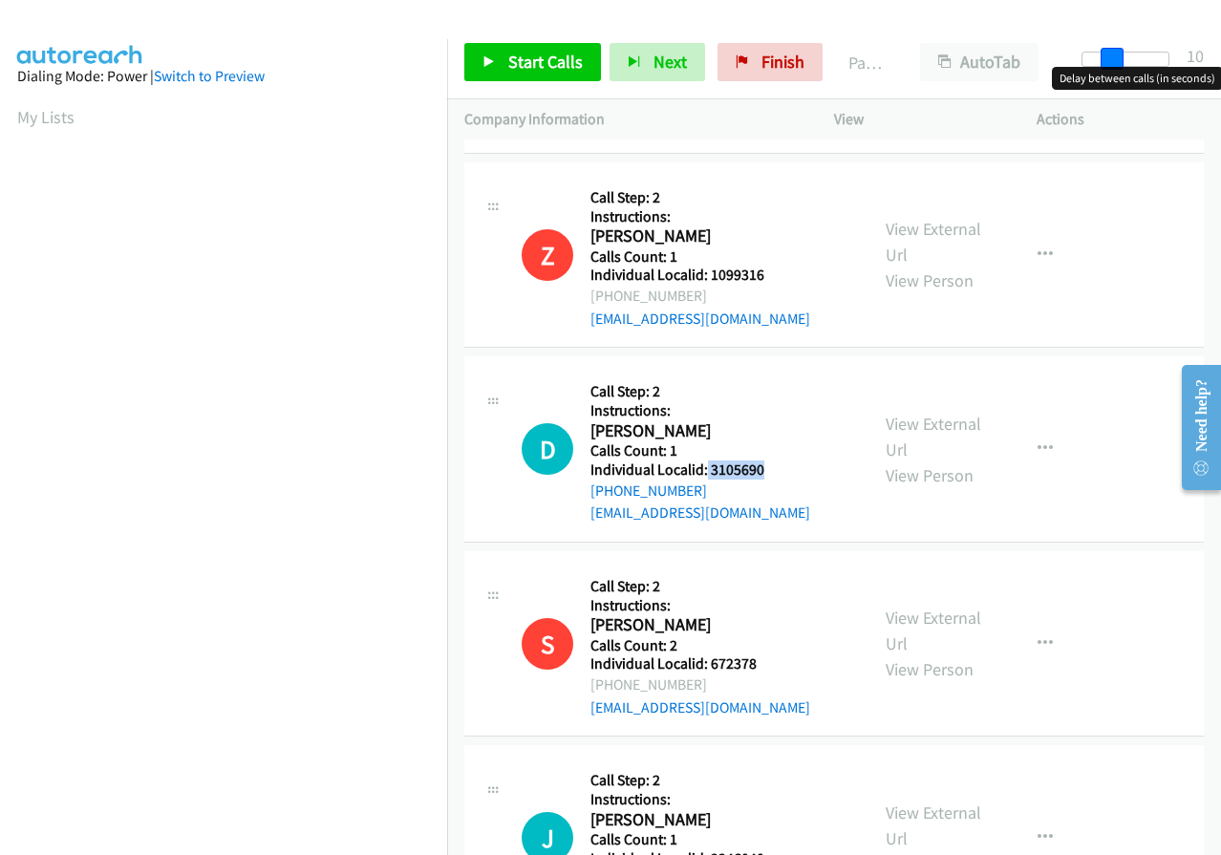
drag, startPoint x: 1097, startPoint y: 52, endPoint x: 1125, endPoint y: 50, distance: 27.8
click at [1125, 50] on div "Start Calls Pause Next Finish Paused AutoTab AutoTab 10" at bounding box center [834, 63] width 774 height 74
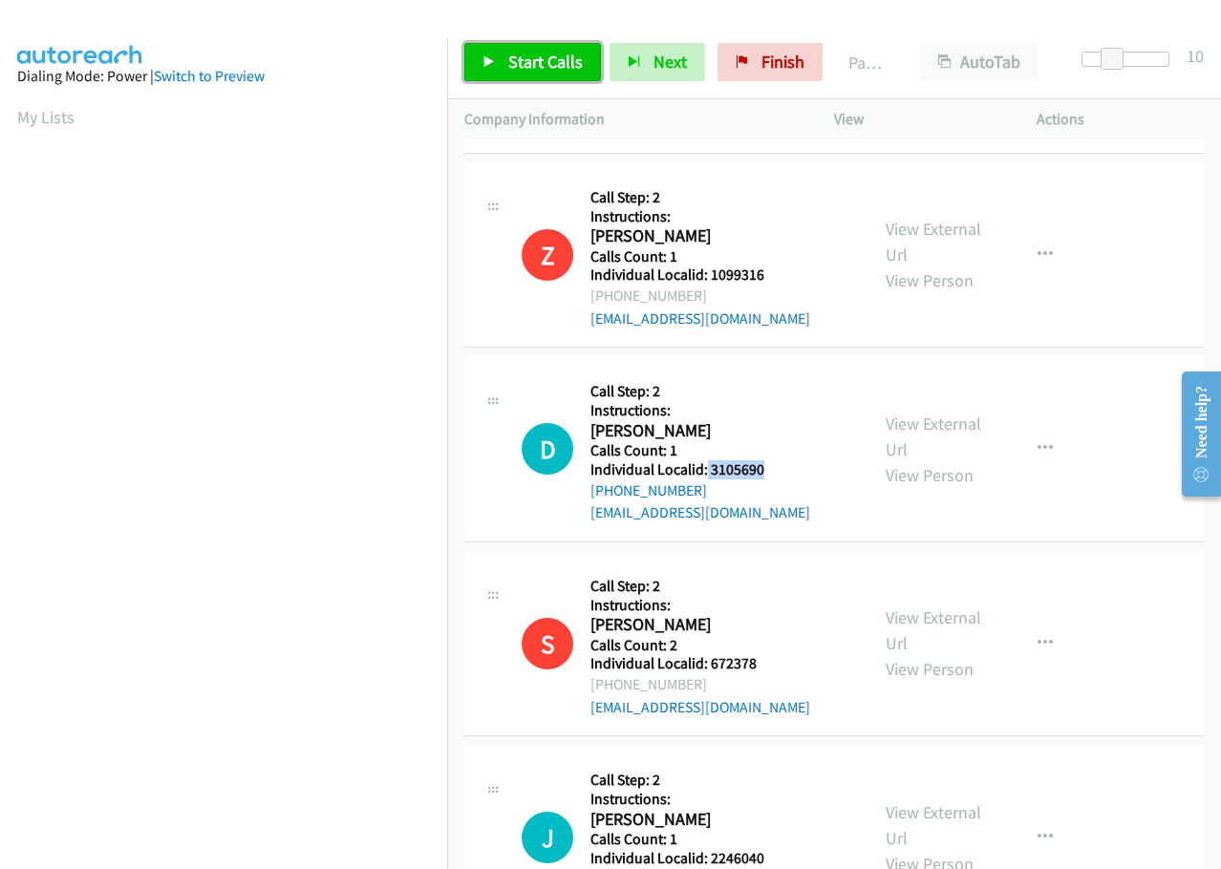
click at [525, 49] on link "Start Calls" at bounding box center [532, 62] width 137 height 38
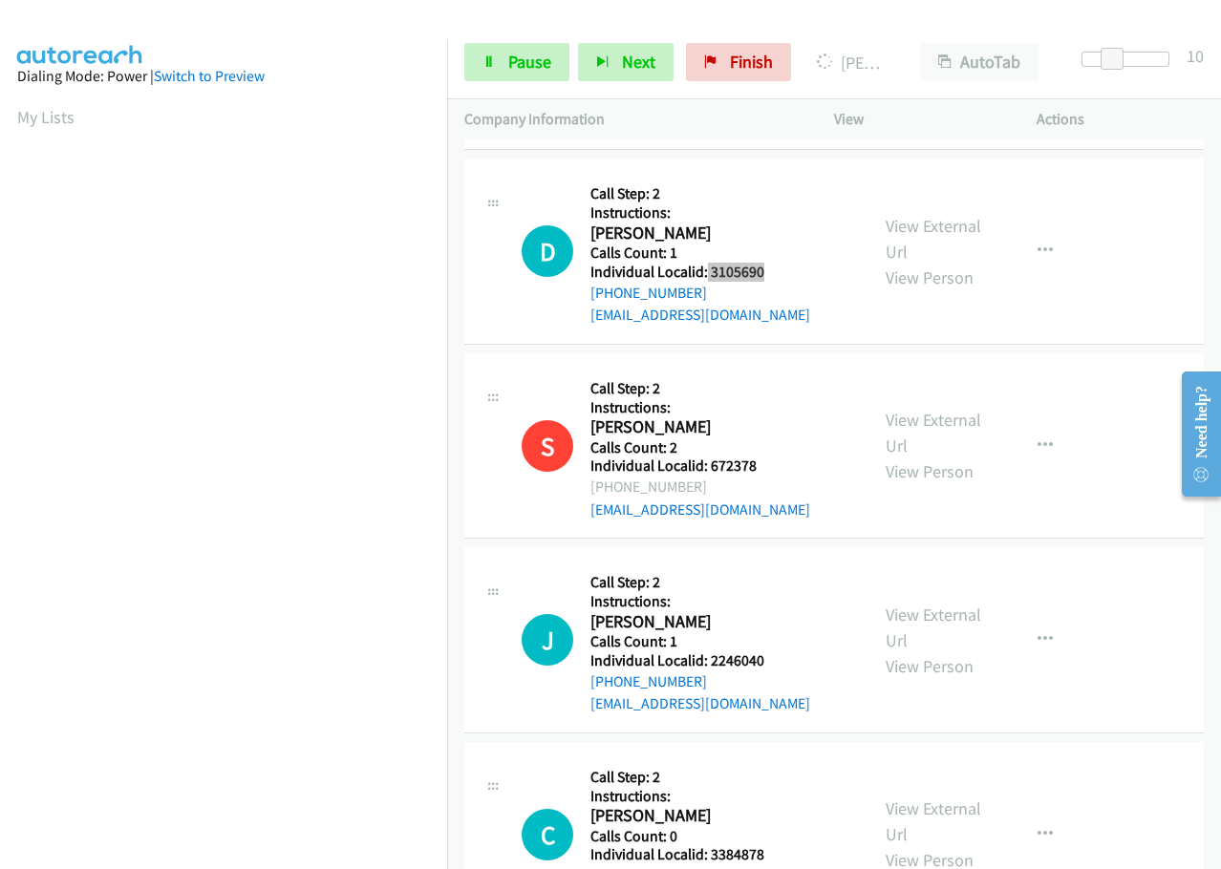
scroll to position [4347, 0]
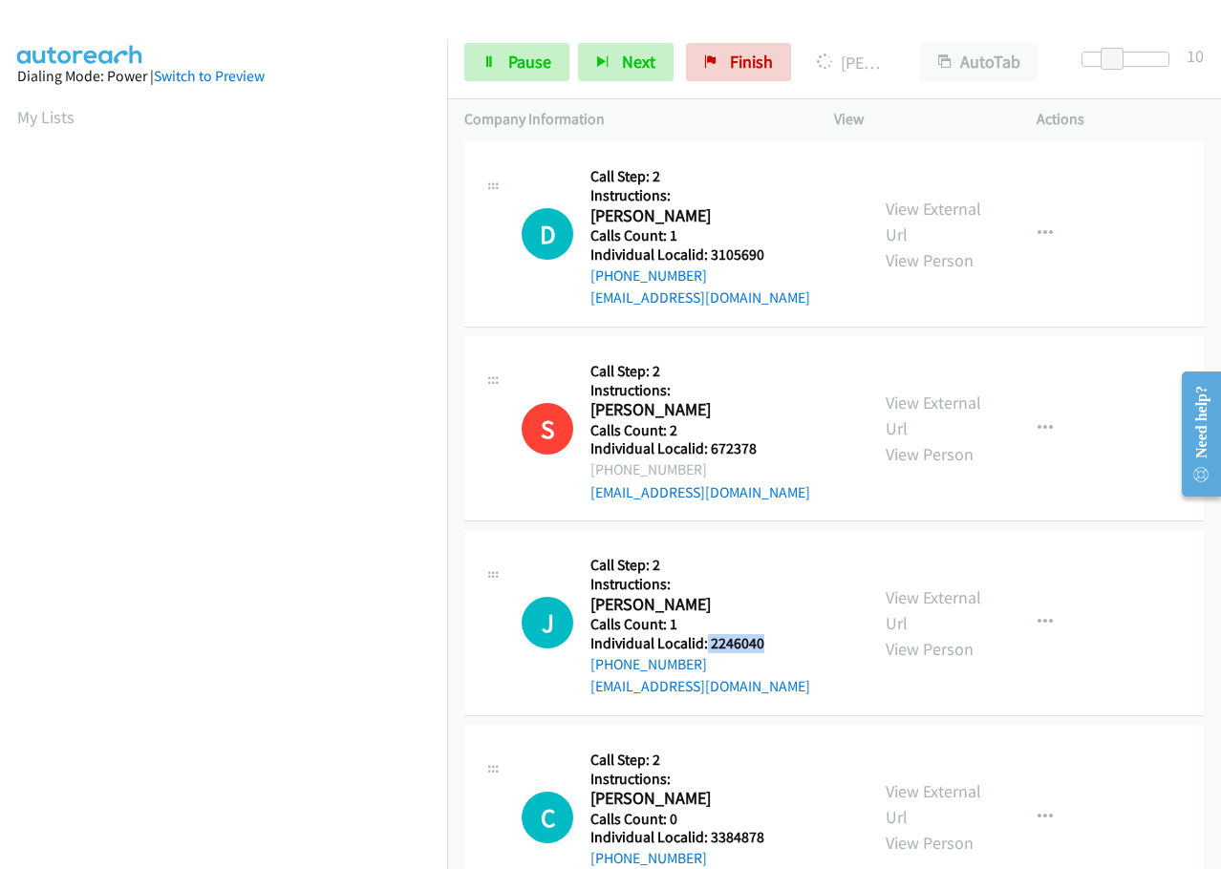
drag, startPoint x: 730, startPoint y: 552, endPoint x: 771, endPoint y: 552, distance: 41.1
click at [771, 634] on h5 "Individual Localid: 2246040" at bounding box center [700, 643] width 220 height 19
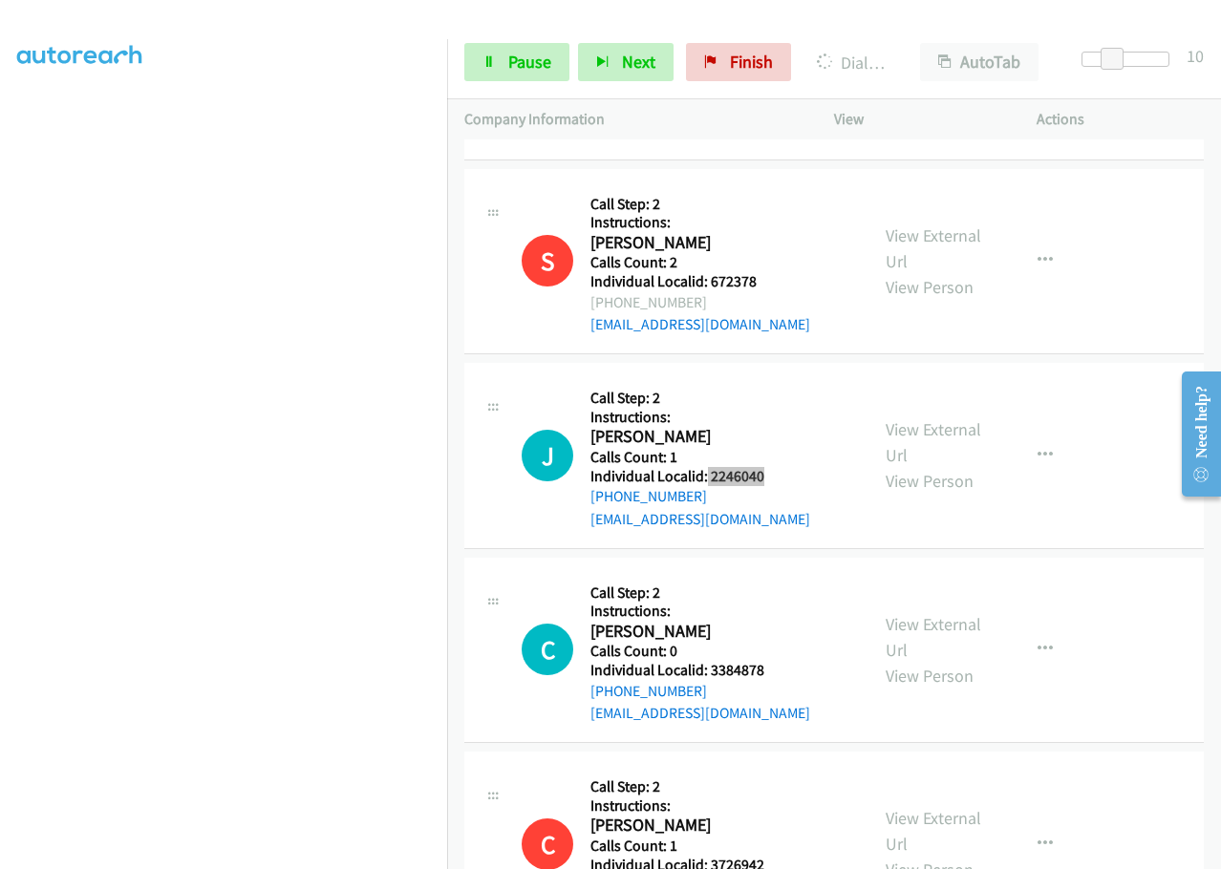
scroll to position [4596, 0]
drag, startPoint x: 711, startPoint y: 578, endPoint x: 771, endPoint y: 577, distance: 60.2
click at [771, 661] on h5 "Individual Localid: 3384878" at bounding box center [700, 670] width 220 height 19
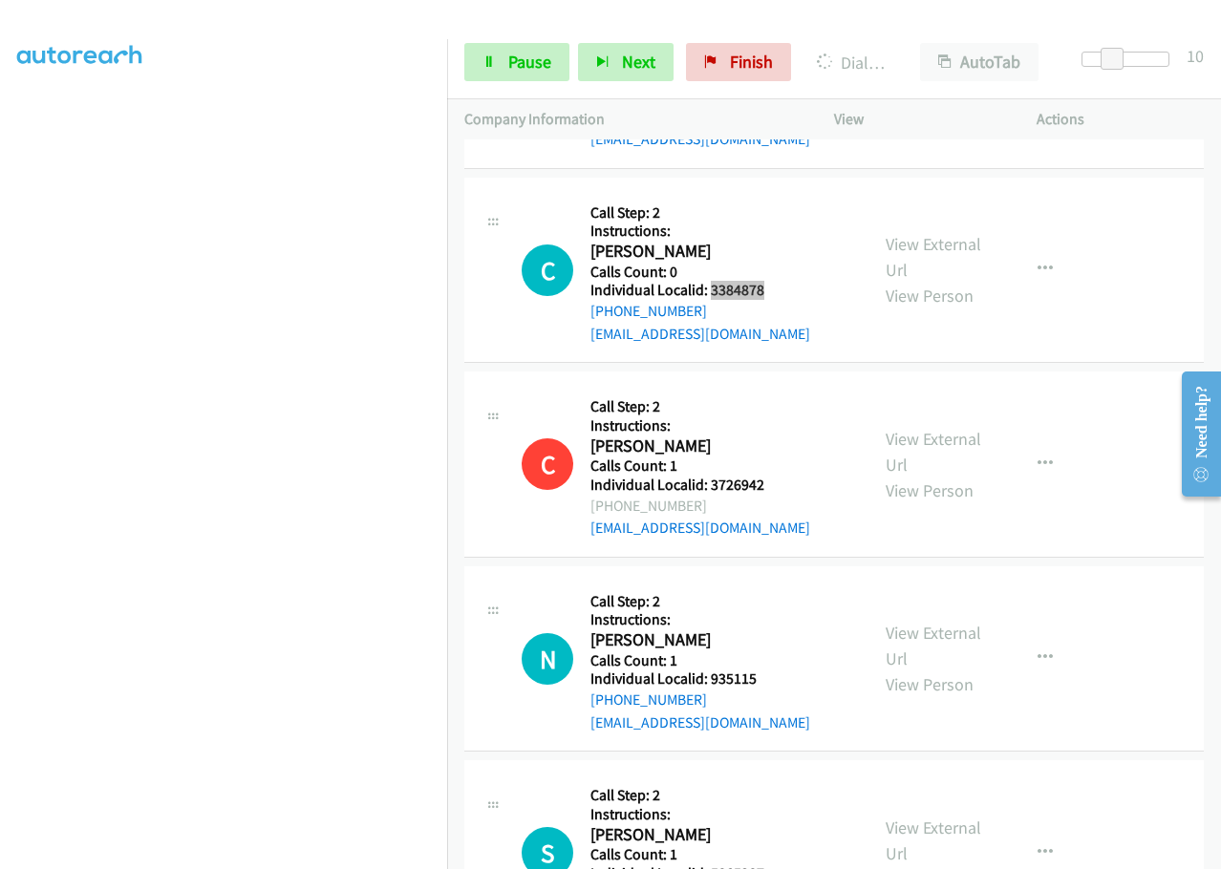
scroll to position [5019, 0]
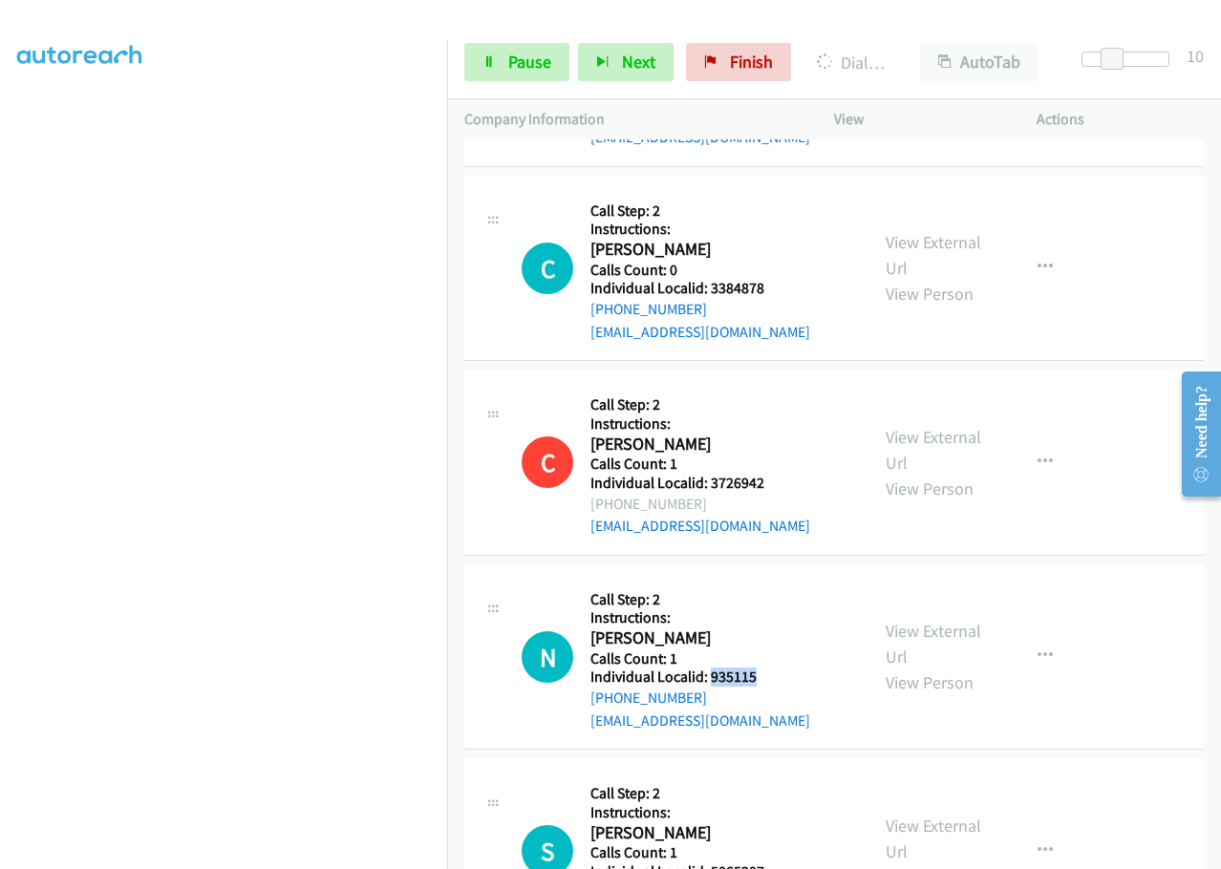
drag, startPoint x: 708, startPoint y: 589, endPoint x: 757, endPoint y: 589, distance: 48.7
click at [757, 668] on h5 "Individual Localid: 935115" at bounding box center [700, 677] width 220 height 19
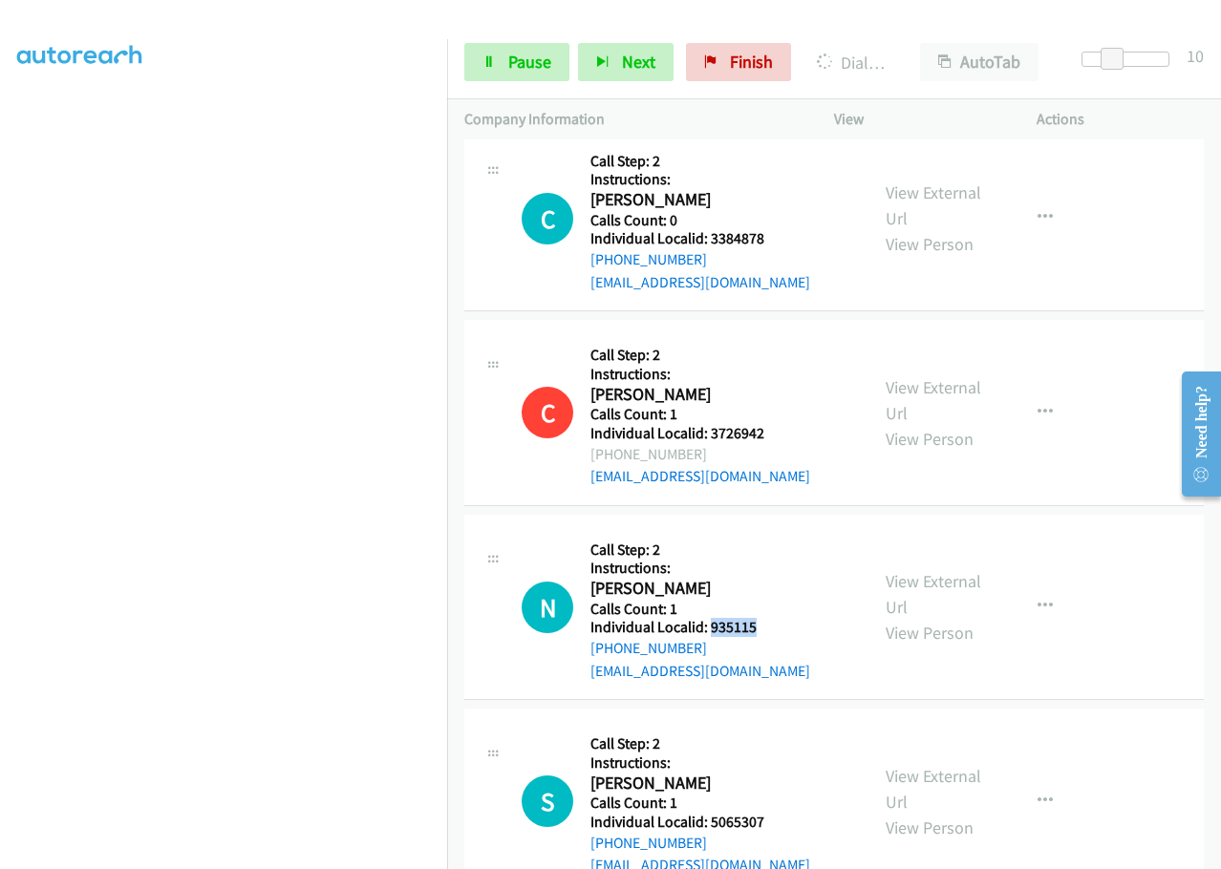
scroll to position [5210, 0]
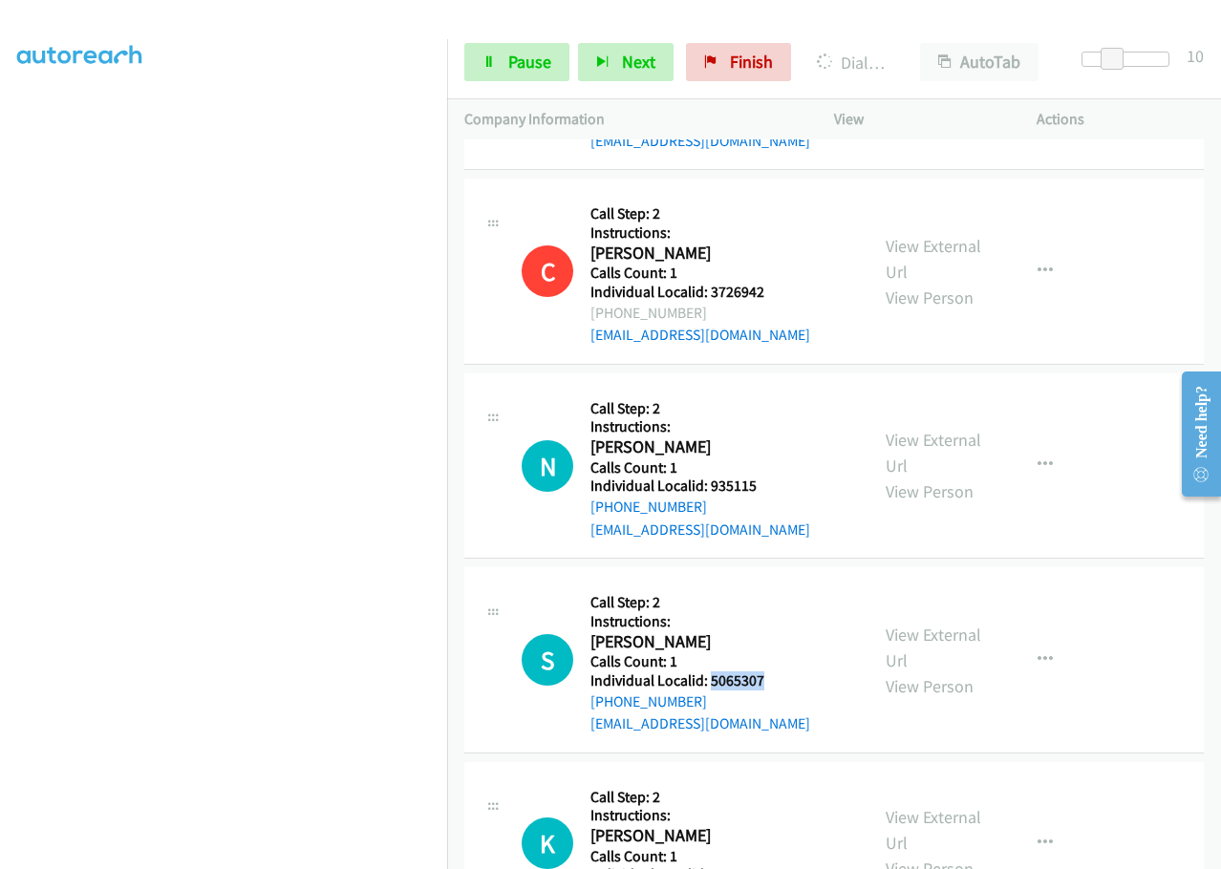
drag, startPoint x: 709, startPoint y: 586, endPoint x: 771, endPoint y: 586, distance: 62.1
click at [771, 672] on h5 "Individual Localid: 5065307" at bounding box center [700, 681] width 220 height 19
click at [1040, 653] on icon "button" at bounding box center [1045, 660] width 15 height 15
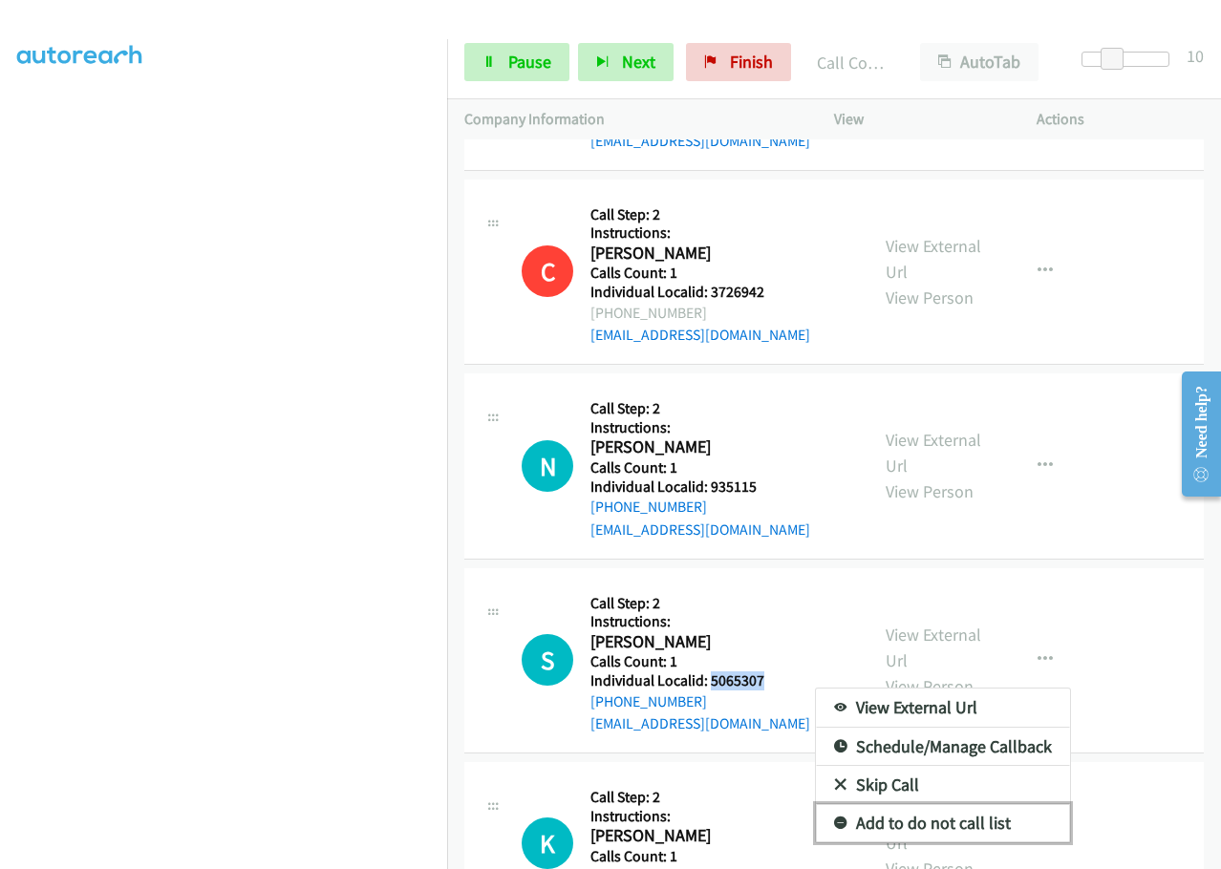
click at [834, 818] on icon at bounding box center [840, 824] width 13 height 13
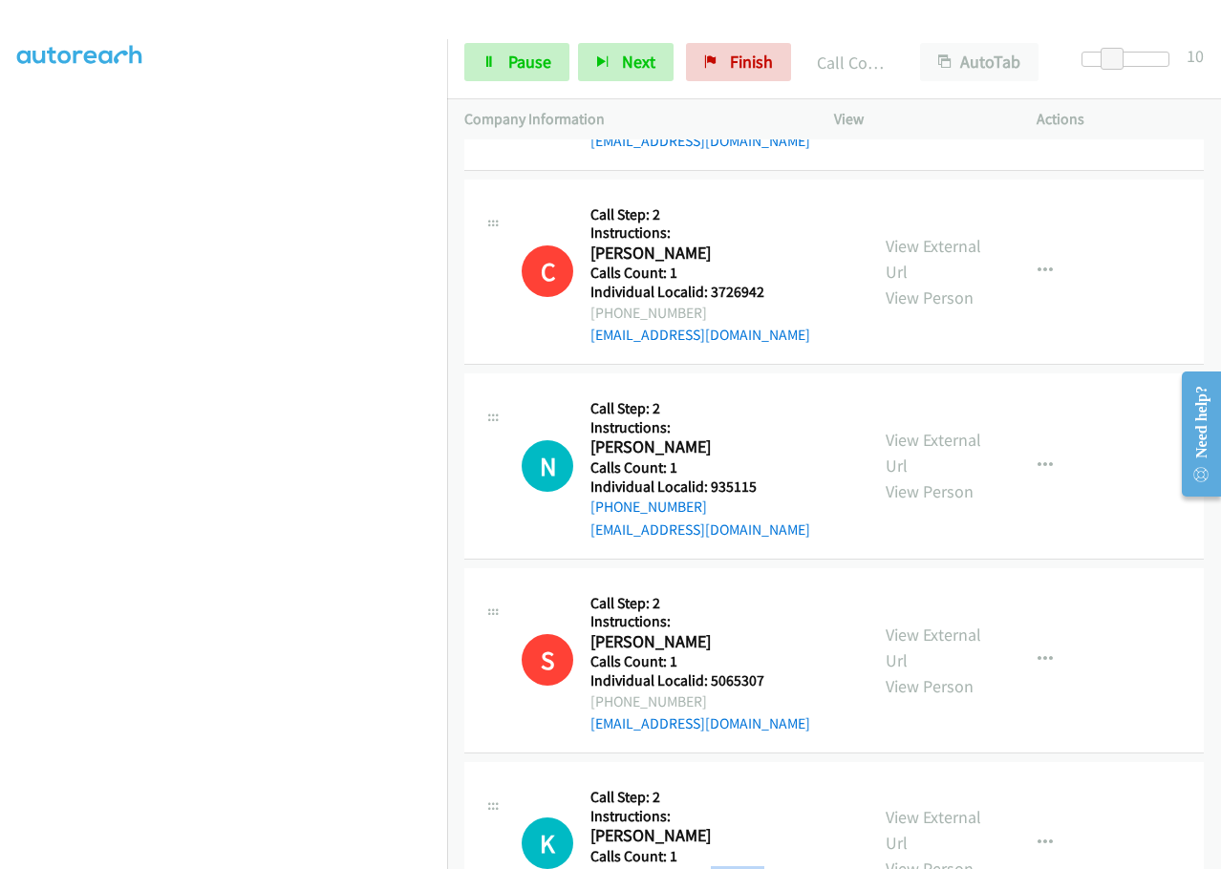
drag, startPoint x: 709, startPoint y: 786, endPoint x: 771, endPoint y: 782, distance: 62.2
click at [771, 867] on h5 "Individual Localid: 3461494" at bounding box center [690, 876] width 201 height 19
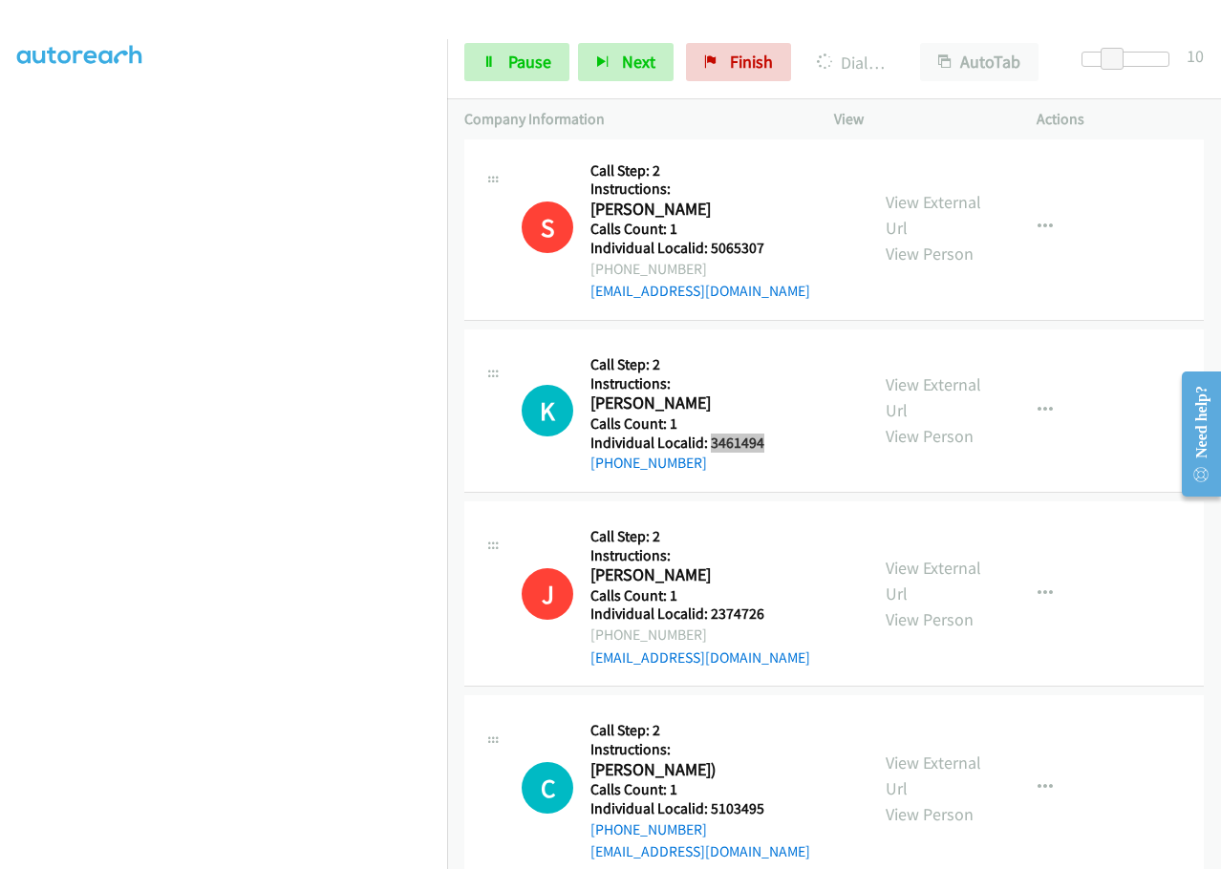
scroll to position [5745, 0]
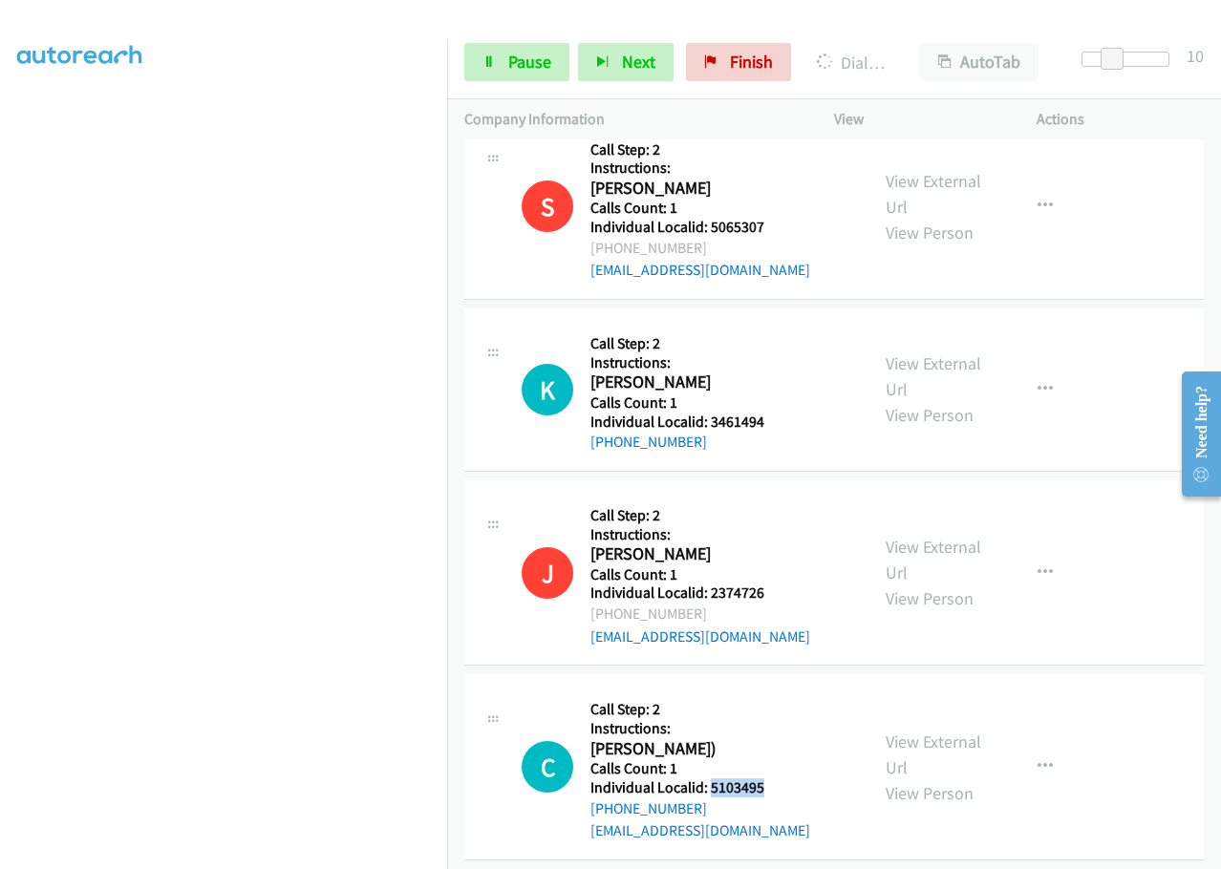
drag, startPoint x: 739, startPoint y: 696, endPoint x: 768, endPoint y: 695, distance: 29.7
click at [768, 695] on div "C Callback Scheduled Call Step: 2 Instructions: Charles Burgess (Jr.) America/N…" at bounding box center [687, 767] width 330 height 151
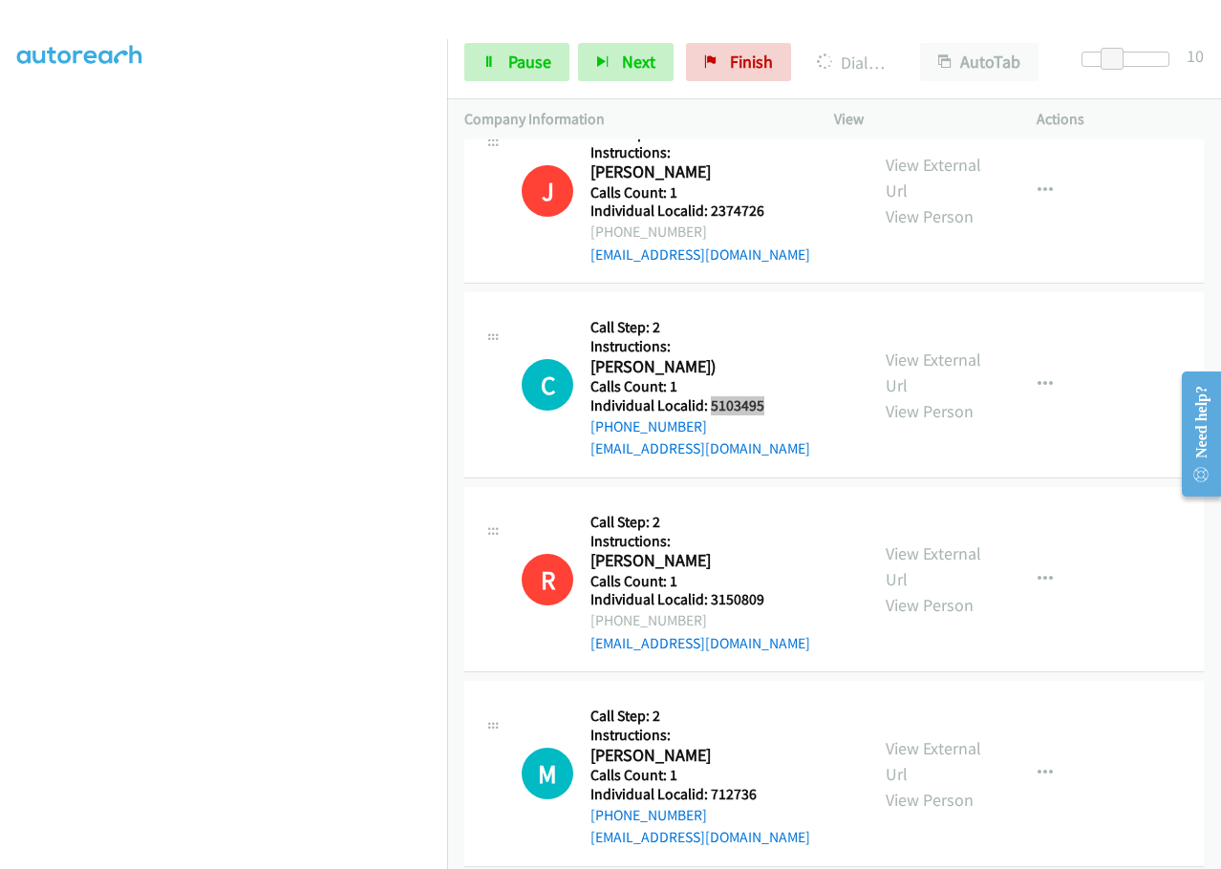
scroll to position [6167, 0]
drag, startPoint x: 707, startPoint y: 708, endPoint x: 771, endPoint y: 701, distance: 64.4
click at [771, 786] on h5 "Individual Localid: 712736" at bounding box center [700, 795] width 220 height 19
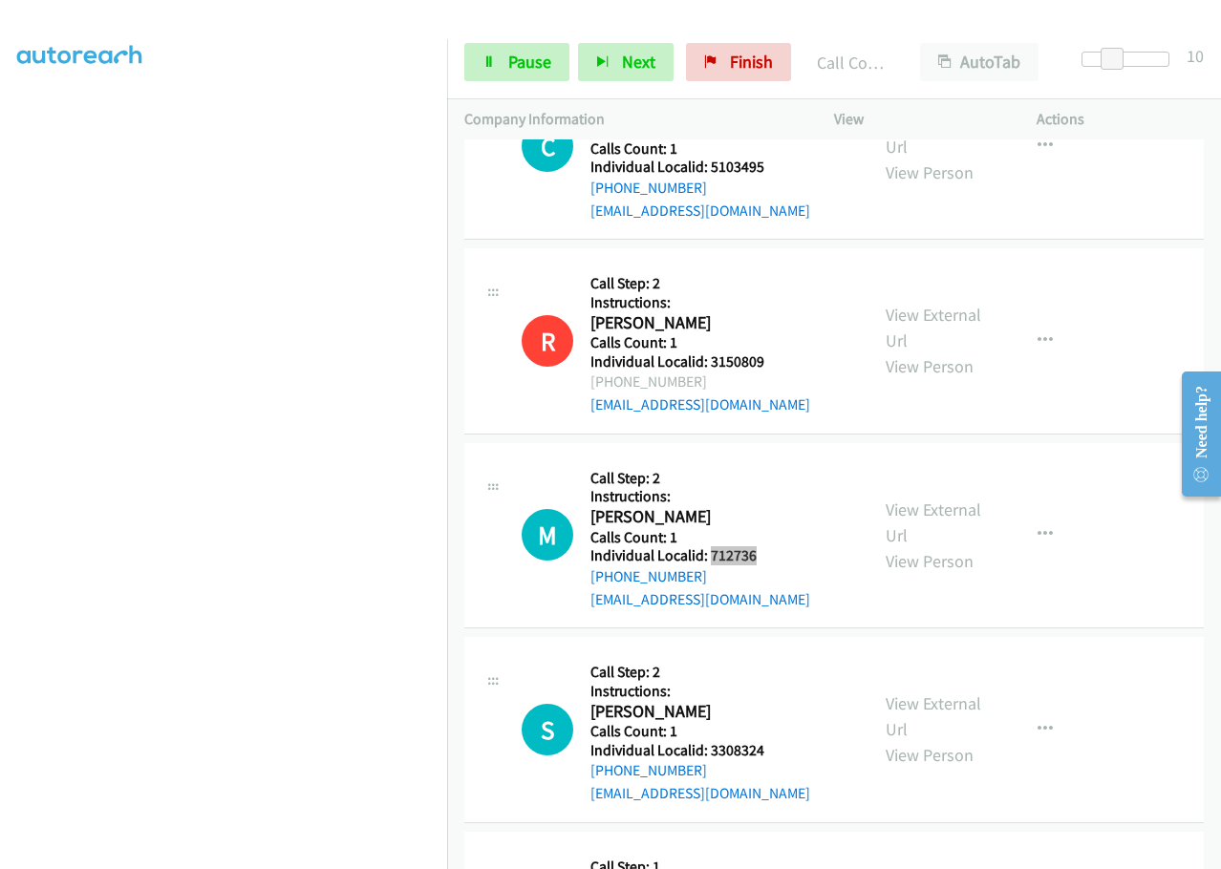
scroll to position [6543, 0]
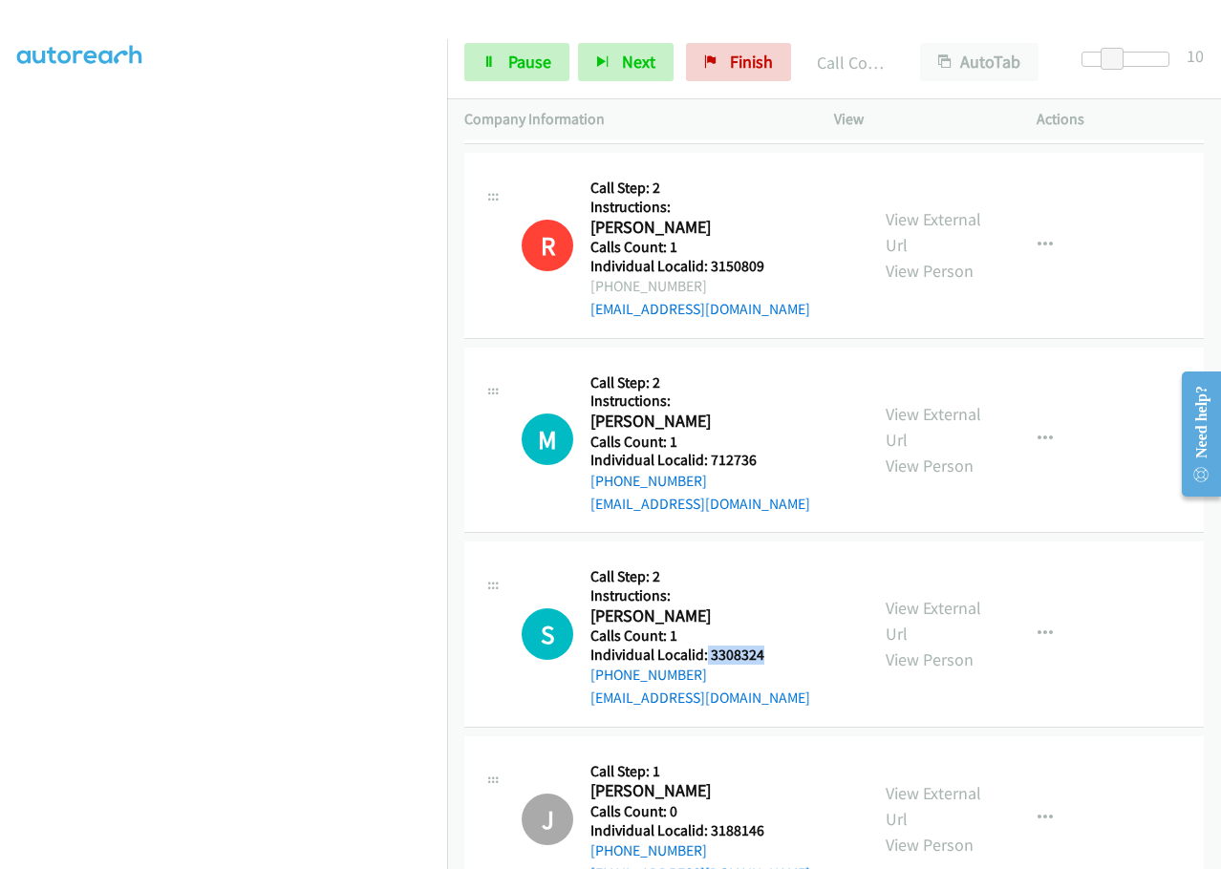
drag, startPoint x: 705, startPoint y: 567, endPoint x: 782, endPoint y: 564, distance: 76.5
click at [782, 564] on div "S Callback Scheduled Call Step: 2 Instructions: Sean Clarke America/New_York Ca…" at bounding box center [687, 634] width 330 height 151
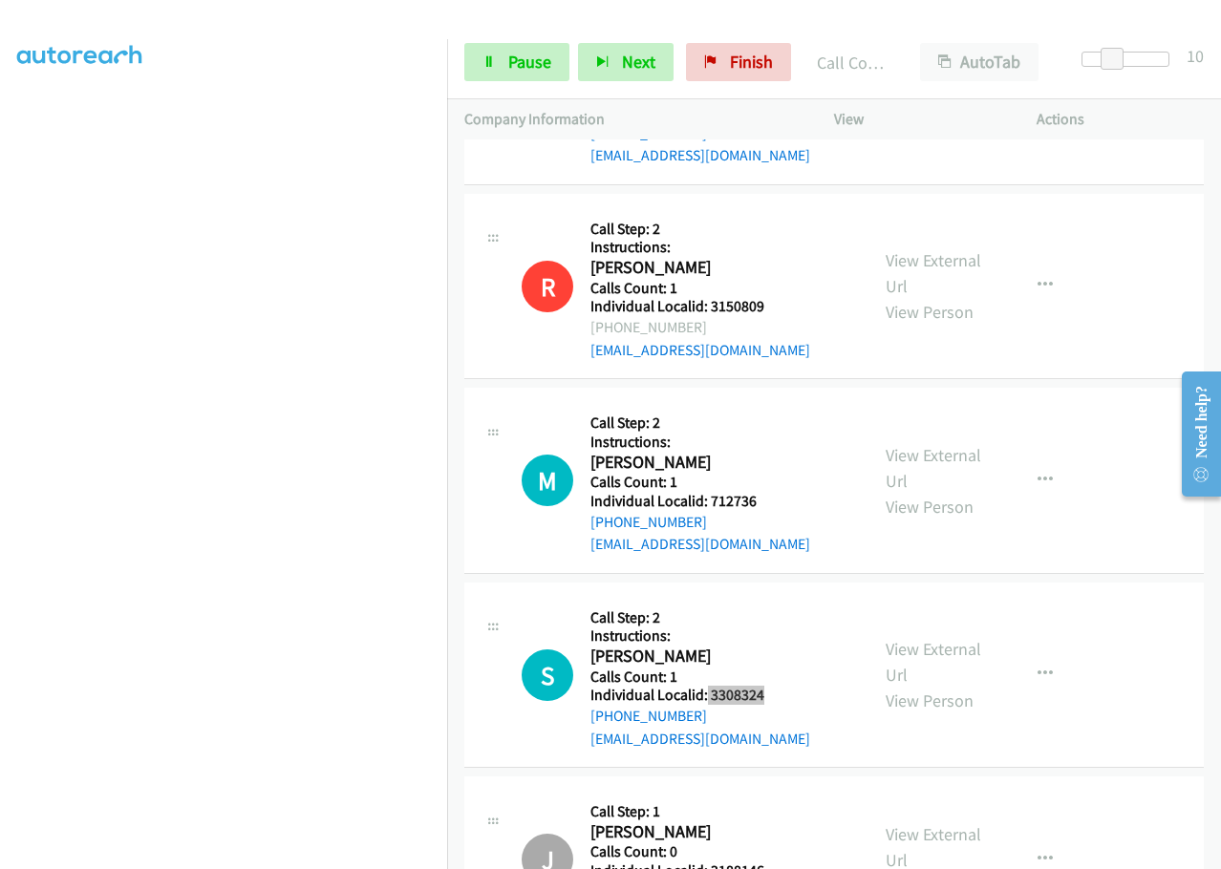
scroll to position [6584, 0]
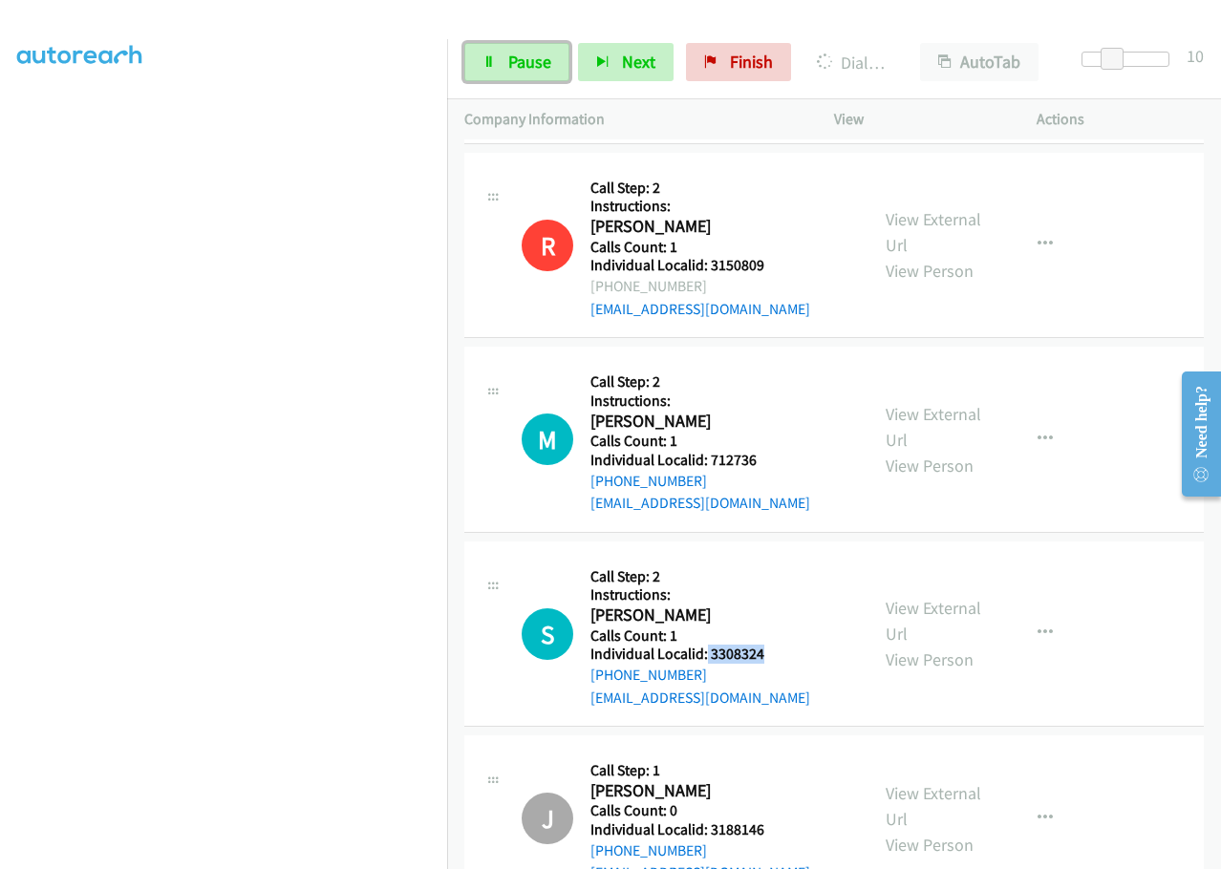
drag, startPoint x: 533, startPoint y: 66, endPoint x: 528, endPoint y: 85, distance: 19.7
click at [533, 66] on span "Pause" at bounding box center [529, 62] width 43 height 22
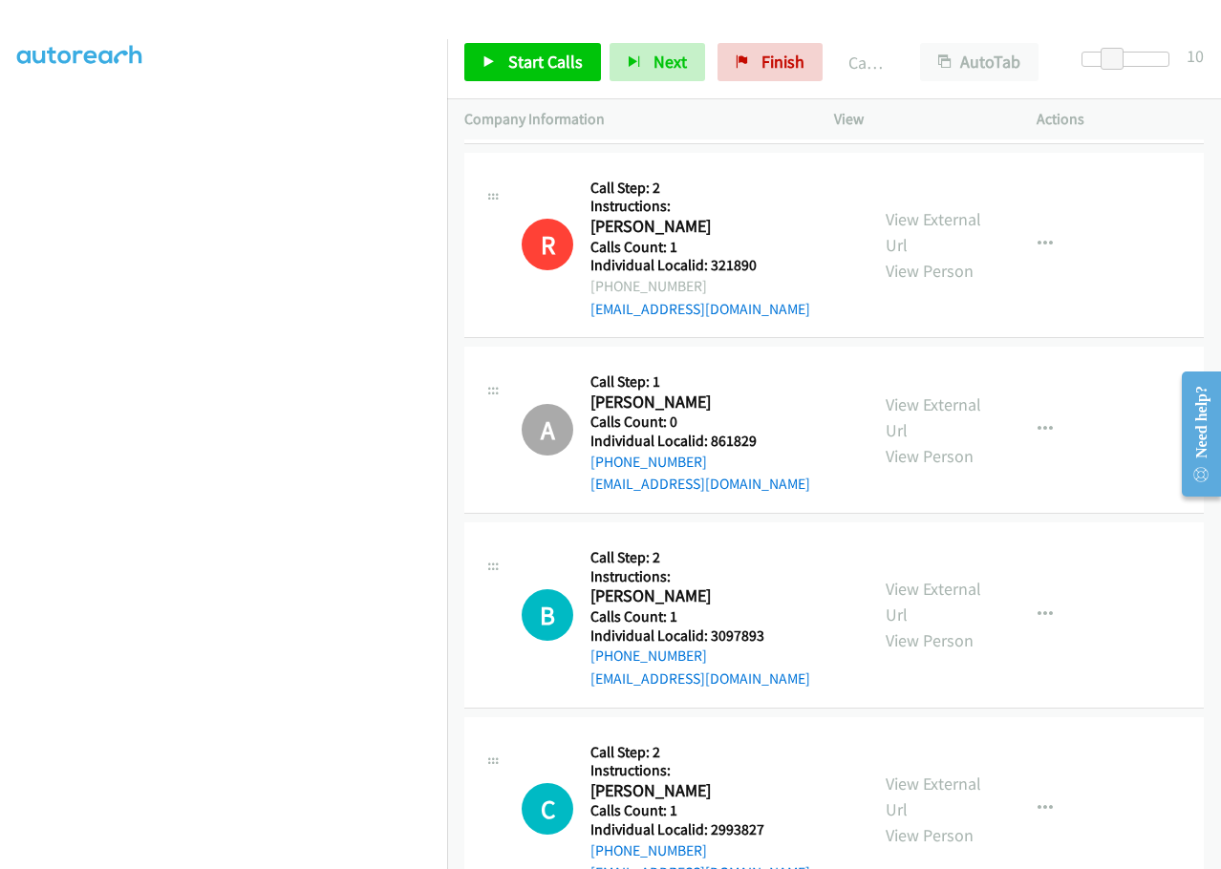
scroll to position [7389, 0]
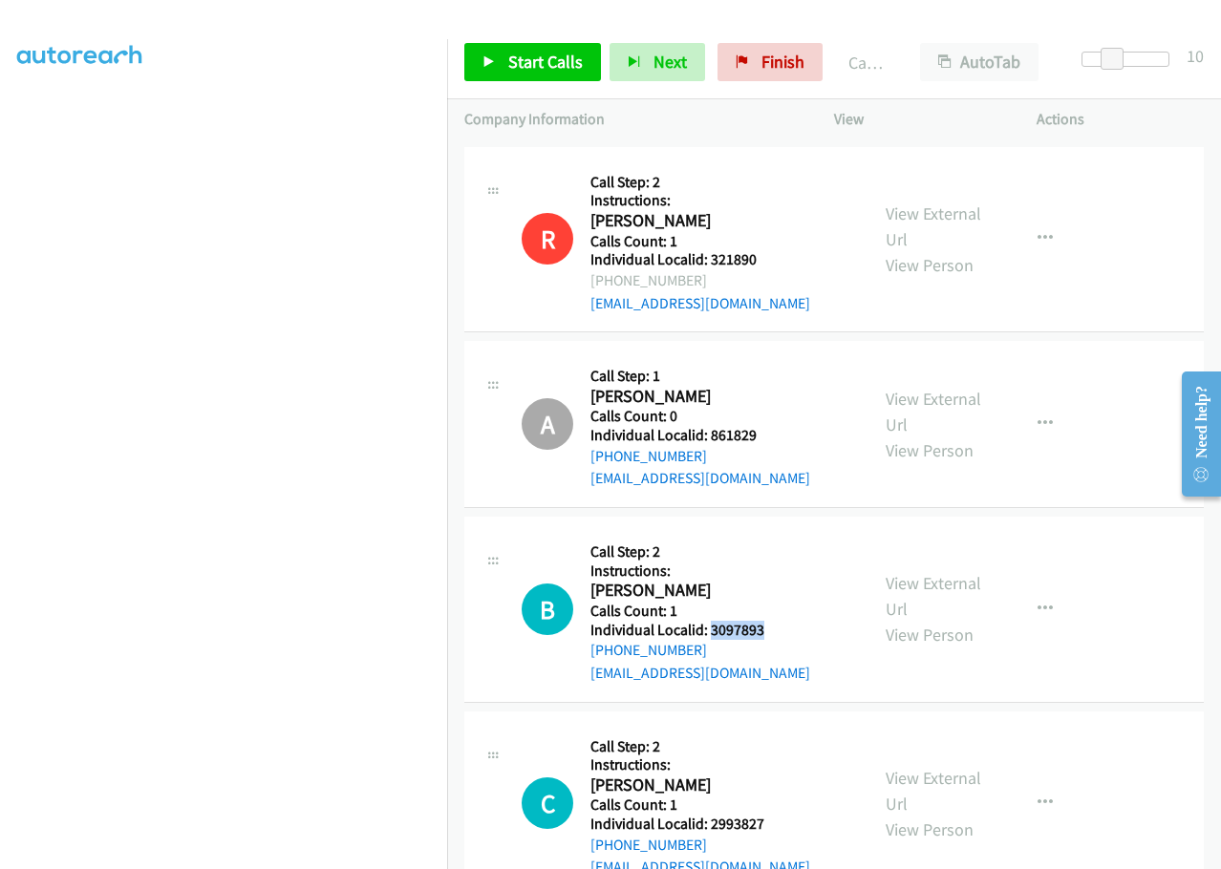
drag, startPoint x: 713, startPoint y: 537, endPoint x: 772, endPoint y: 537, distance: 59.2
click at [772, 537] on div "B Callback Scheduled Call Step: 2 Instructions: Bob Eatherton America/New_York …" at bounding box center [687, 609] width 330 height 151
click at [511, 62] on span "Start Calls" at bounding box center [545, 62] width 75 height 22
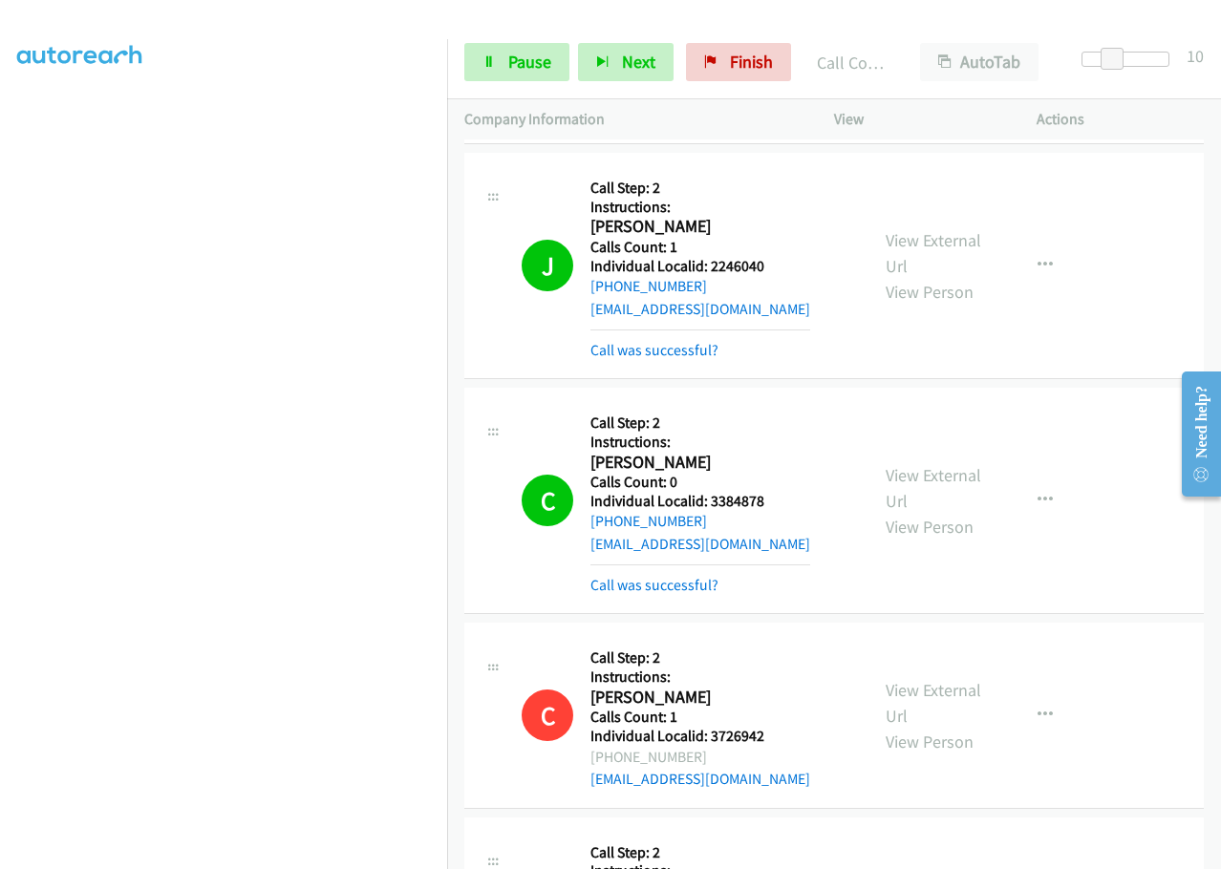
scroll to position [5034, 0]
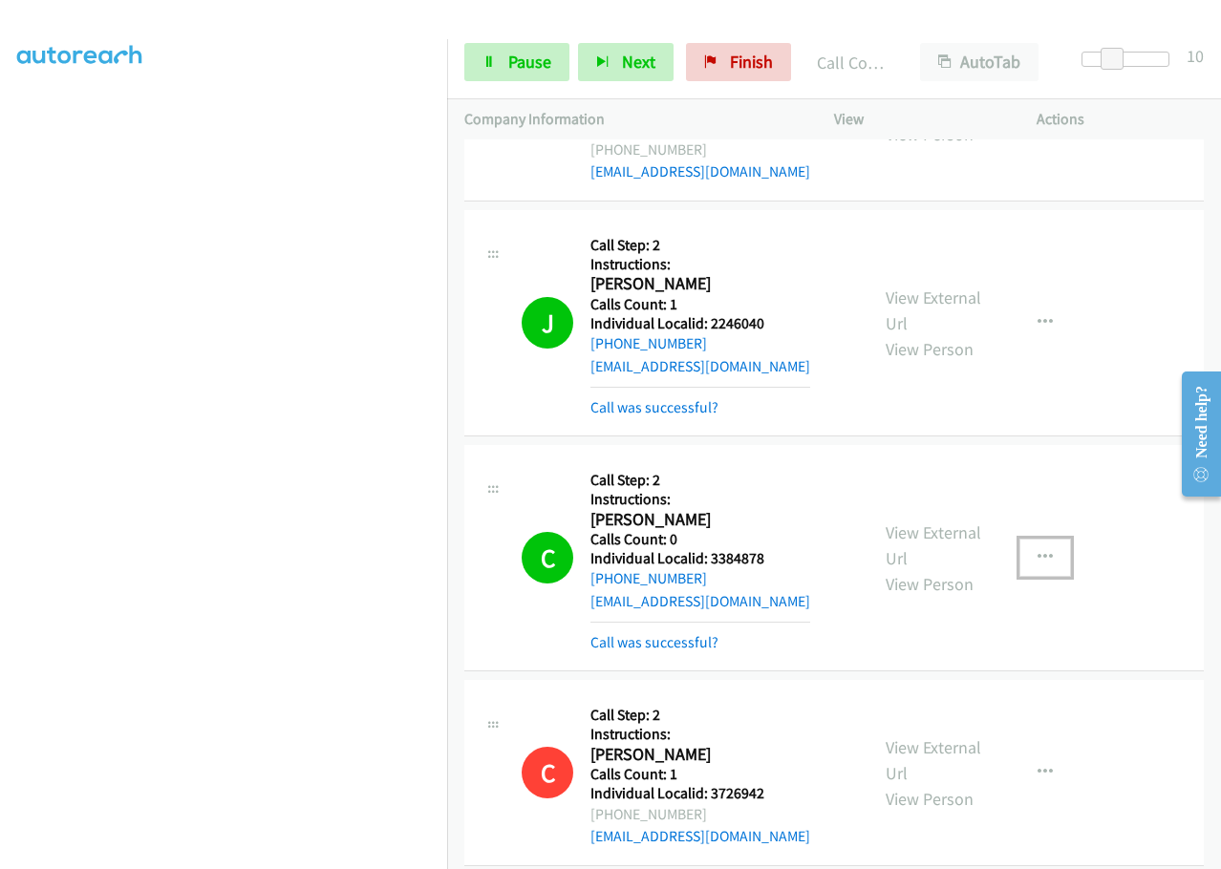
click at [1038, 550] on icon "button" at bounding box center [1045, 557] width 15 height 15
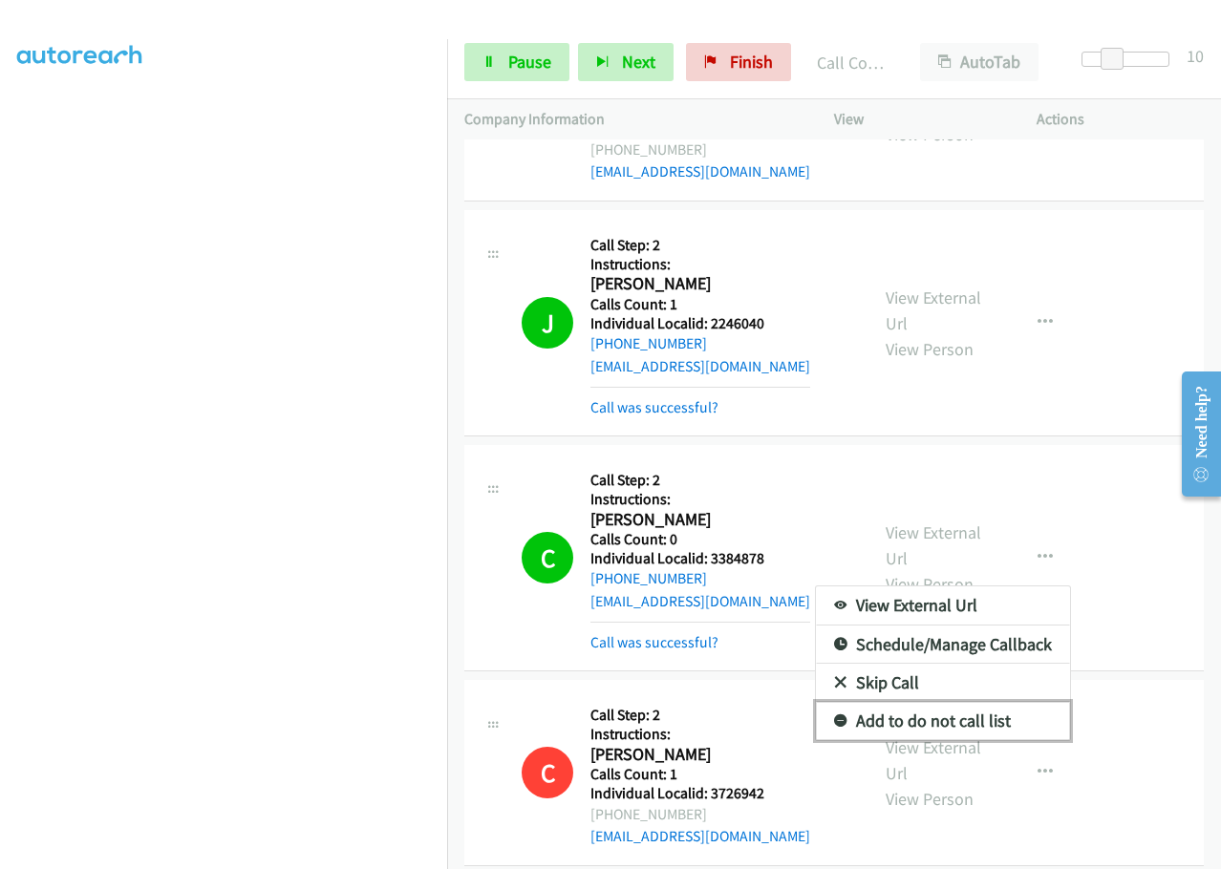
click at [834, 716] on icon at bounding box center [840, 722] width 13 height 13
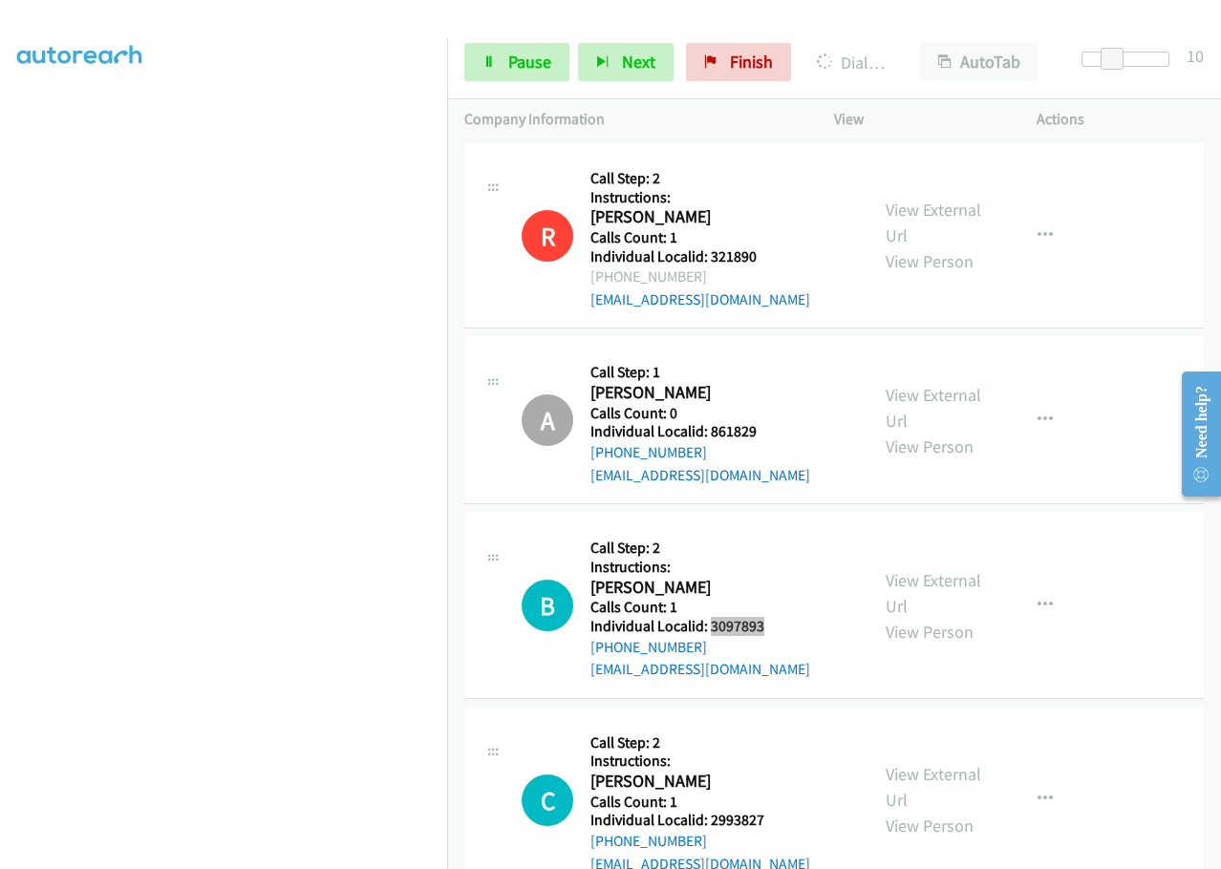
scroll to position [7542, 0]
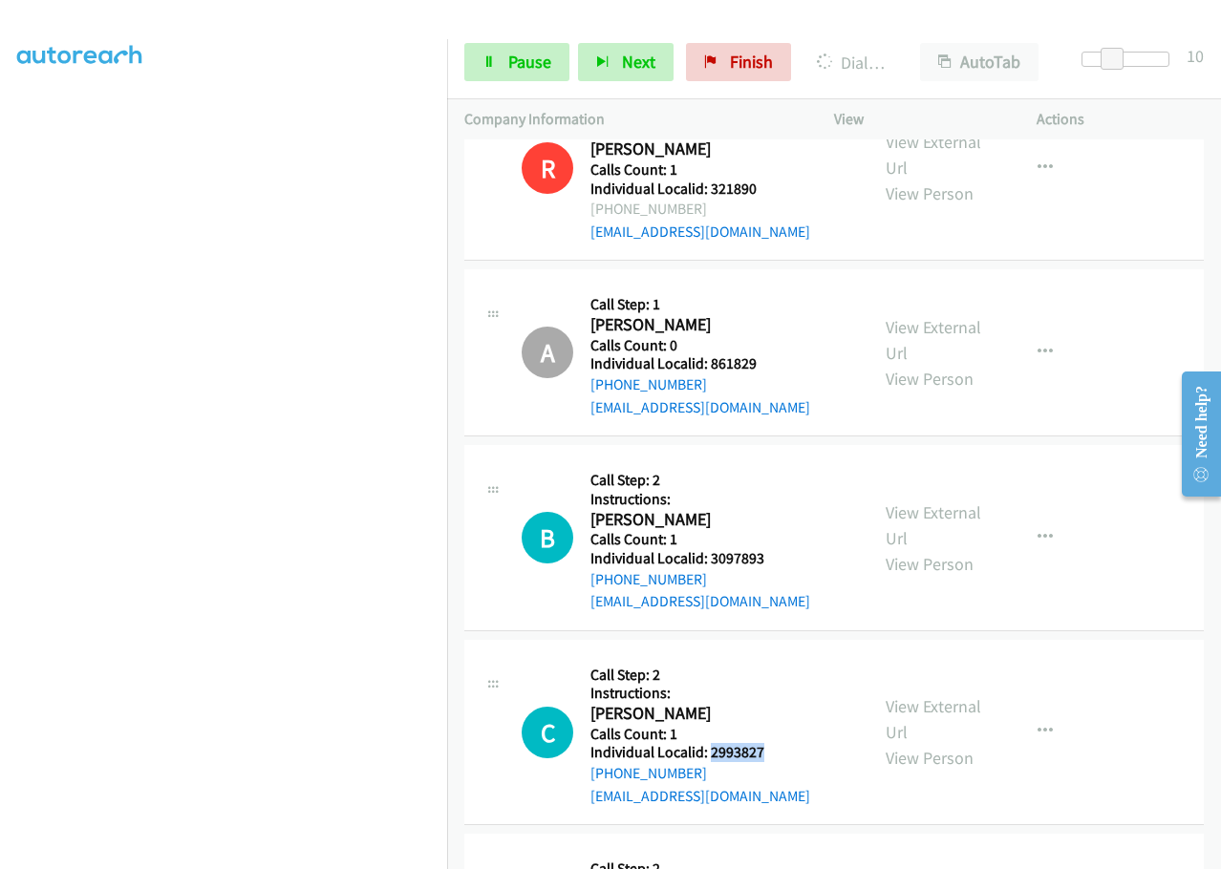
drag, startPoint x: 728, startPoint y: 664, endPoint x: 776, endPoint y: 656, distance: 48.4
click at [776, 657] on div "C Callback Scheduled Call Step: 2 Instructions: Cynthia Marcy America/Los_Angel…" at bounding box center [687, 732] width 330 height 151
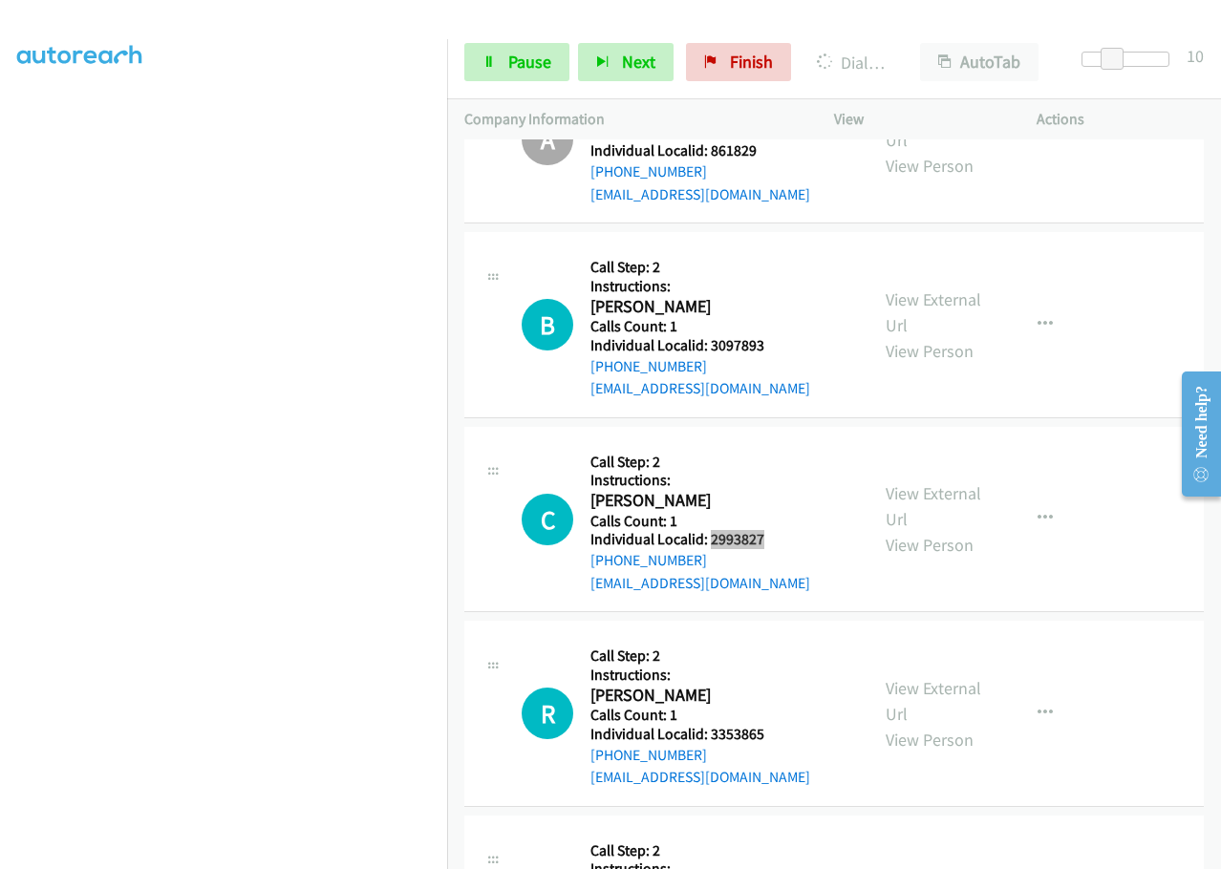
scroll to position [7757, 0]
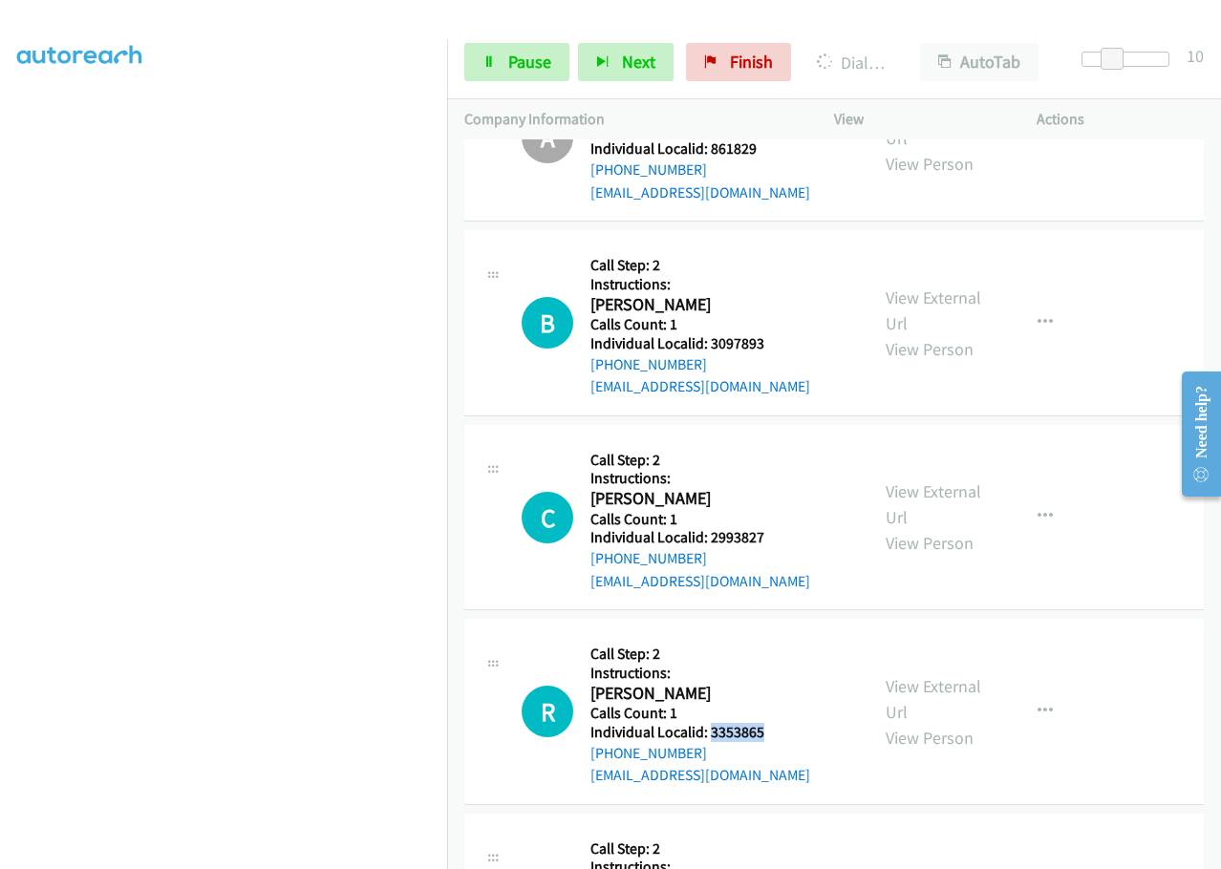
drag, startPoint x: 718, startPoint y: 639, endPoint x: 769, endPoint y: 635, distance: 50.8
click at [769, 636] on div "R Callback Scheduled Call Step: 2 Instructions: Ric Sarvis America/New_York Cal…" at bounding box center [687, 711] width 330 height 151
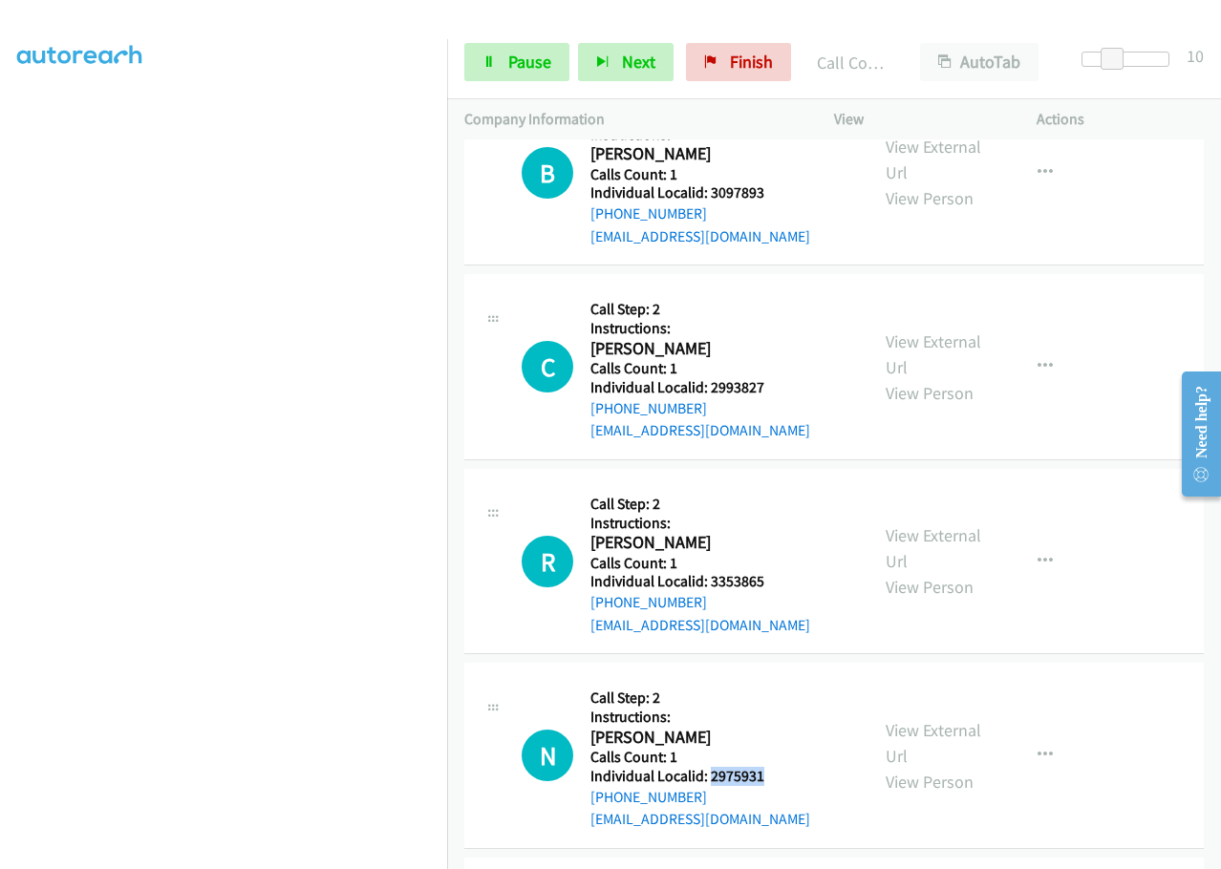
scroll to position [7989, 0]
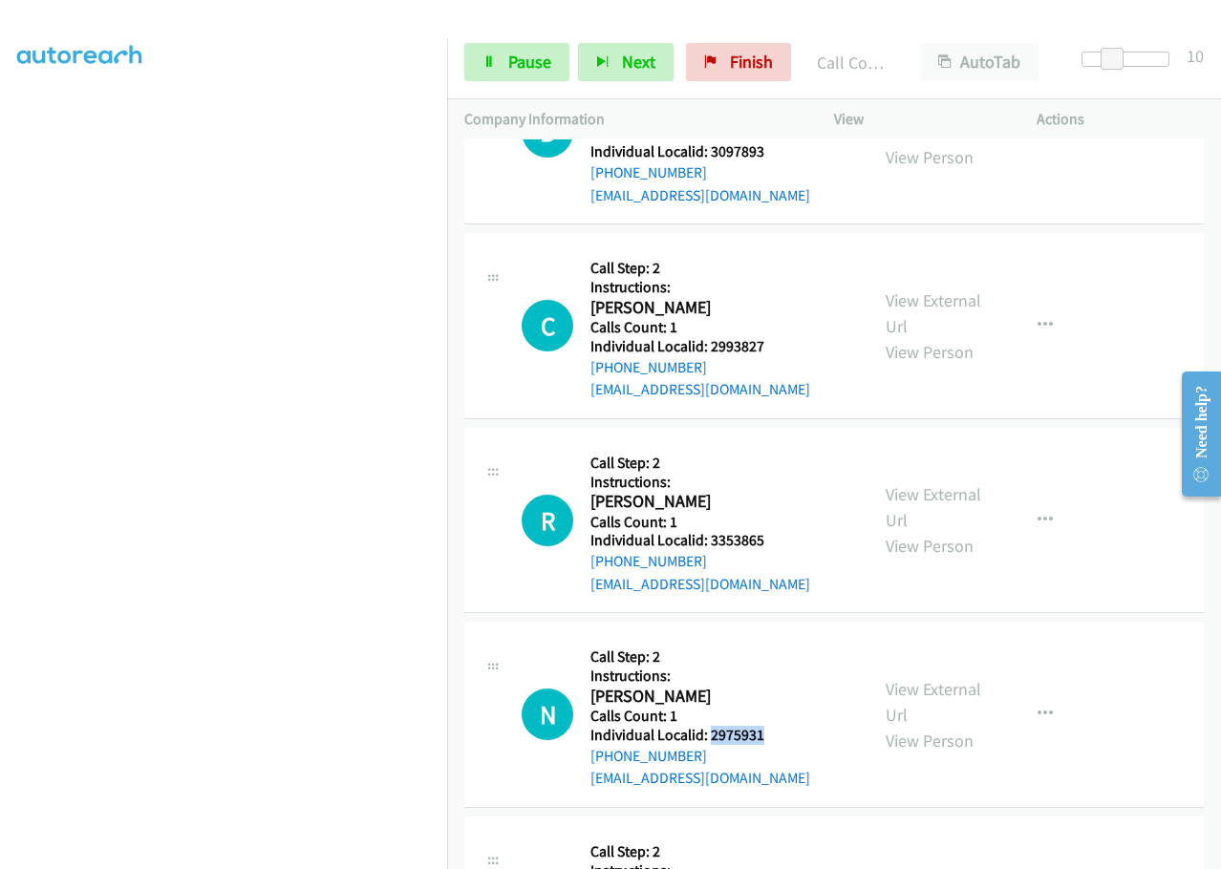
drag, startPoint x: 709, startPoint y: 643, endPoint x: 775, endPoint y: 642, distance: 65.9
click at [775, 642] on div "N Callback Scheduled Call Step: 2 Instructions: Neil Iovino America/New_York Ca…" at bounding box center [687, 714] width 330 height 151
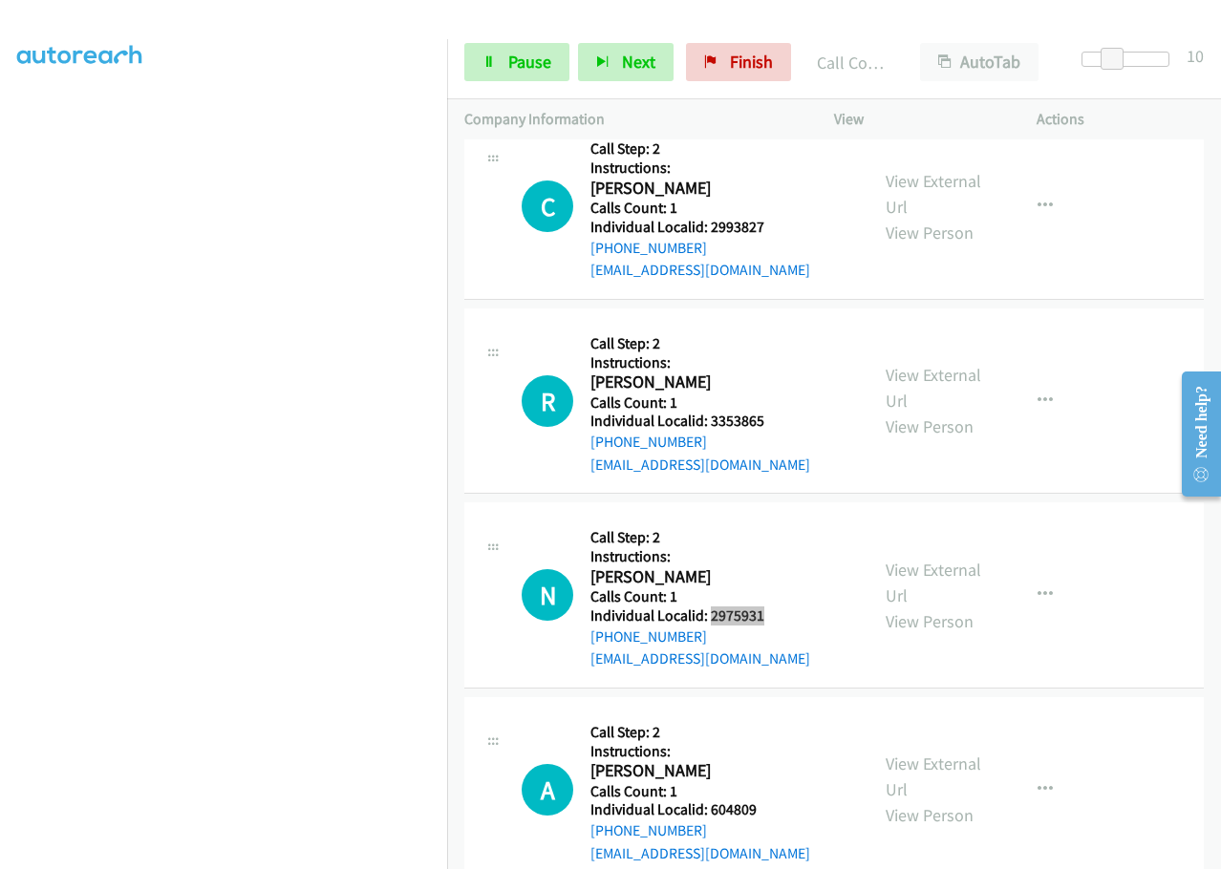
scroll to position [8156, 0]
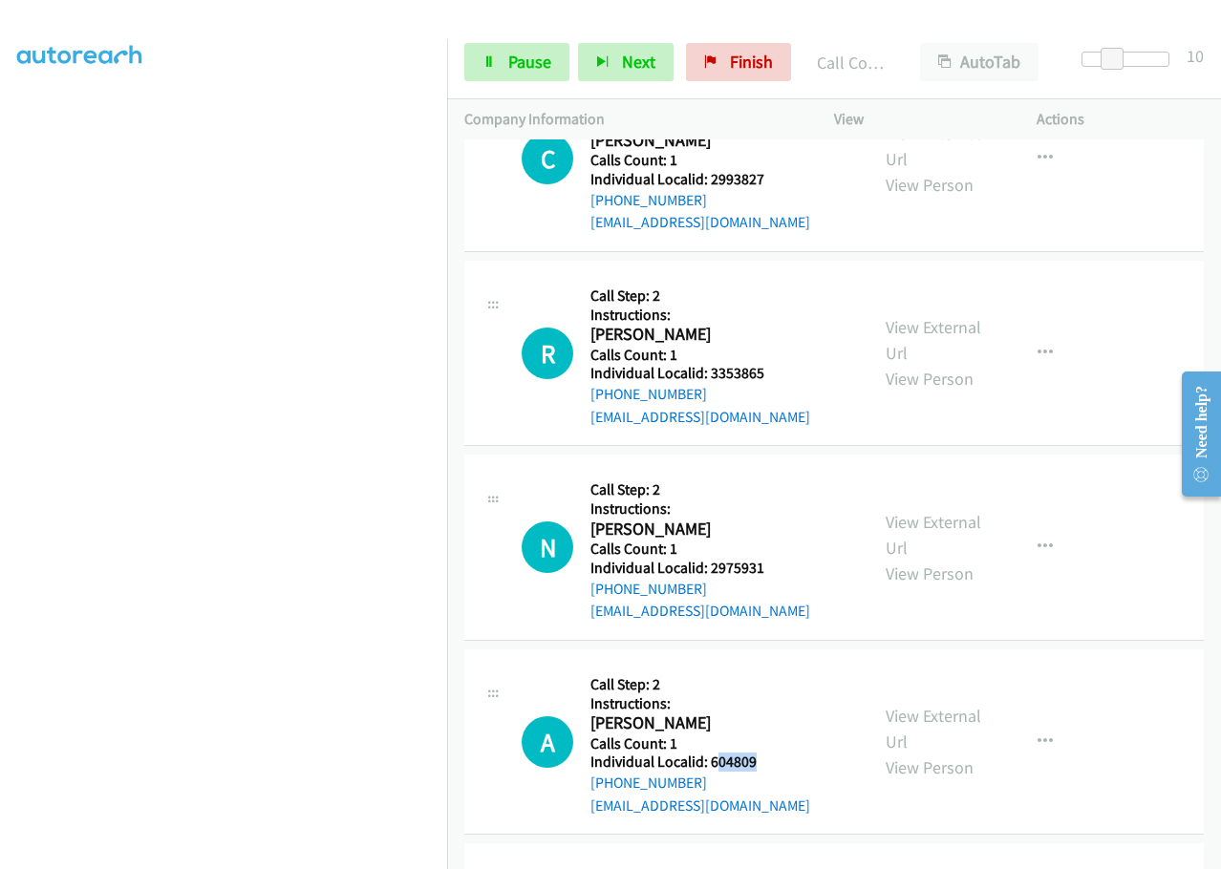
drag, startPoint x: 713, startPoint y: 673, endPoint x: 786, endPoint y: 673, distance: 73.6
click at [786, 673] on div "A Callback Scheduled Call Step: 2 Instructions: April O Neill America/New_York …" at bounding box center [687, 742] width 330 height 151
click at [755, 667] on div "A Callback Scheduled Call Step: 2 Instructions: April O Neill America/New_York …" at bounding box center [687, 742] width 330 height 151
drag, startPoint x: 707, startPoint y: 675, endPoint x: 781, endPoint y: 672, distance: 73.6
click at [781, 672] on div "A Callback Scheduled Call Step: 2 Instructions: April O Neill America/New_York …" at bounding box center [687, 742] width 330 height 151
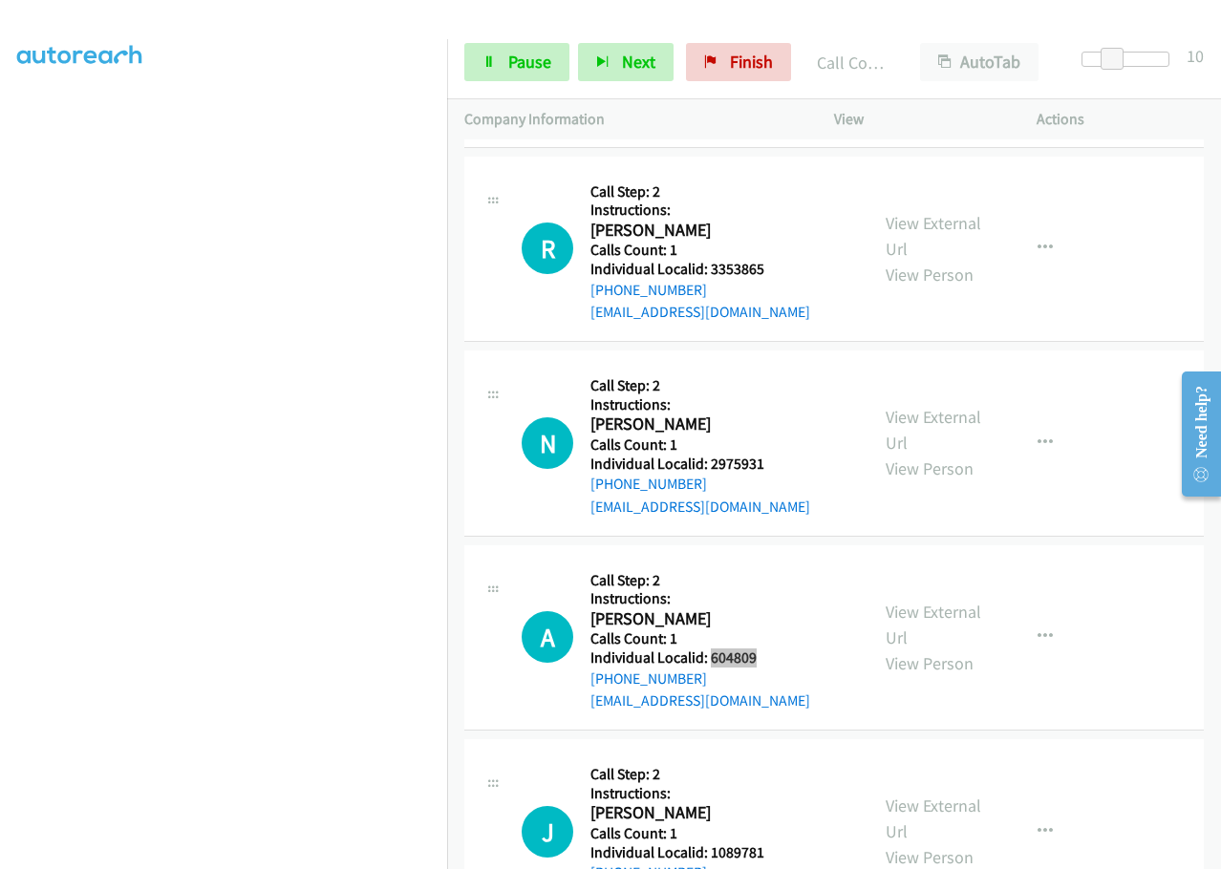
scroll to position [8316, 0]
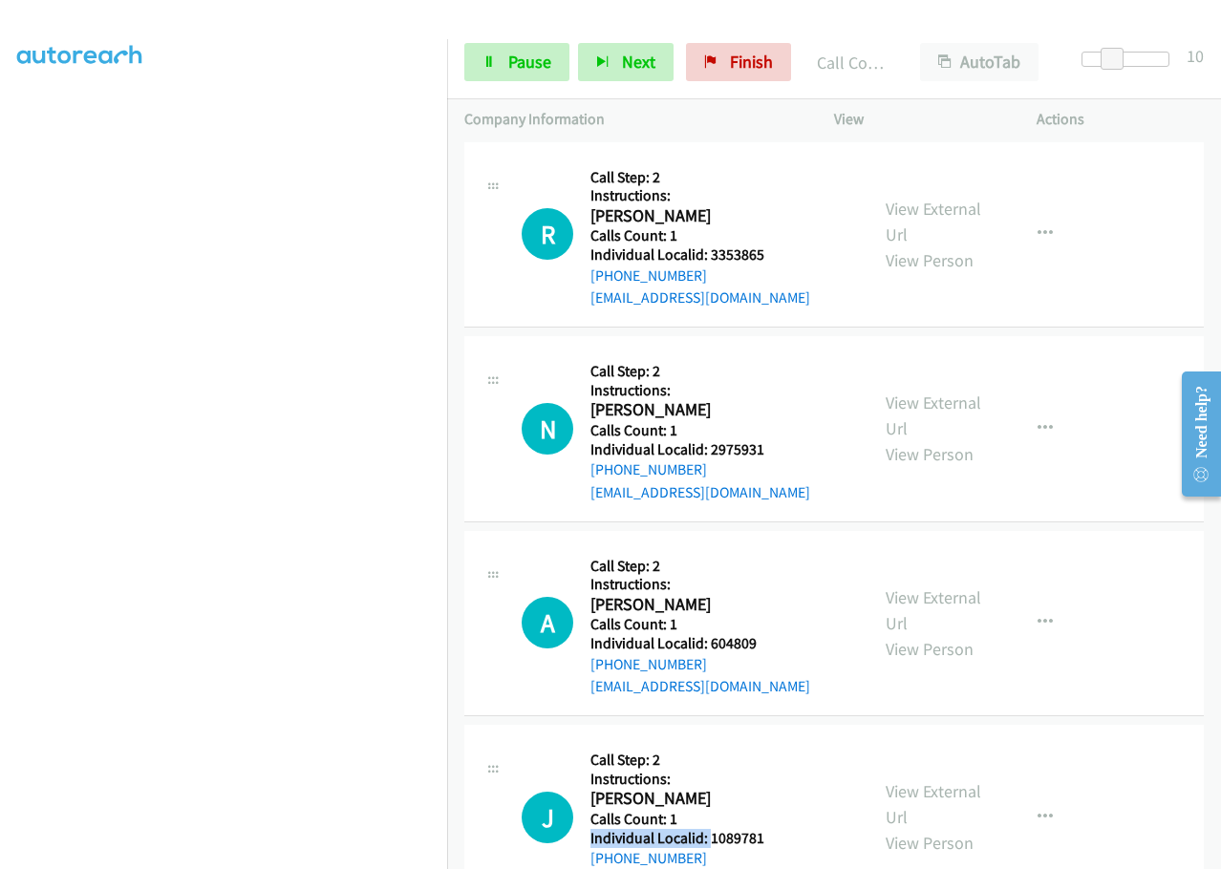
drag, startPoint x: 707, startPoint y: 749, endPoint x: 794, endPoint y: 736, distance: 88.0
click at [796, 742] on div "J Callback Scheduled Call Step: 2 Instructions: Joseph Volk America/New_York Ca…" at bounding box center [687, 817] width 330 height 151
click at [770, 742] on div "J Callback Scheduled Call Step: 2 Instructions: Joseph Volk America/New_York Ca…" at bounding box center [687, 817] width 330 height 151
drag, startPoint x: 707, startPoint y: 747, endPoint x: 768, endPoint y: 746, distance: 61.2
click at [768, 746] on div "J Callback Scheduled Call Step: 2 Instructions: Joseph Volk America/New_York Ca…" at bounding box center [687, 817] width 330 height 151
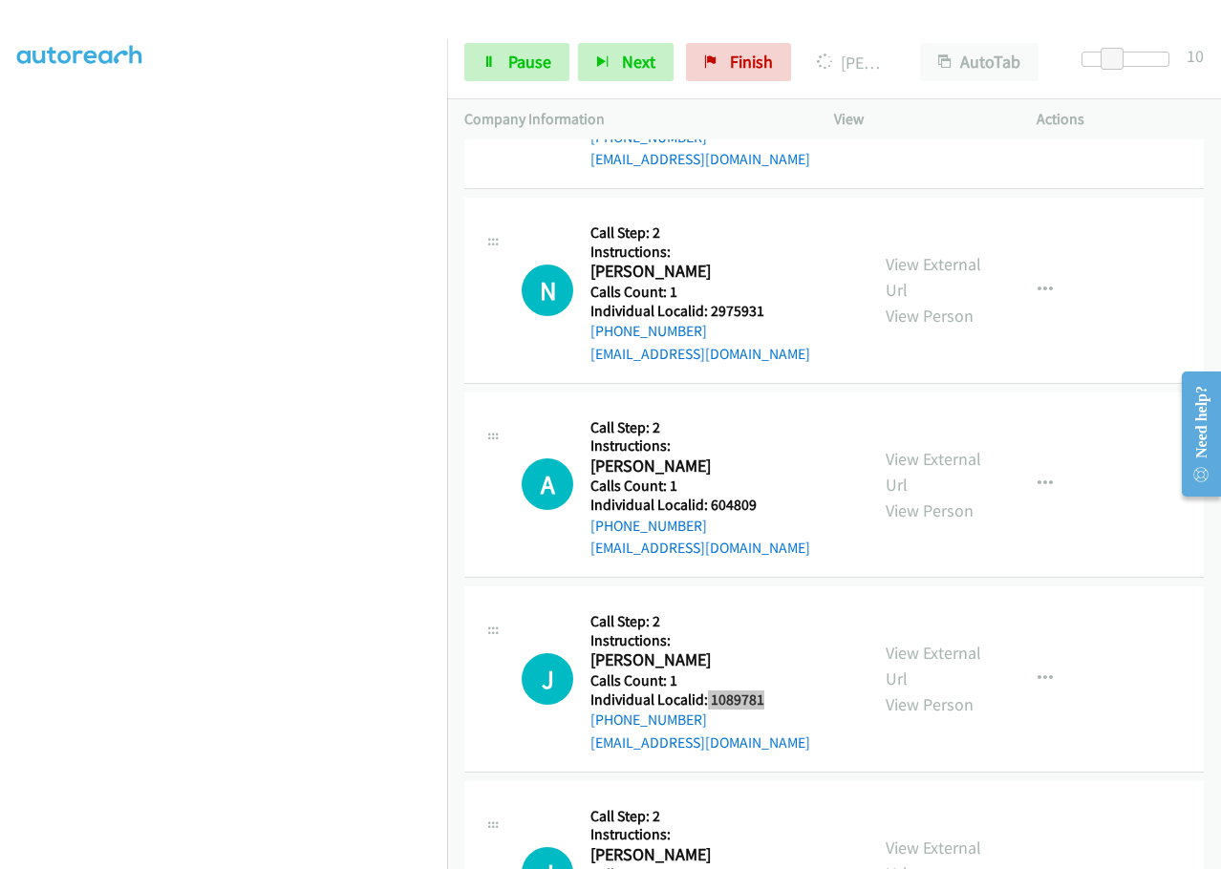
scroll to position [8626, 0]
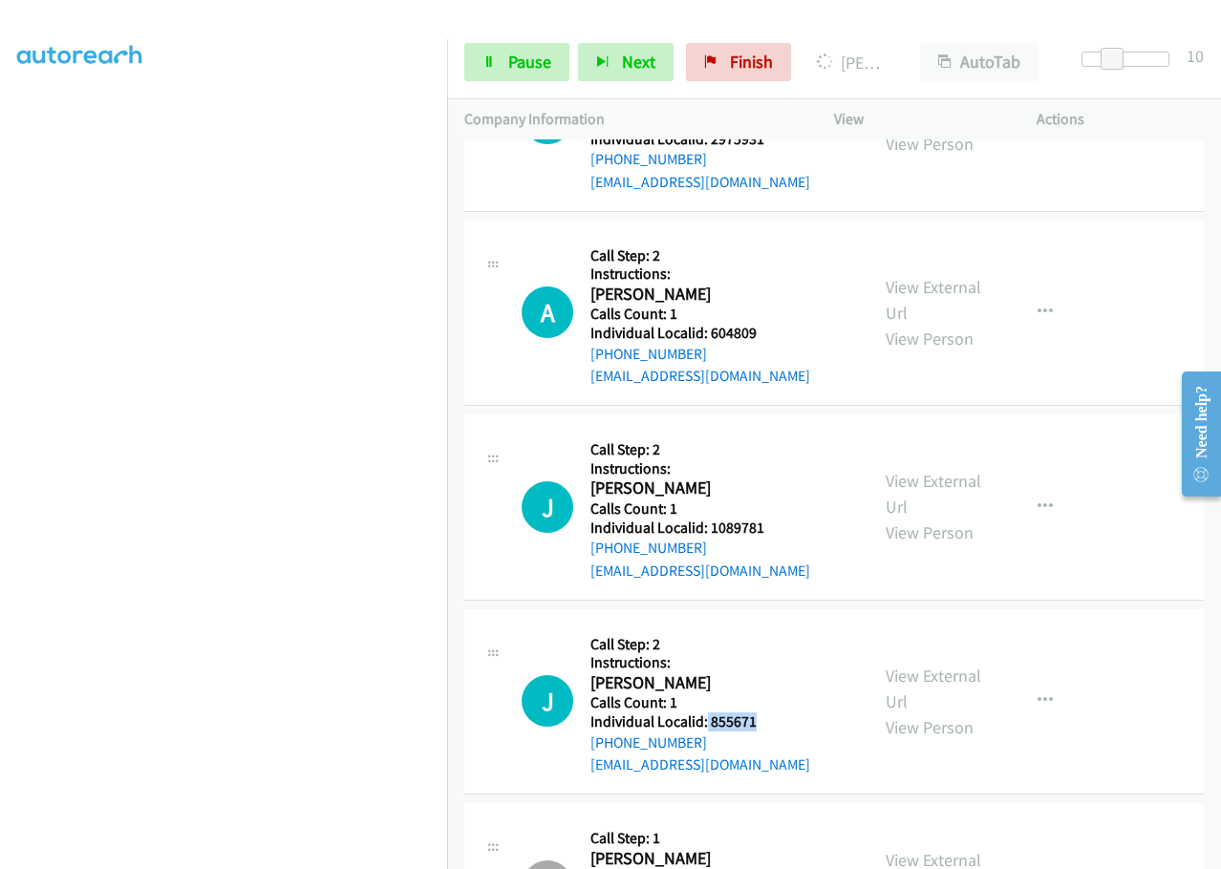
drag, startPoint x: 704, startPoint y: 632, endPoint x: 772, endPoint y: 624, distance: 68.3
click at [772, 713] on h5 "Individual Localid: 855671" at bounding box center [700, 722] width 220 height 19
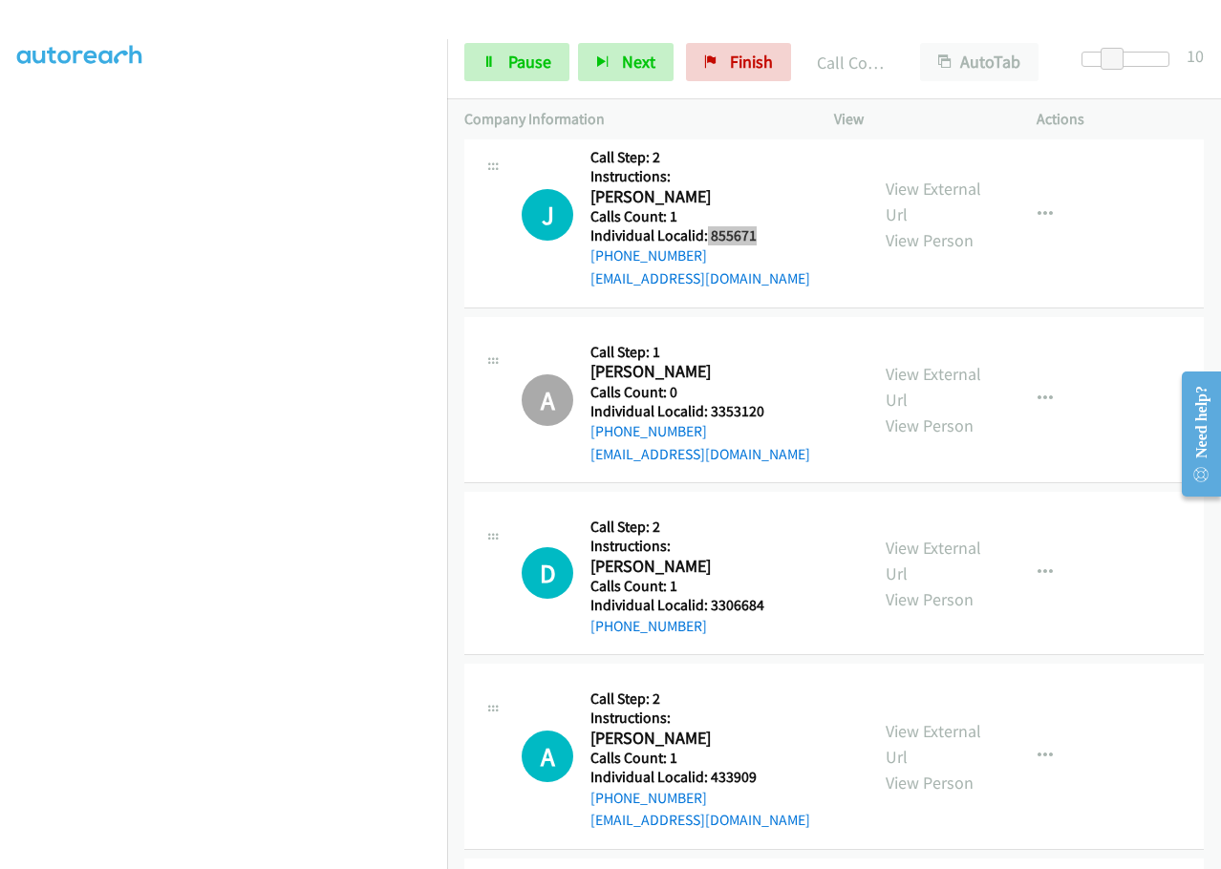
scroll to position [9169, 0]
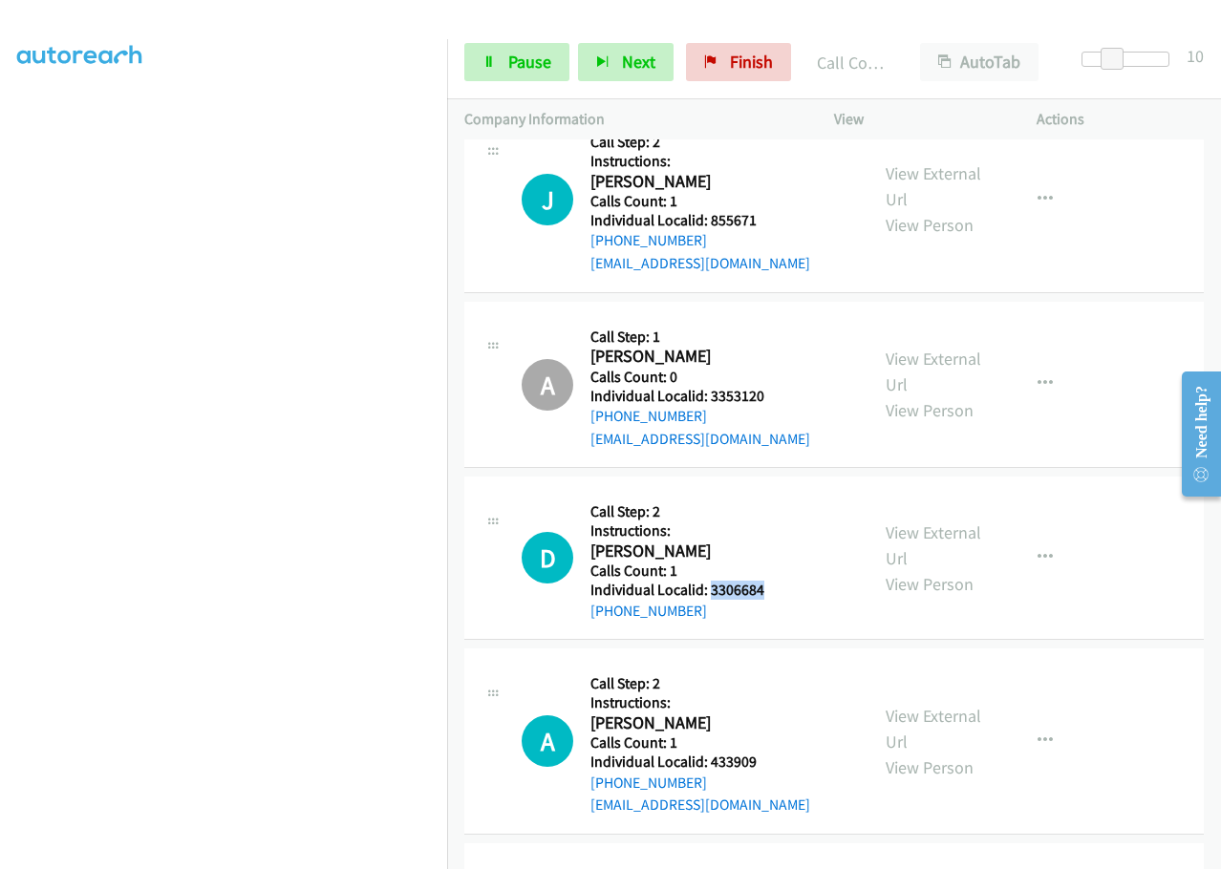
drag, startPoint x: 708, startPoint y: 499, endPoint x: 739, endPoint y: 496, distance: 30.7
click at [772, 501] on div "D Callback Scheduled Call Step: 2 Instructions: David Smith America/New_York Ca…" at bounding box center [687, 558] width 330 height 128
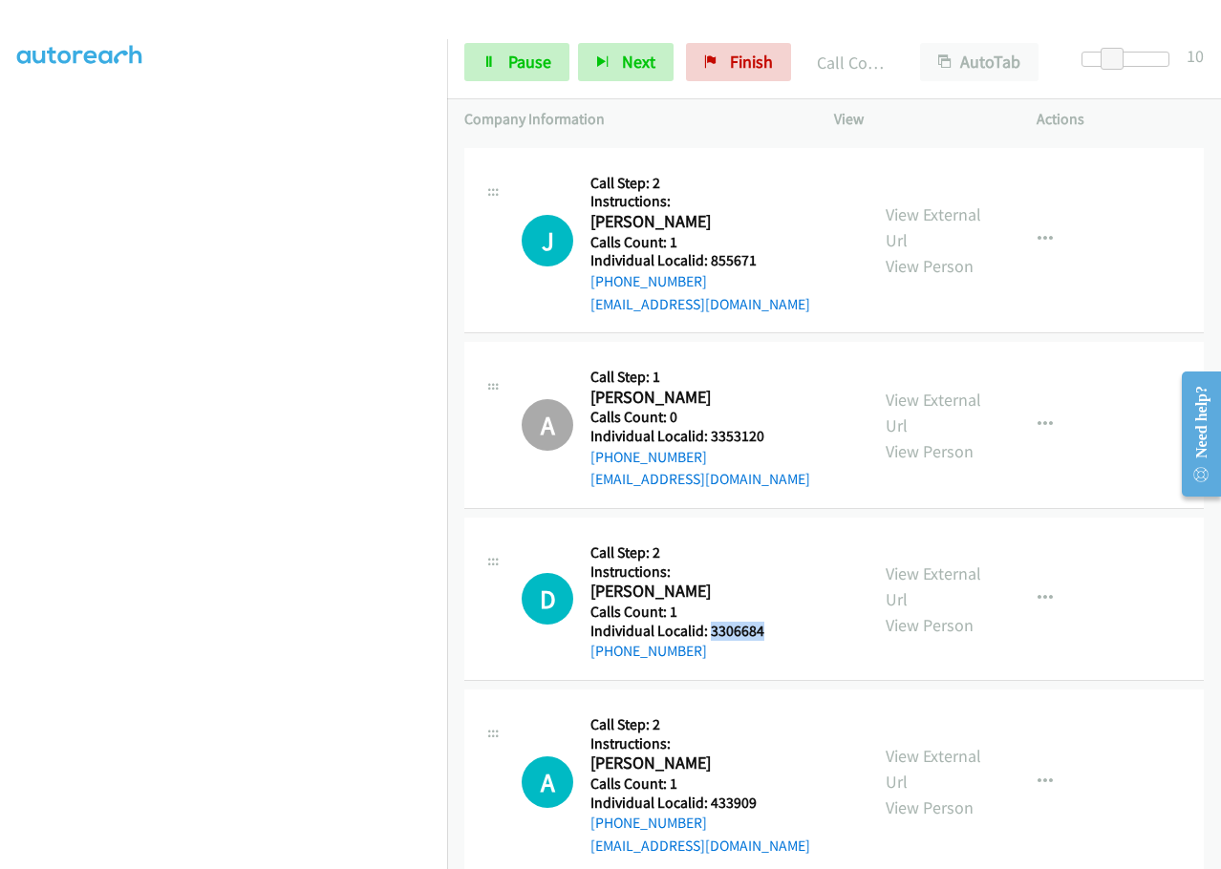
scroll to position [9210, 0]
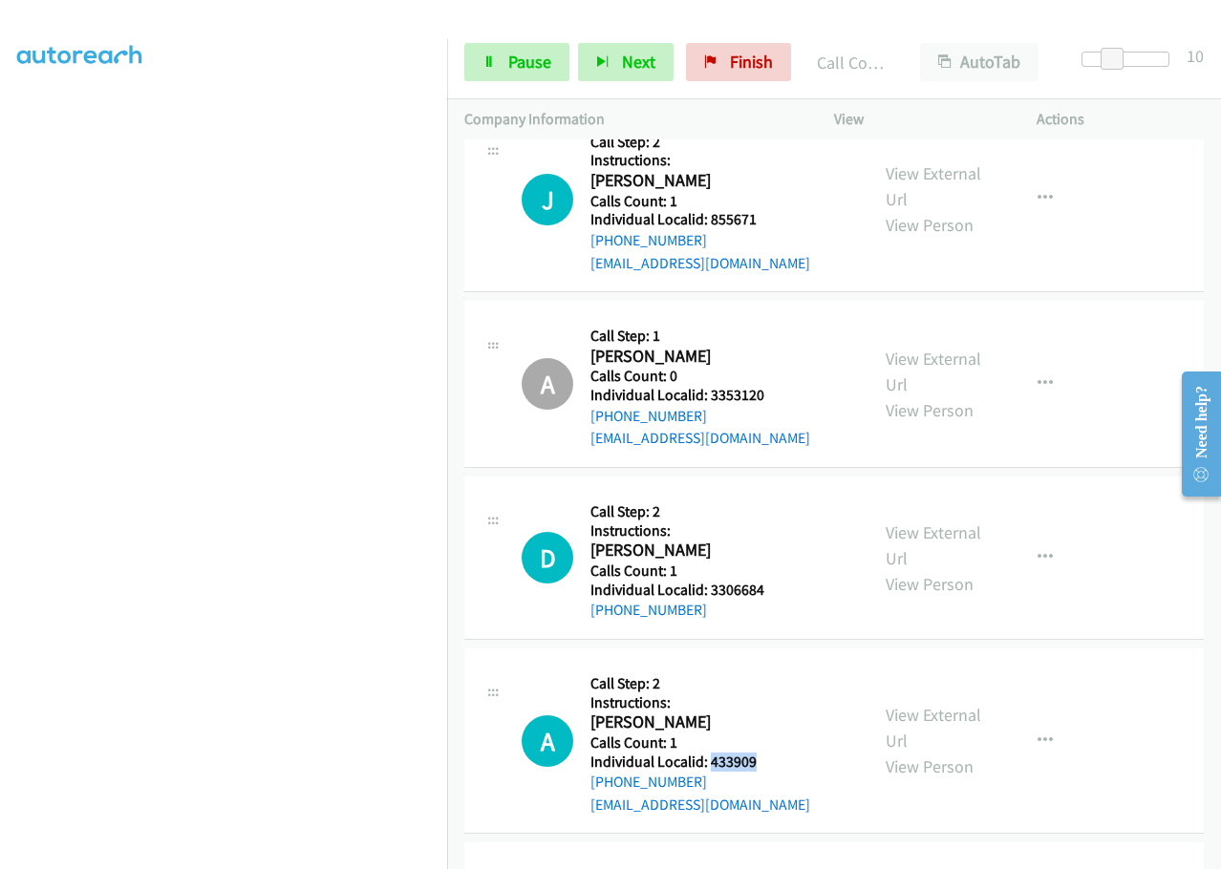
drag, startPoint x: 708, startPoint y: 675, endPoint x: 771, endPoint y: 666, distance: 63.6
click at [771, 666] on div "A Callback Scheduled Call Step: 2 Instructions: Aaron Quakenbush America/New_Yo…" at bounding box center [687, 741] width 330 height 151
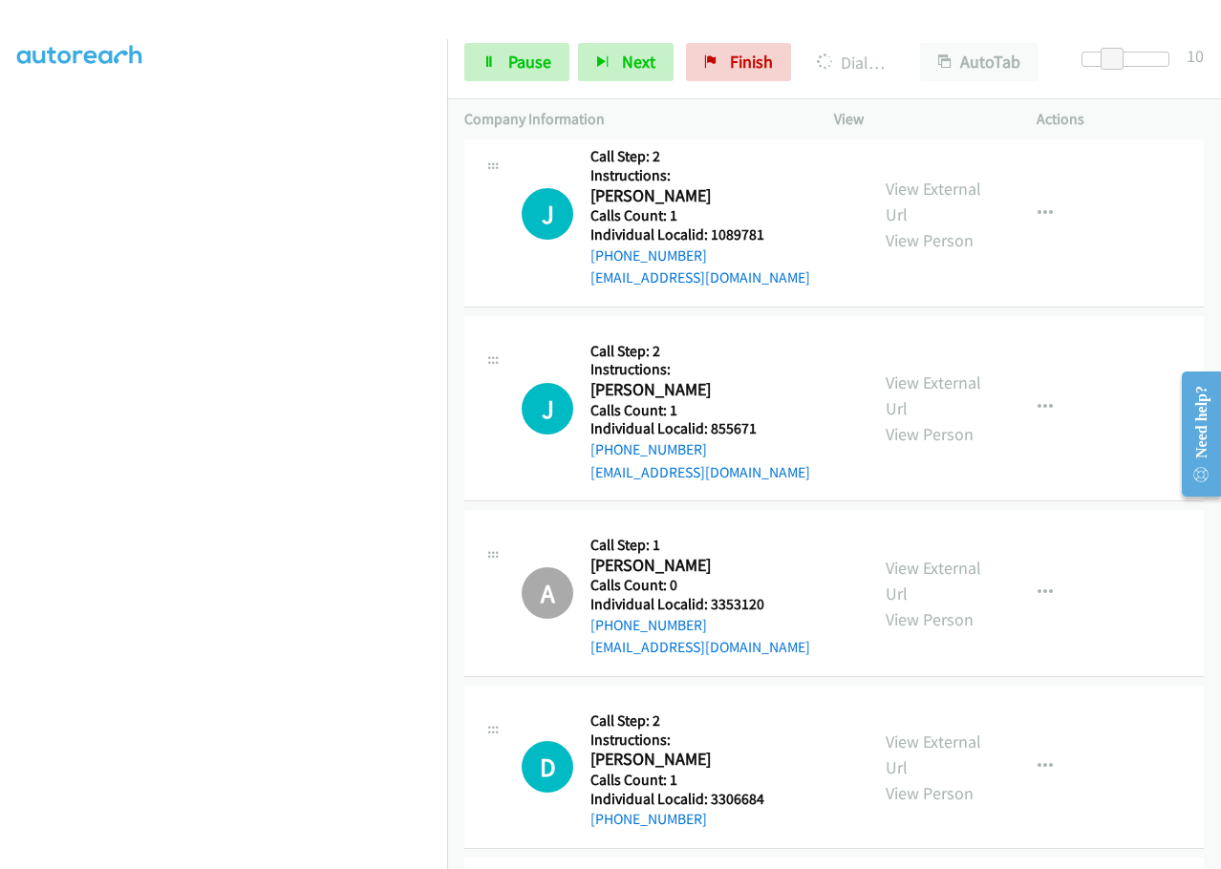
scroll to position [8923, 0]
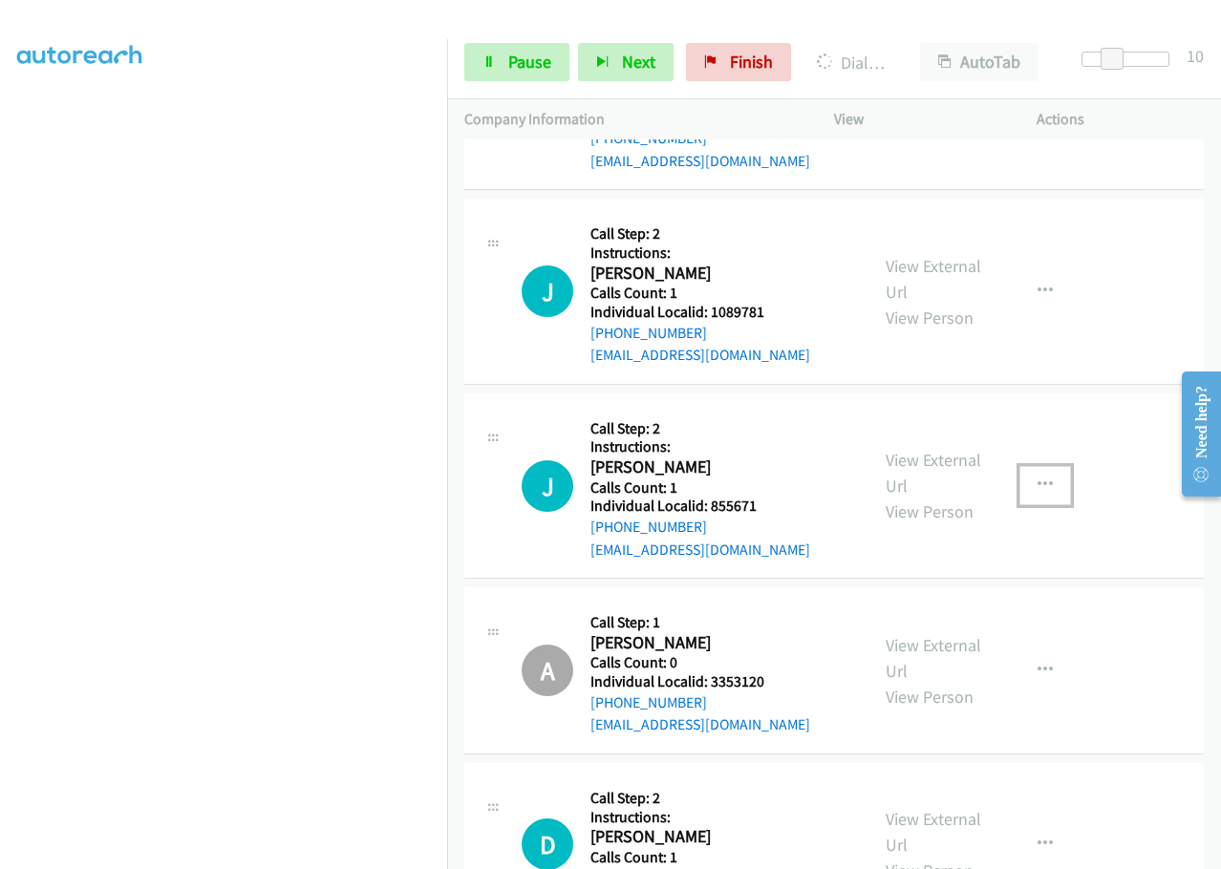
click at [1039, 478] on icon "button" at bounding box center [1045, 485] width 15 height 15
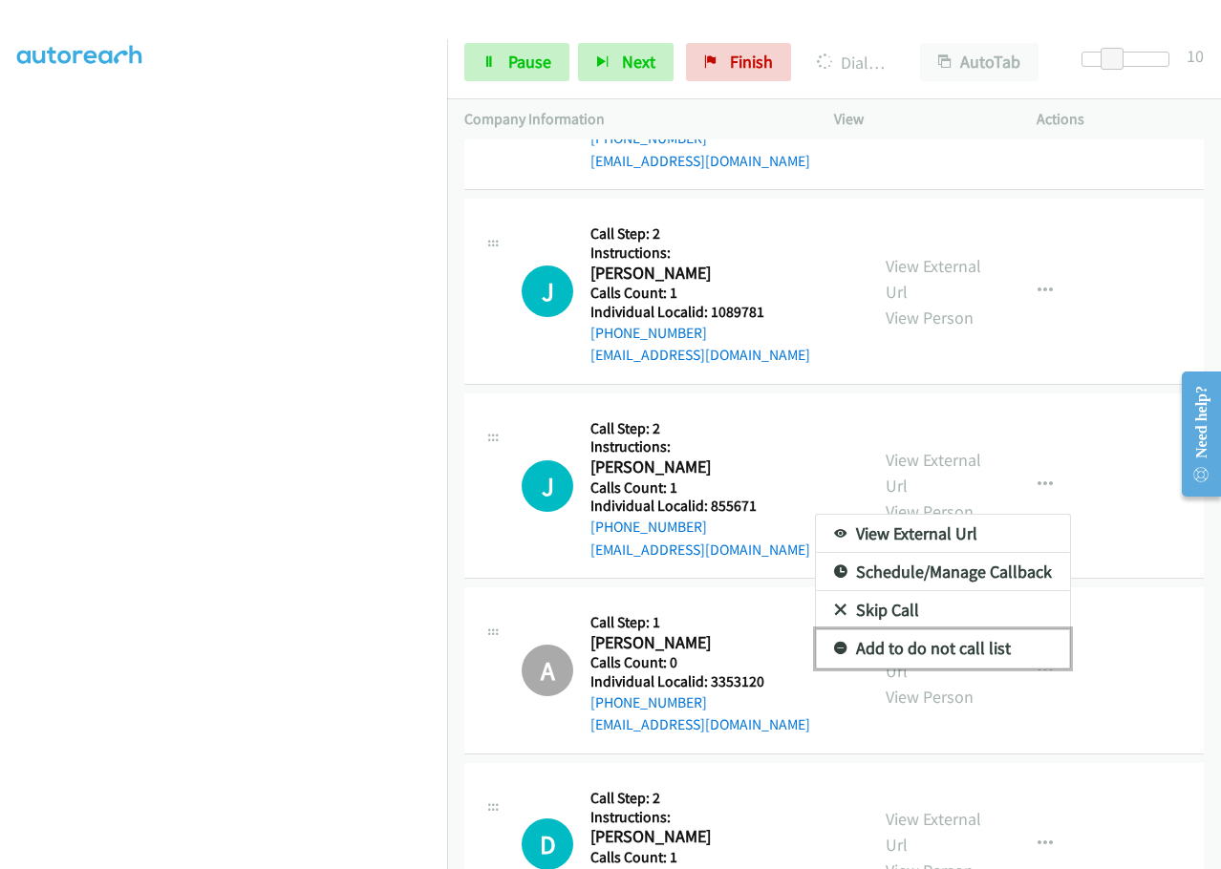
click at [834, 643] on icon at bounding box center [840, 649] width 13 height 13
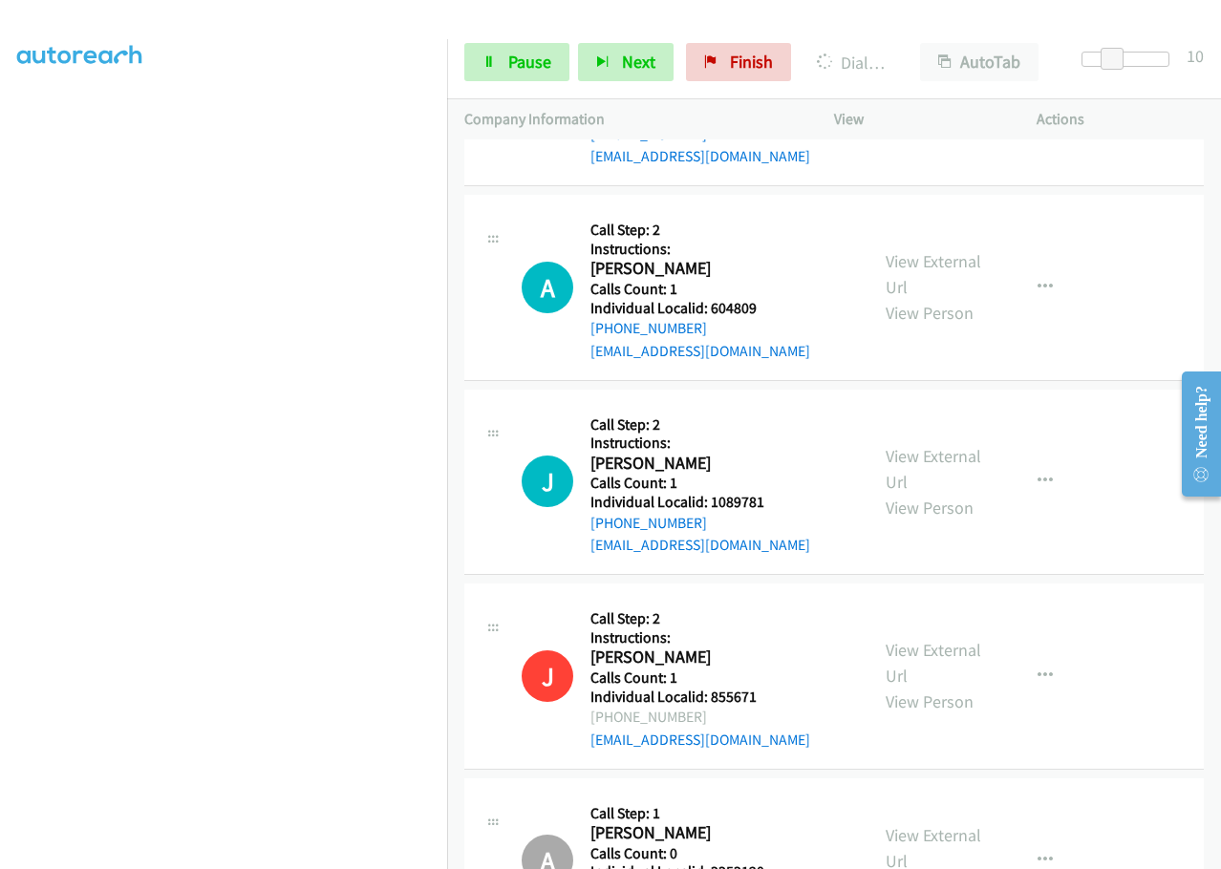
scroll to position [8855, 0]
click at [531, 62] on span "Pause" at bounding box center [529, 62] width 43 height 22
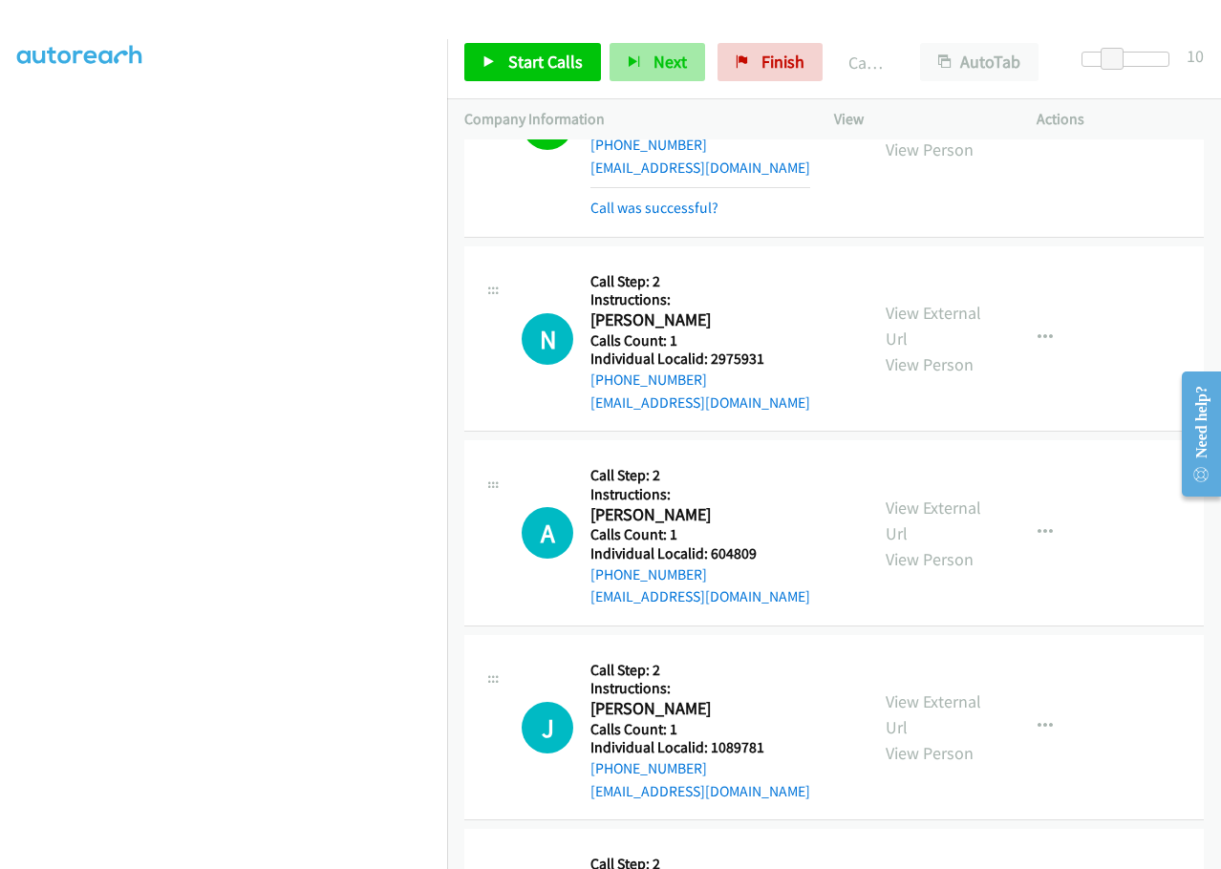
scroll to position [8633, 0]
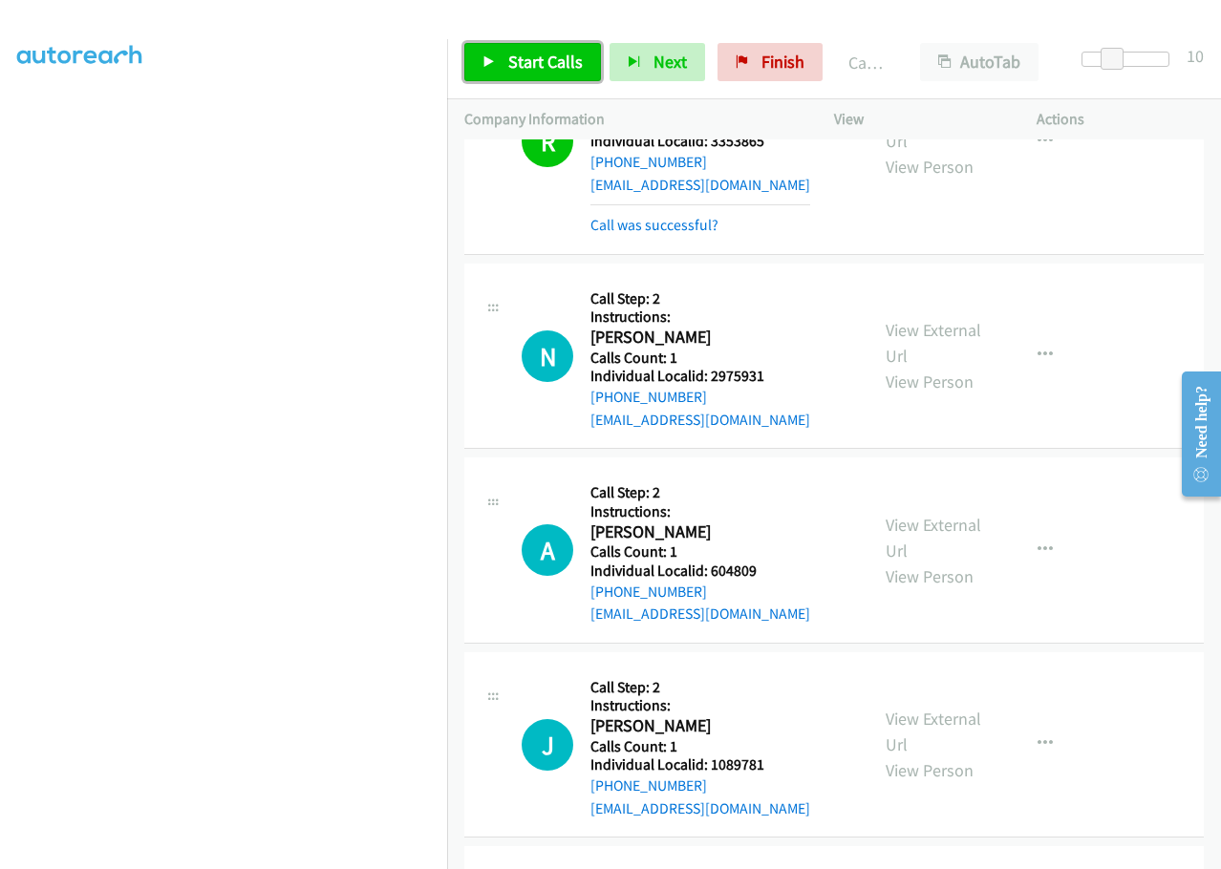
click at [569, 61] on span "Start Calls" at bounding box center [545, 62] width 75 height 22
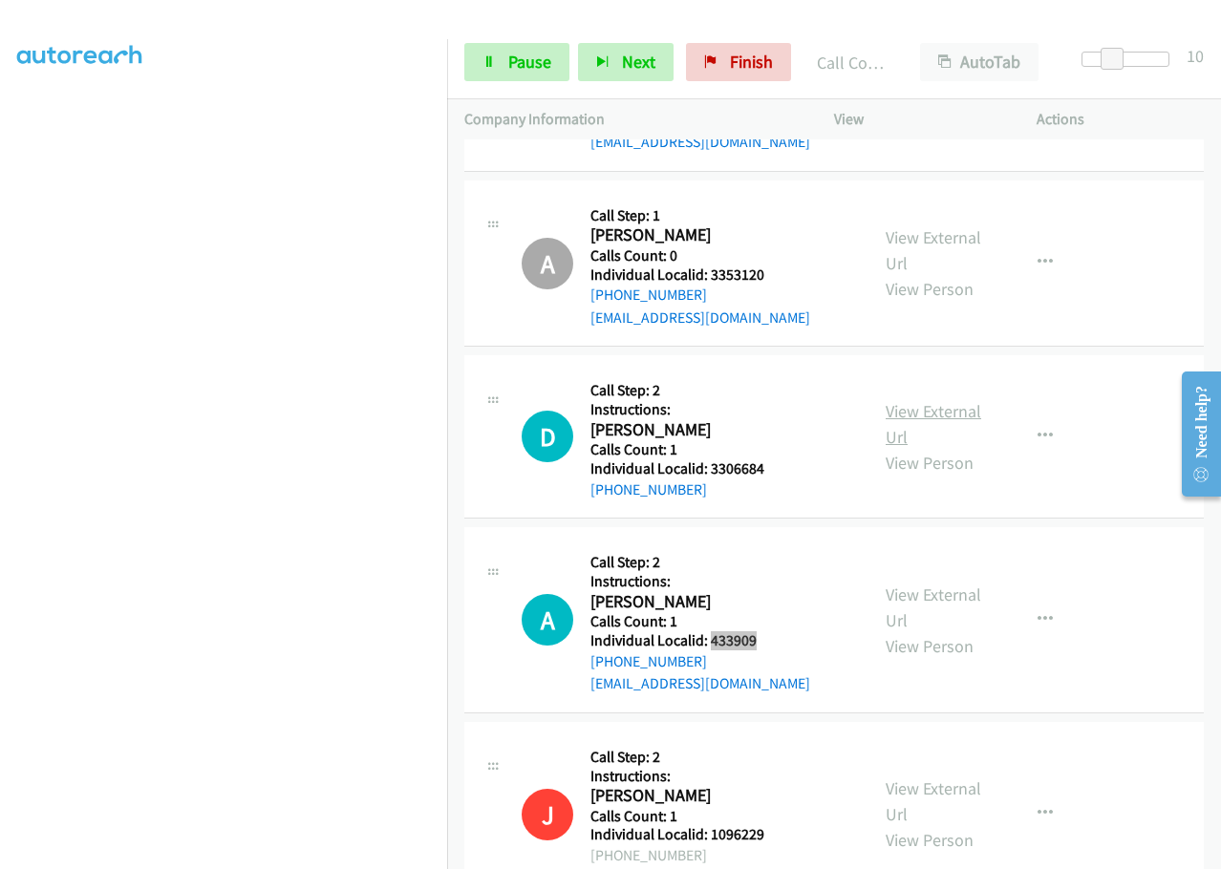
scroll to position [9708, 0]
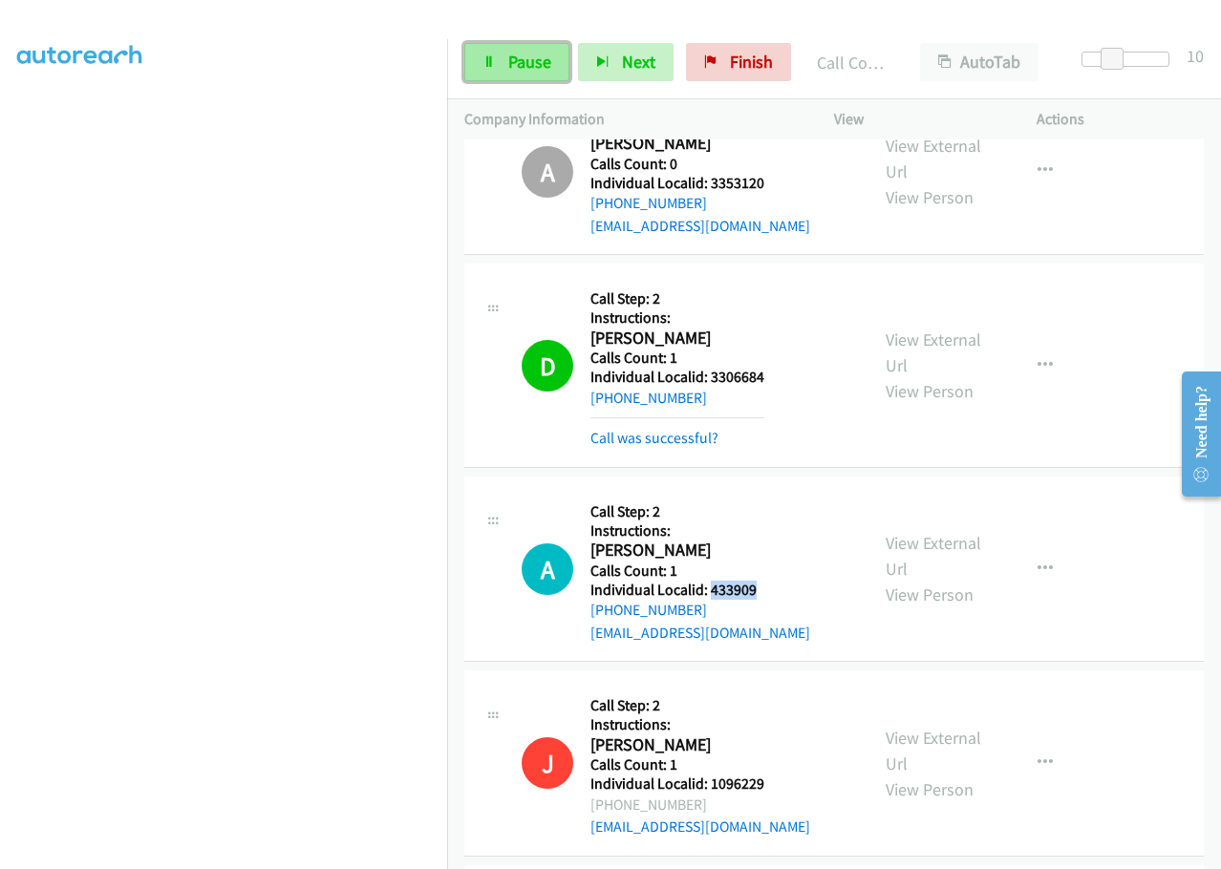
click at [525, 57] on span "Pause" at bounding box center [529, 62] width 43 height 22
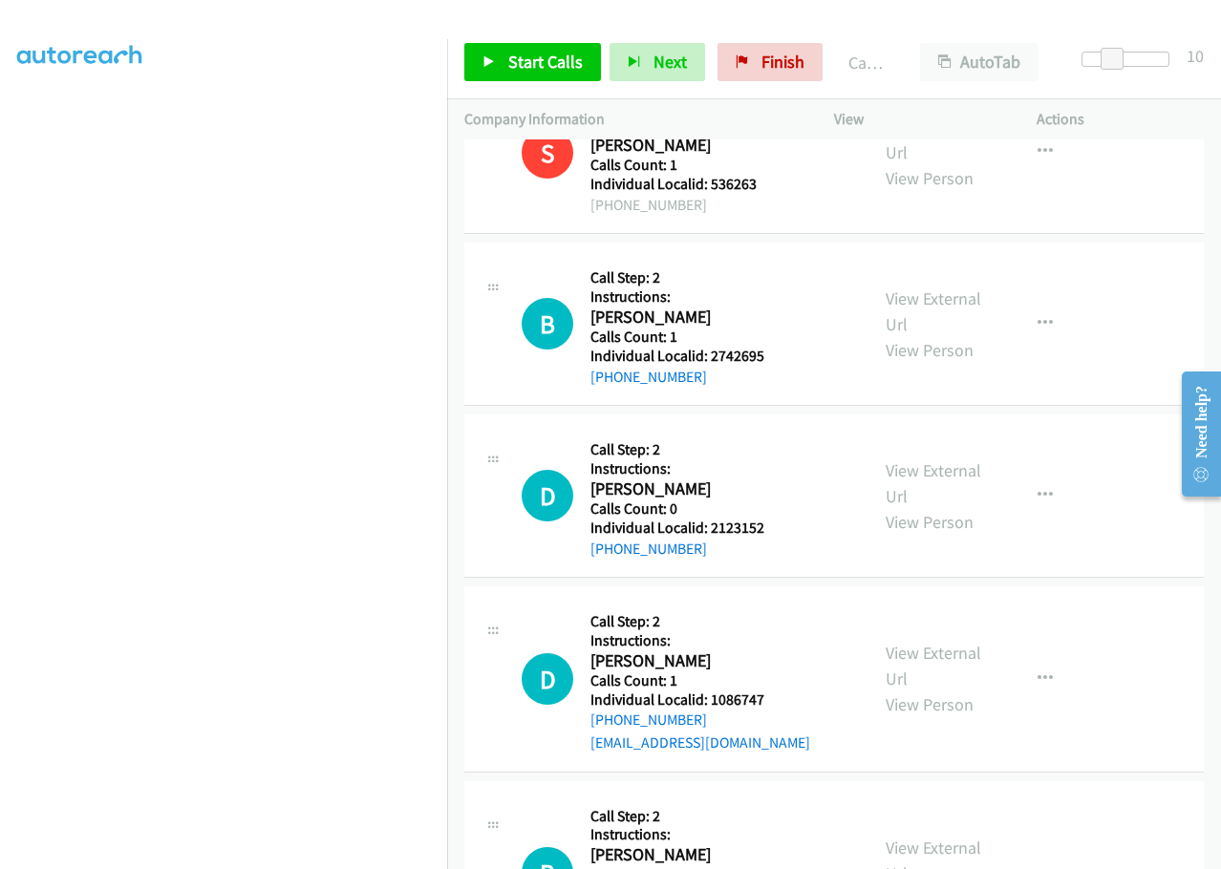
scroll to position [10568, 0]
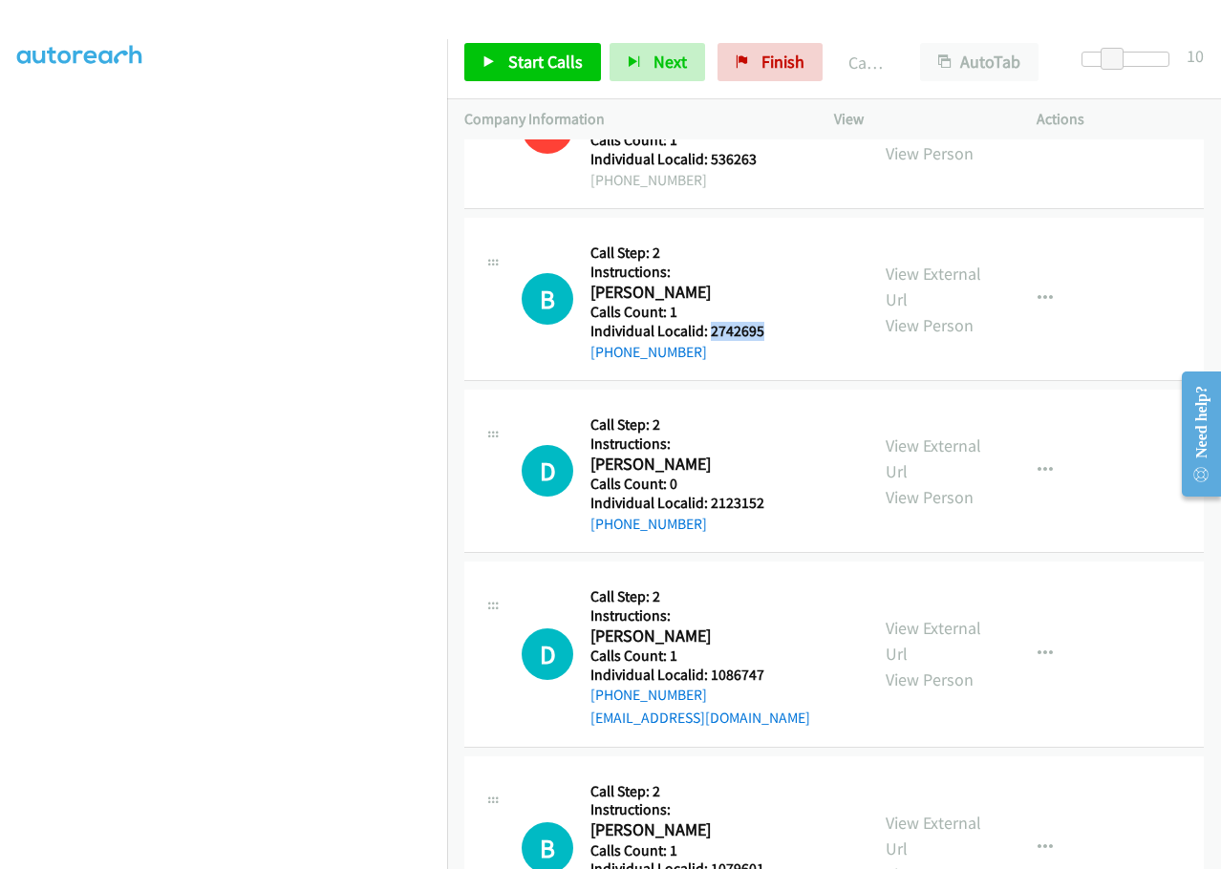
drag, startPoint x: 709, startPoint y: 241, endPoint x: 774, endPoint y: 237, distance: 65.1
click at [774, 237] on div "B Callback Scheduled Call Step: 2 Instructions: Brett Floridia America/New_York…" at bounding box center [687, 299] width 330 height 128
drag, startPoint x: 709, startPoint y: 412, endPoint x: 781, endPoint y: 405, distance: 72.0
click at [781, 407] on div "D Callback Scheduled Call Step: 2 Instructions: David Harris America/Denver Cal…" at bounding box center [687, 471] width 330 height 128
drag, startPoint x: 709, startPoint y: 586, endPoint x: 771, endPoint y: 585, distance: 62.1
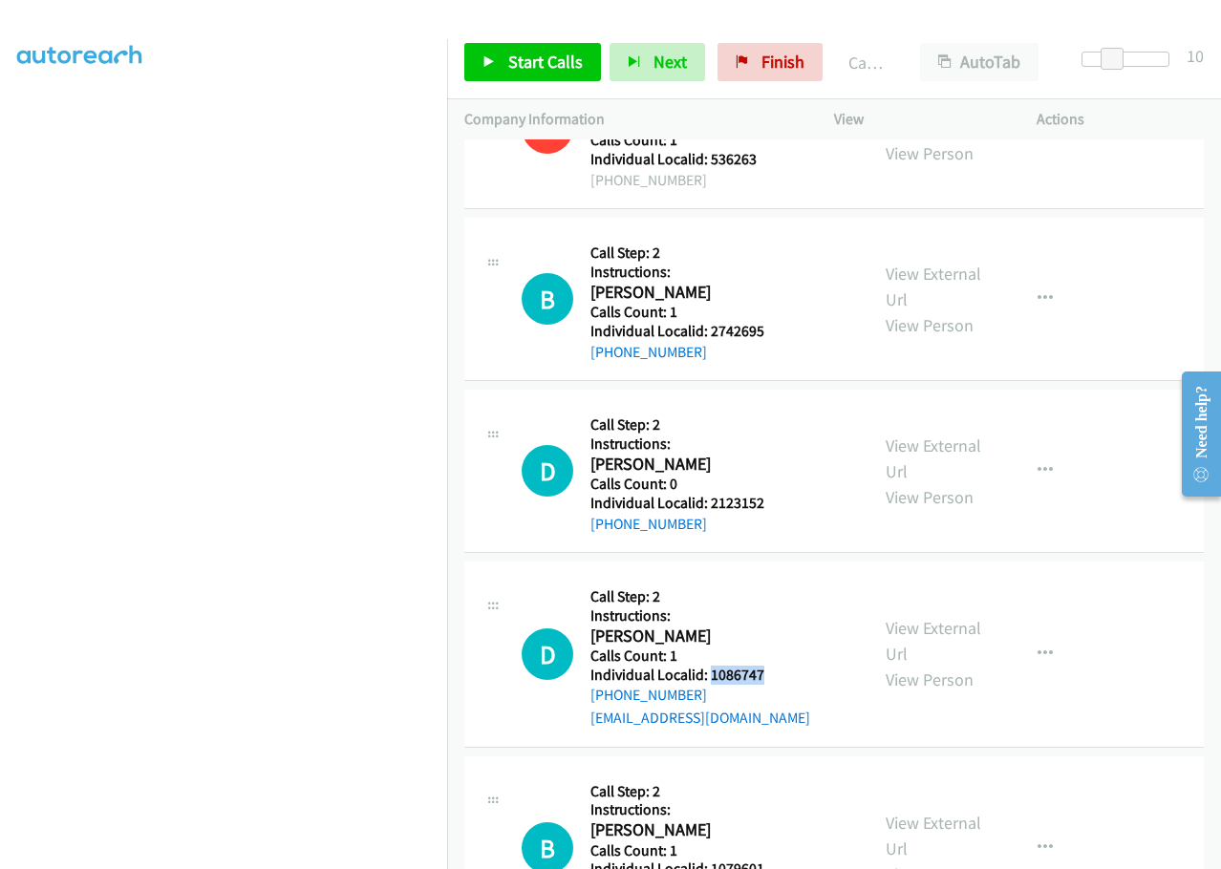
click at [771, 585] on div "D Callback Scheduled Call Step: 2 Instructions: David Tucker America/New_York C…" at bounding box center [687, 654] width 330 height 151
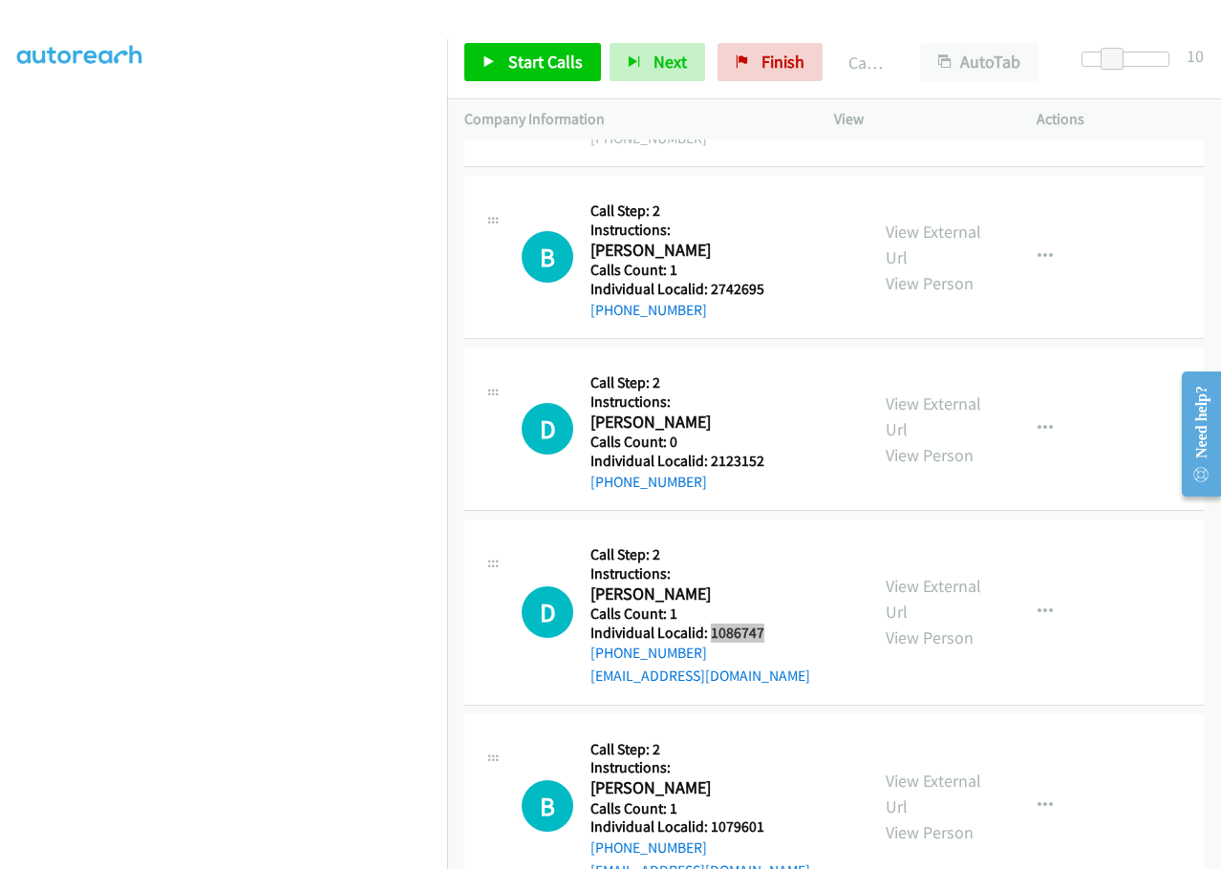
scroll to position [10687, 0]
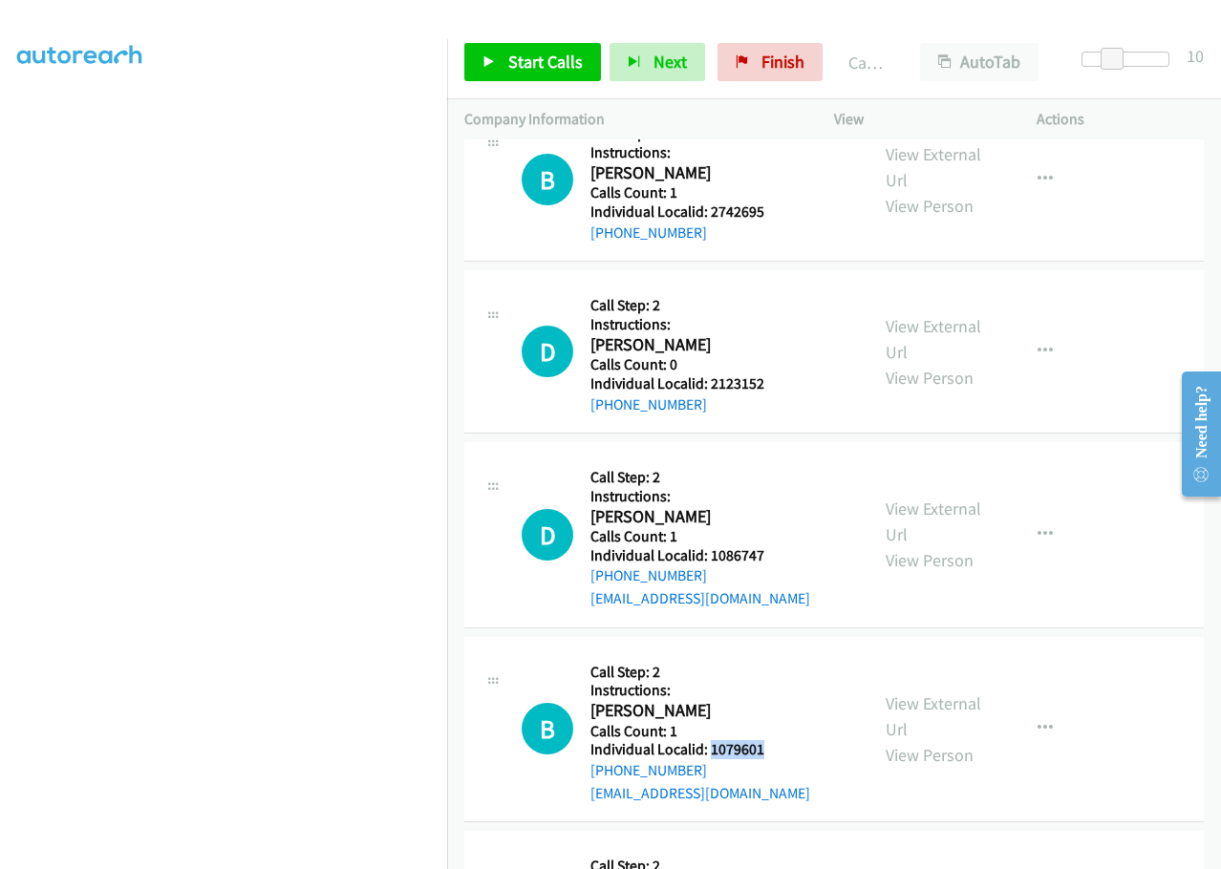
drag, startPoint x: 709, startPoint y: 663, endPoint x: 777, endPoint y: 657, distance: 68.1
click at [777, 657] on div "B Callback Scheduled Call Step: 2 Instructions: Bernard Vogel America/New_York …" at bounding box center [687, 729] width 330 height 151
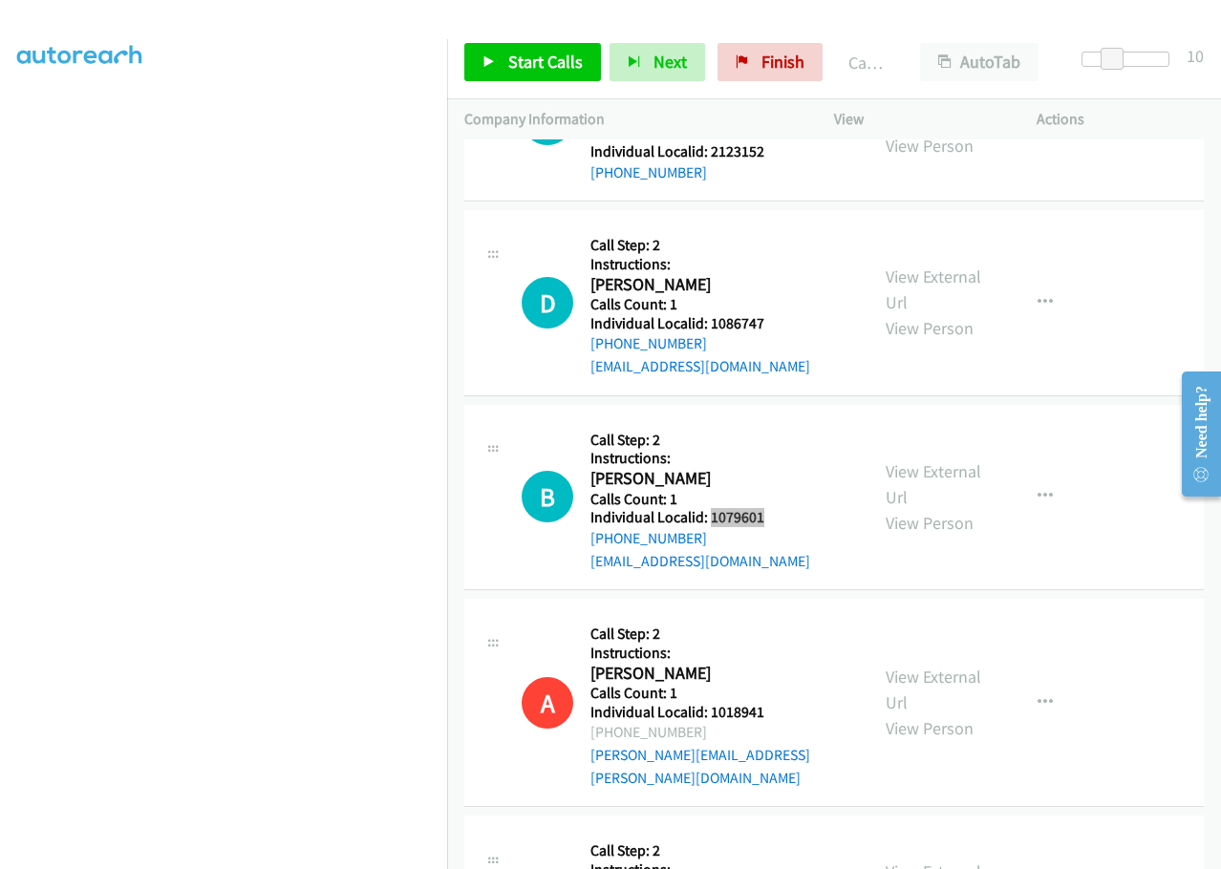
scroll to position [11021, 0]
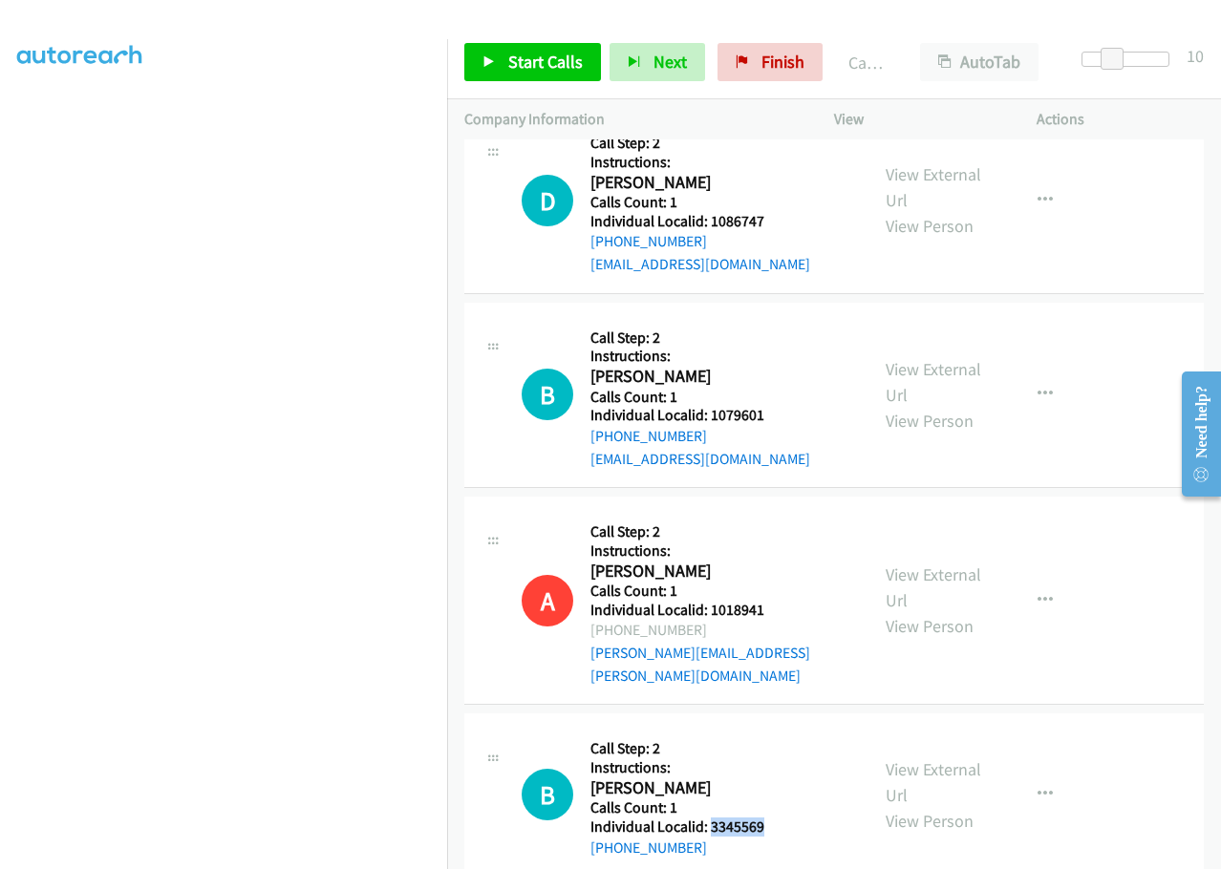
drag, startPoint x: 710, startPoint y: 711, endPoint x: 778, endPoint y: 711, distance: 67.8
click at [778, 731] on div "B Callback Scheduled Call Step: 2 Instructions: Bryson Barr America/Denver Call…" at bounding box center [687, 795] width 330 height 128
click at [533, 67] on span "Start Calls" at bounding box center [545, 62] width 75 height 22
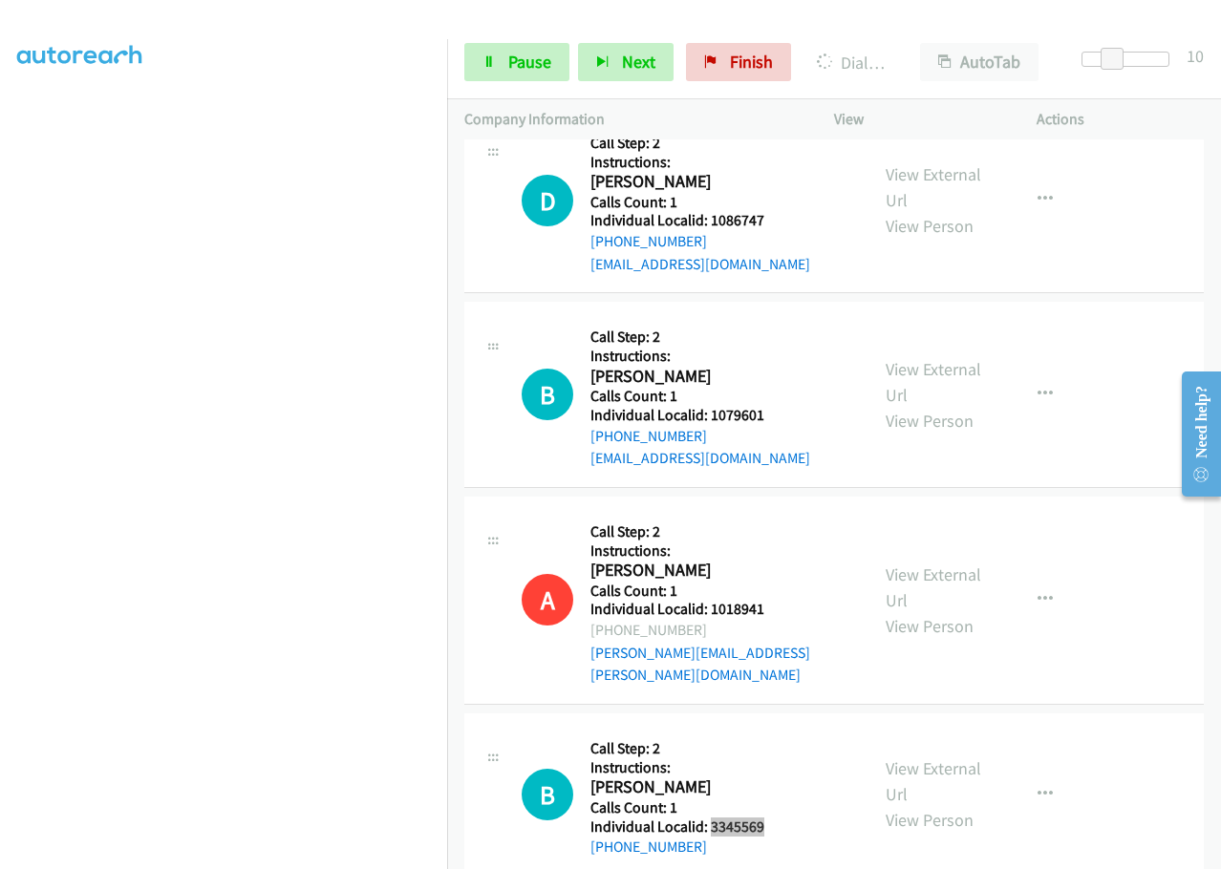
scroll to position [11104, 0]
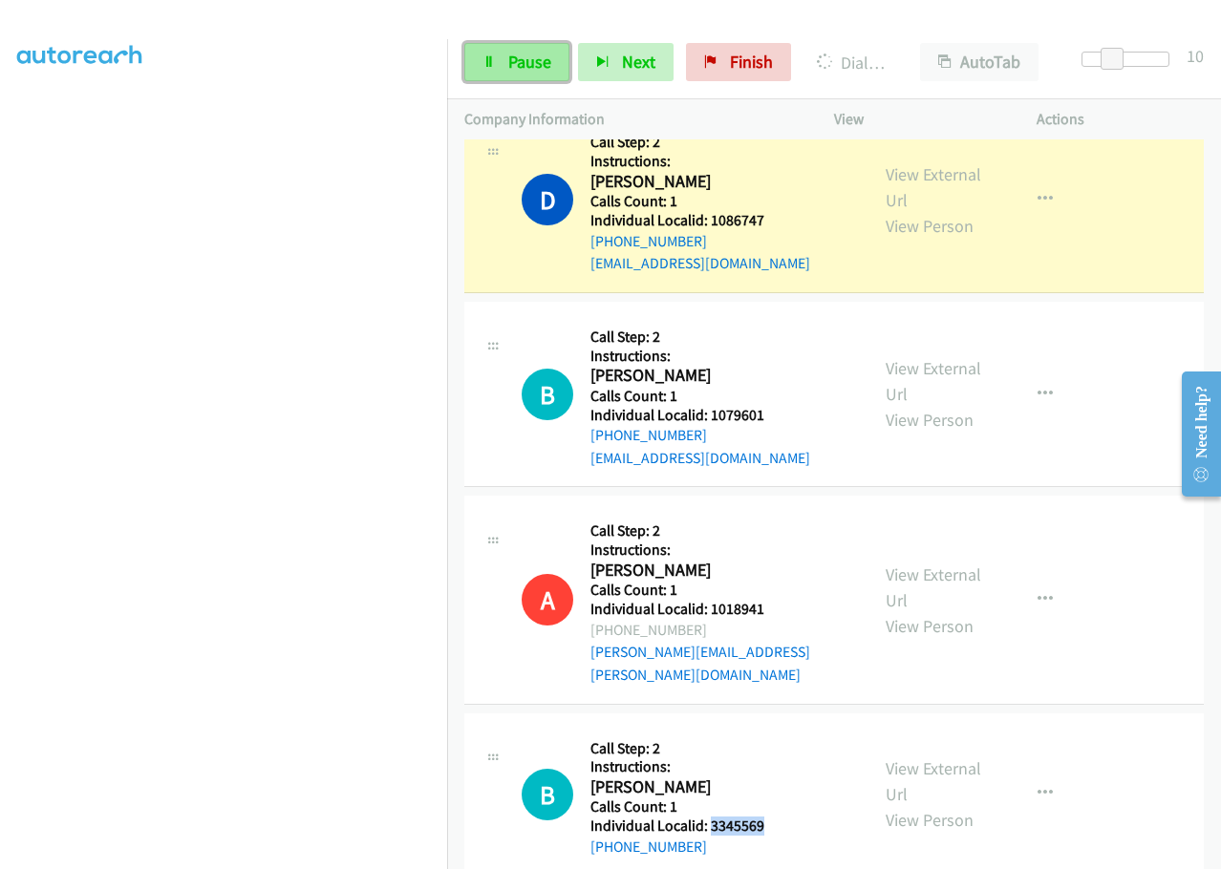
click at [533, 65] on span "Pause" at bounding box center [529, 62] width 43 height 22
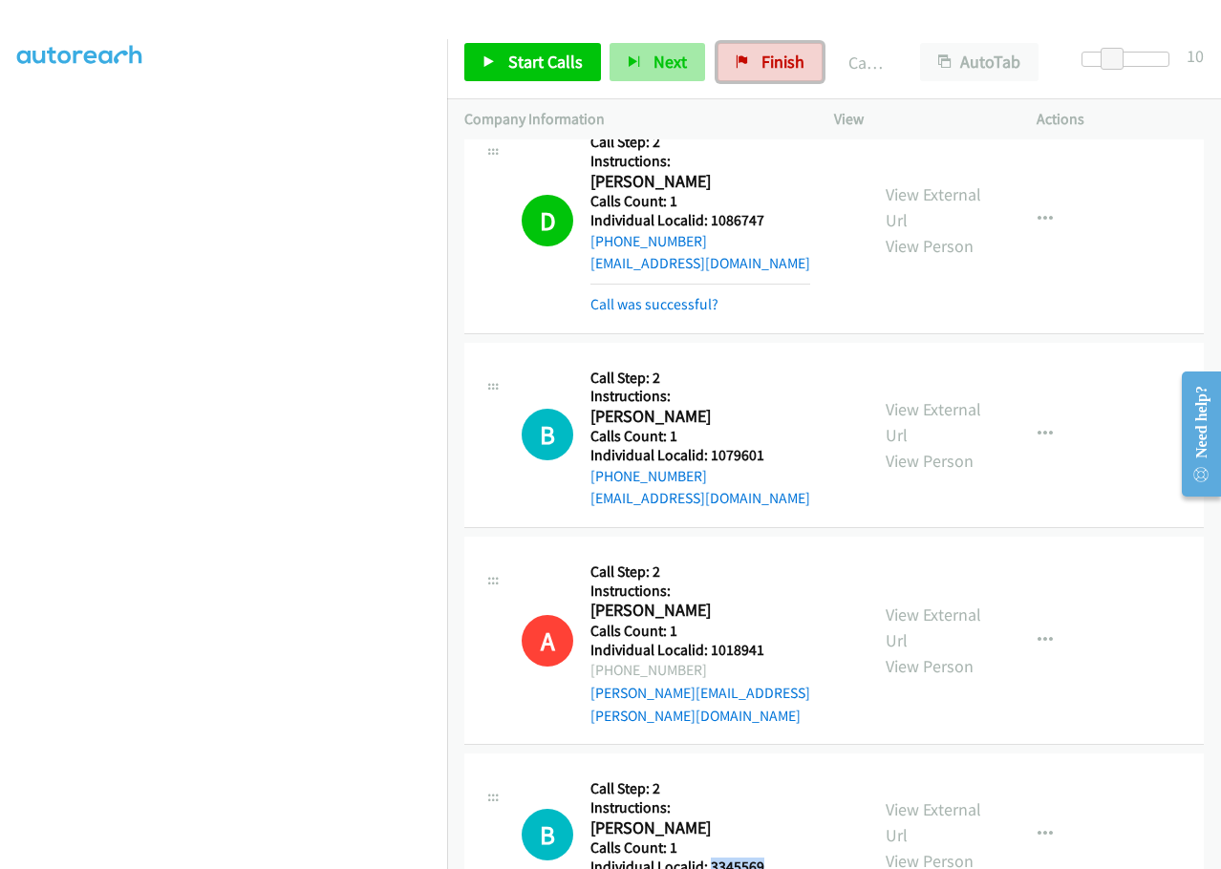
click at [797, 56] on span "Finish" at bounding box center [782, 62] width 43 height 22
